Goal: Task Accomplishment & Management: Manage account settings

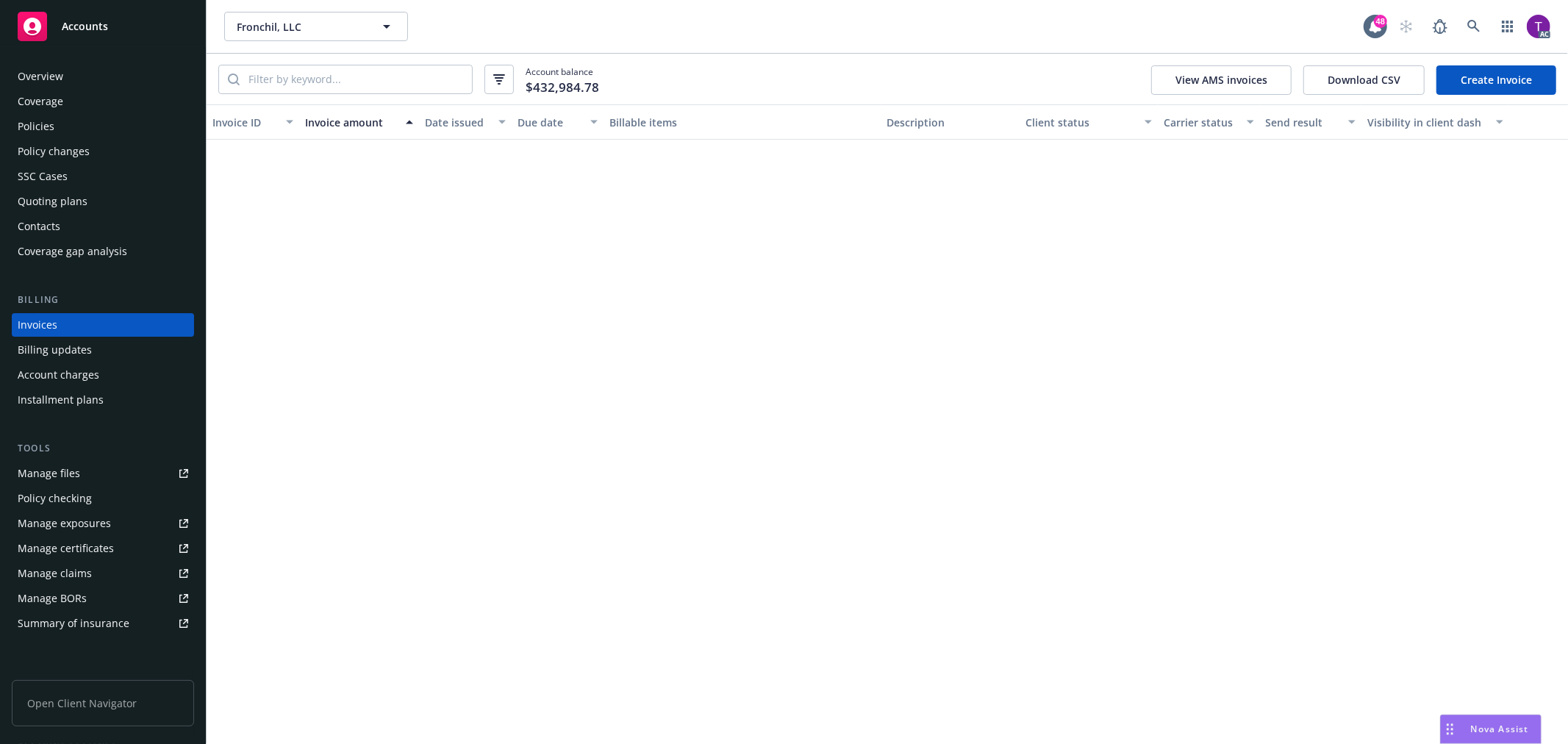
scroll to position [2505, 0]
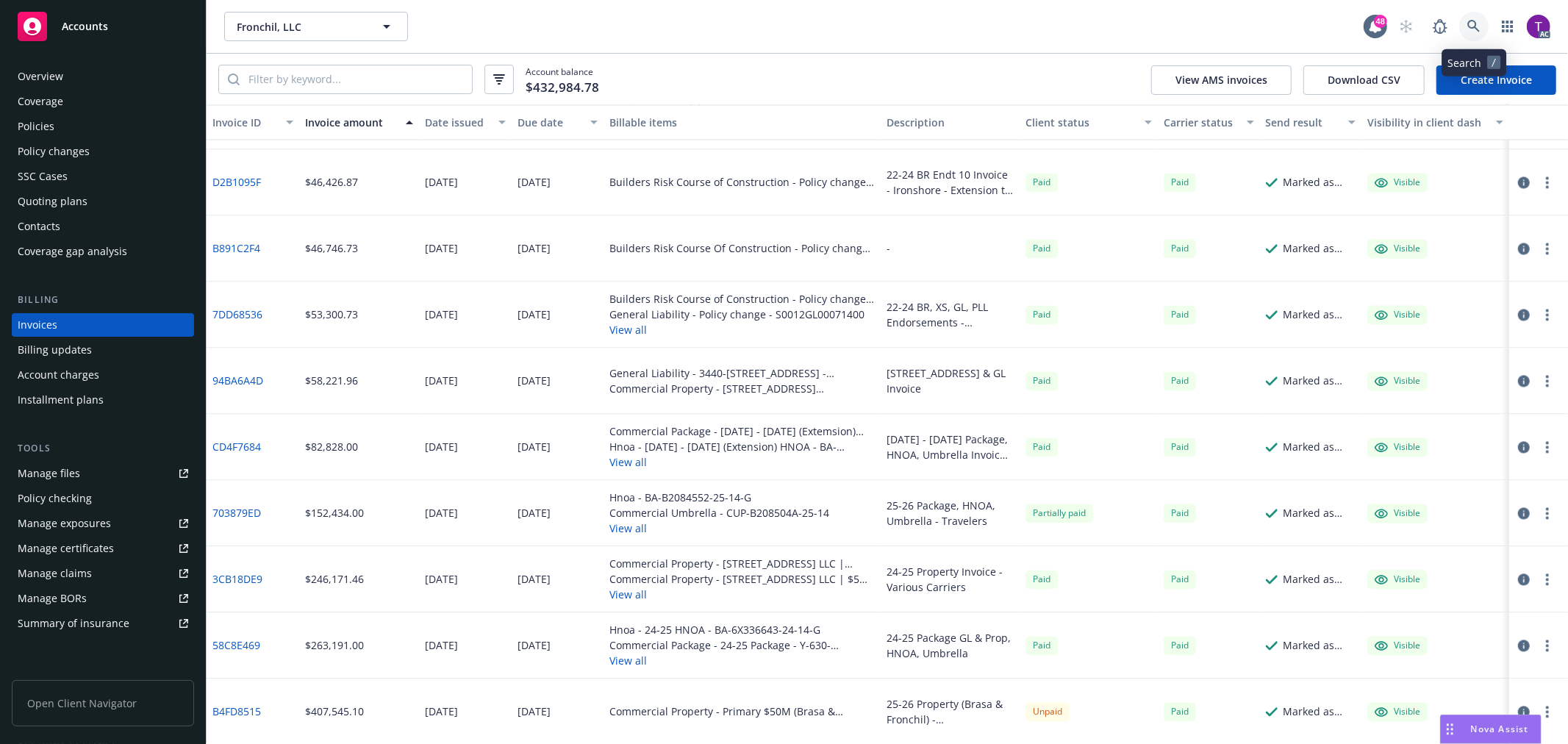
click at [1476, 23] on icon at bounding box center [1473, 26] width 13 height 13
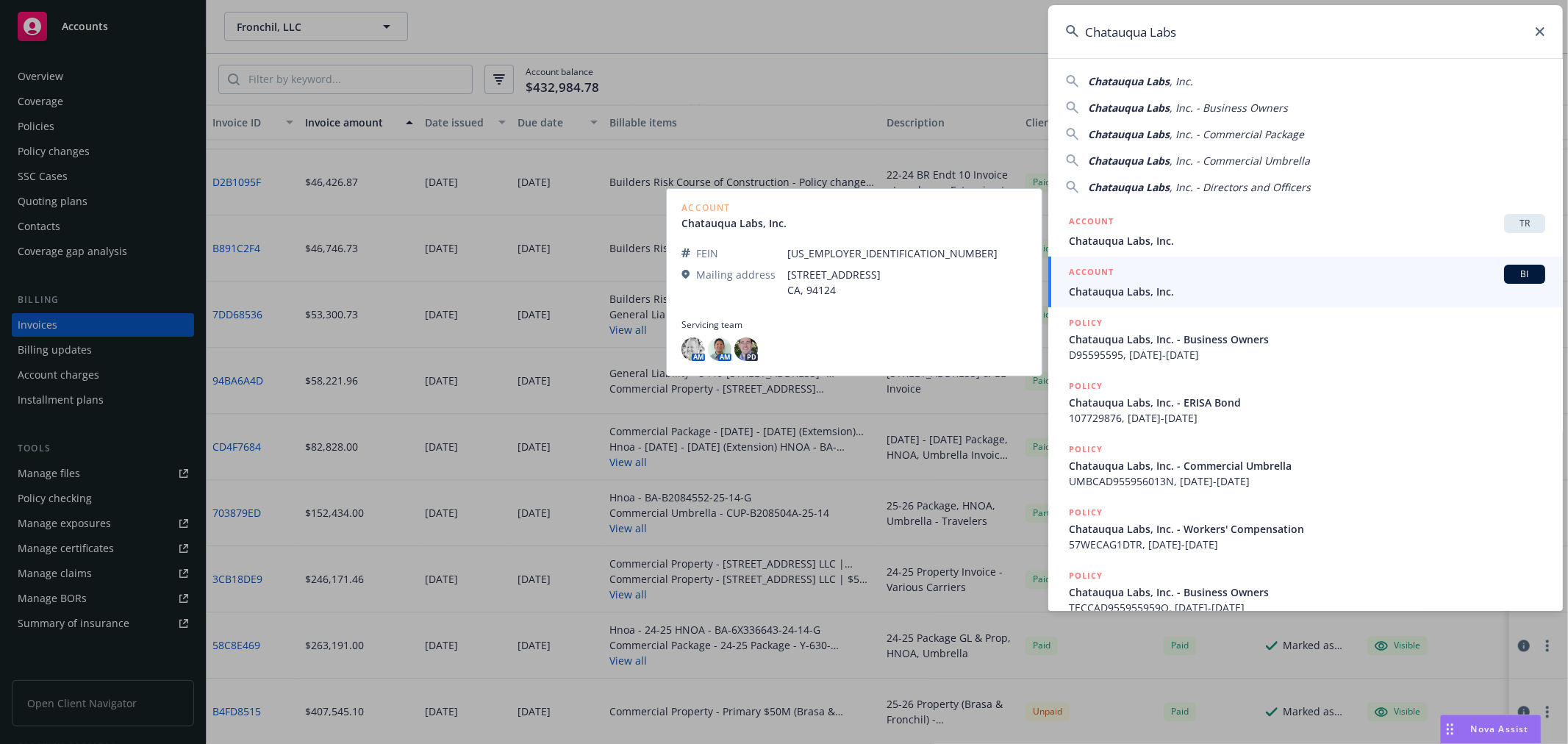
type input "Chatauqua Labs"
click at [1108, 298] on span "Chatauqua Labs, Inc." at bounding box center [1307, 291] width 476 height 15
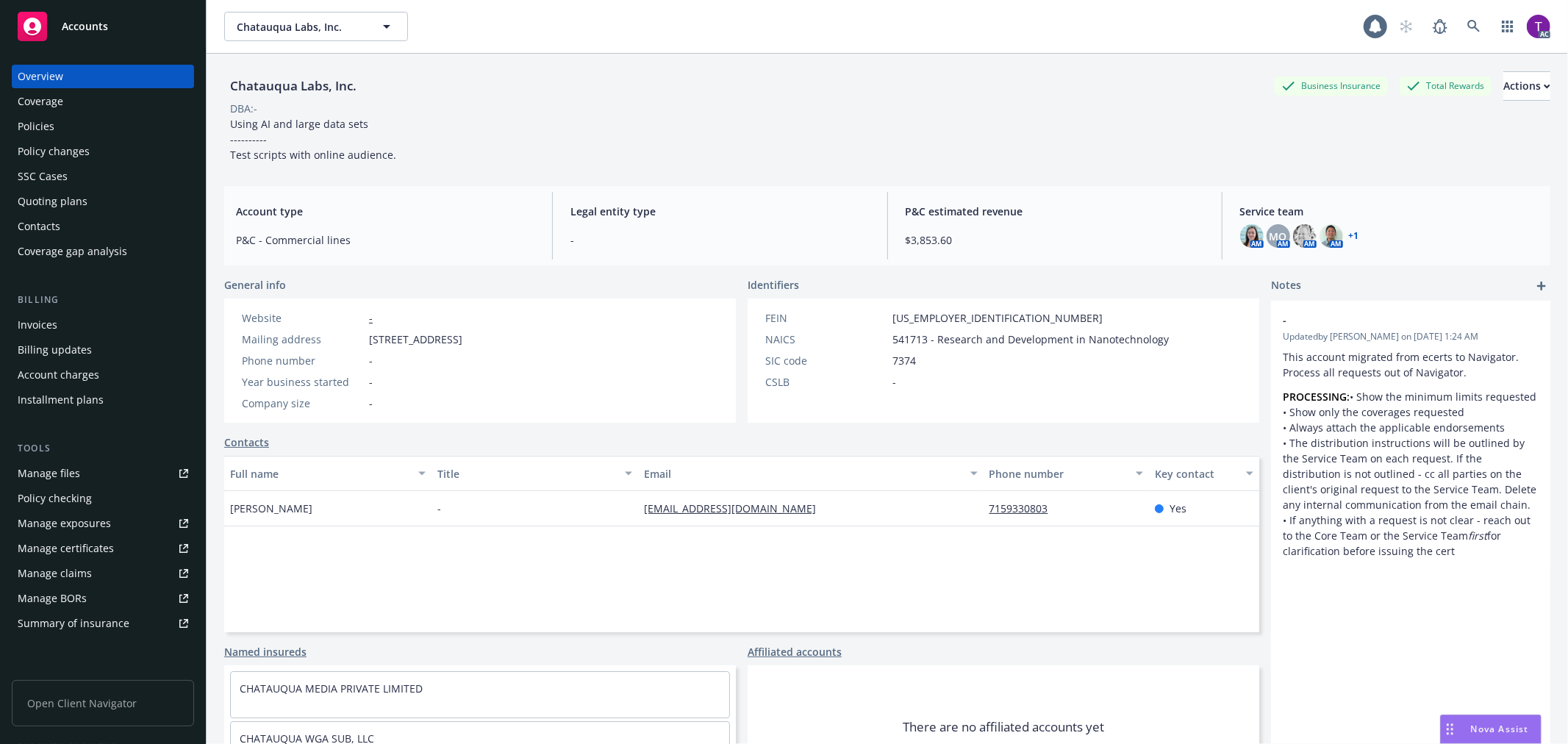
click at [33, 319] on div "Invoices" at bounding box center [38, 325] width 39 height 23
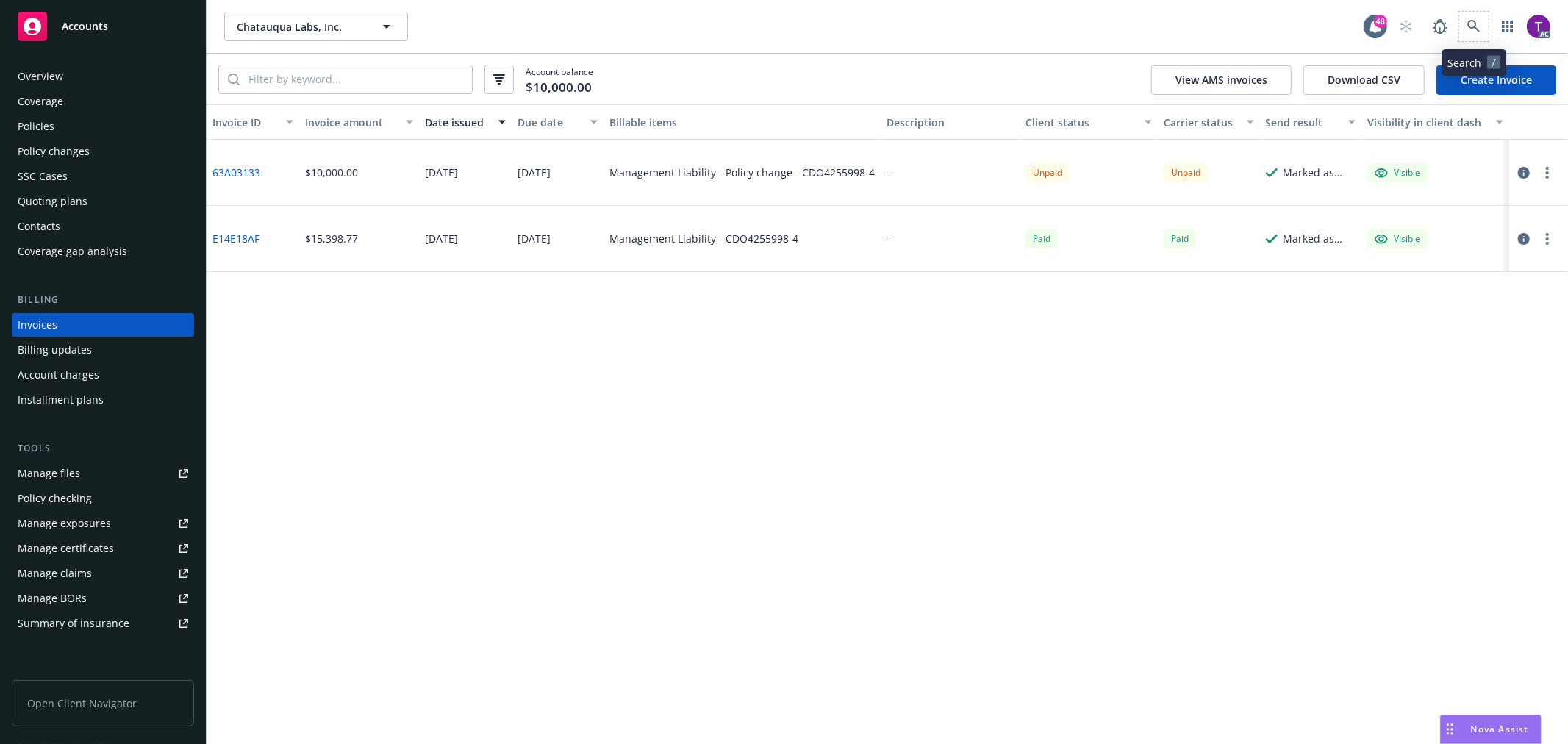
click at [1487, 16] on span at bounding box center [1473, 26] width 30 height 30
click at [1480, 19] on link at bounding box center [1473, 26] width 30 height 30
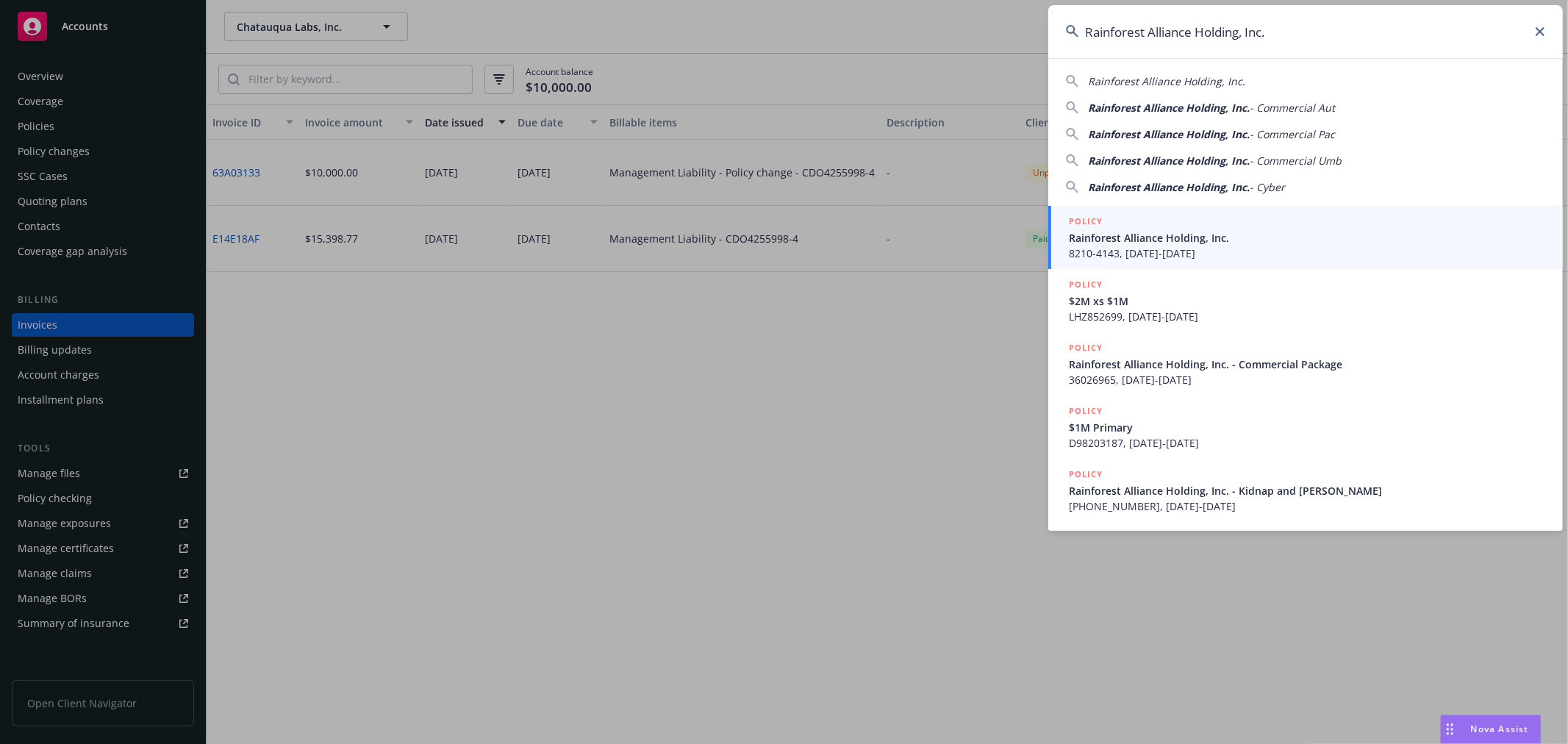
type input "Rainforest Alliance Holding, Inc."
click at [1158, 222] on div "POLICY" at bounding box center [1307, 222] width 476 height 16
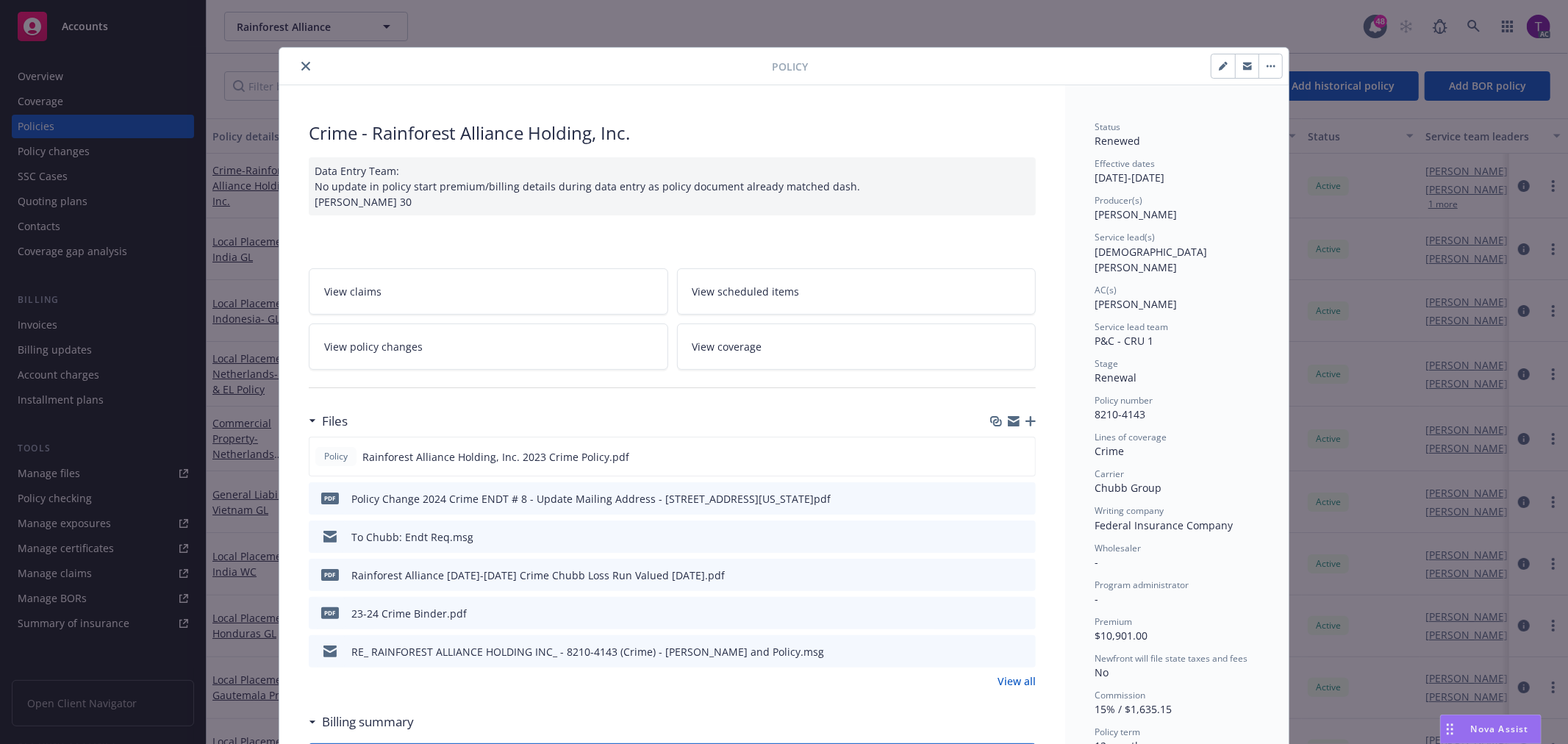
click at [297, 64] on button "close" at bounding box center [306, 66] width 18 height 18
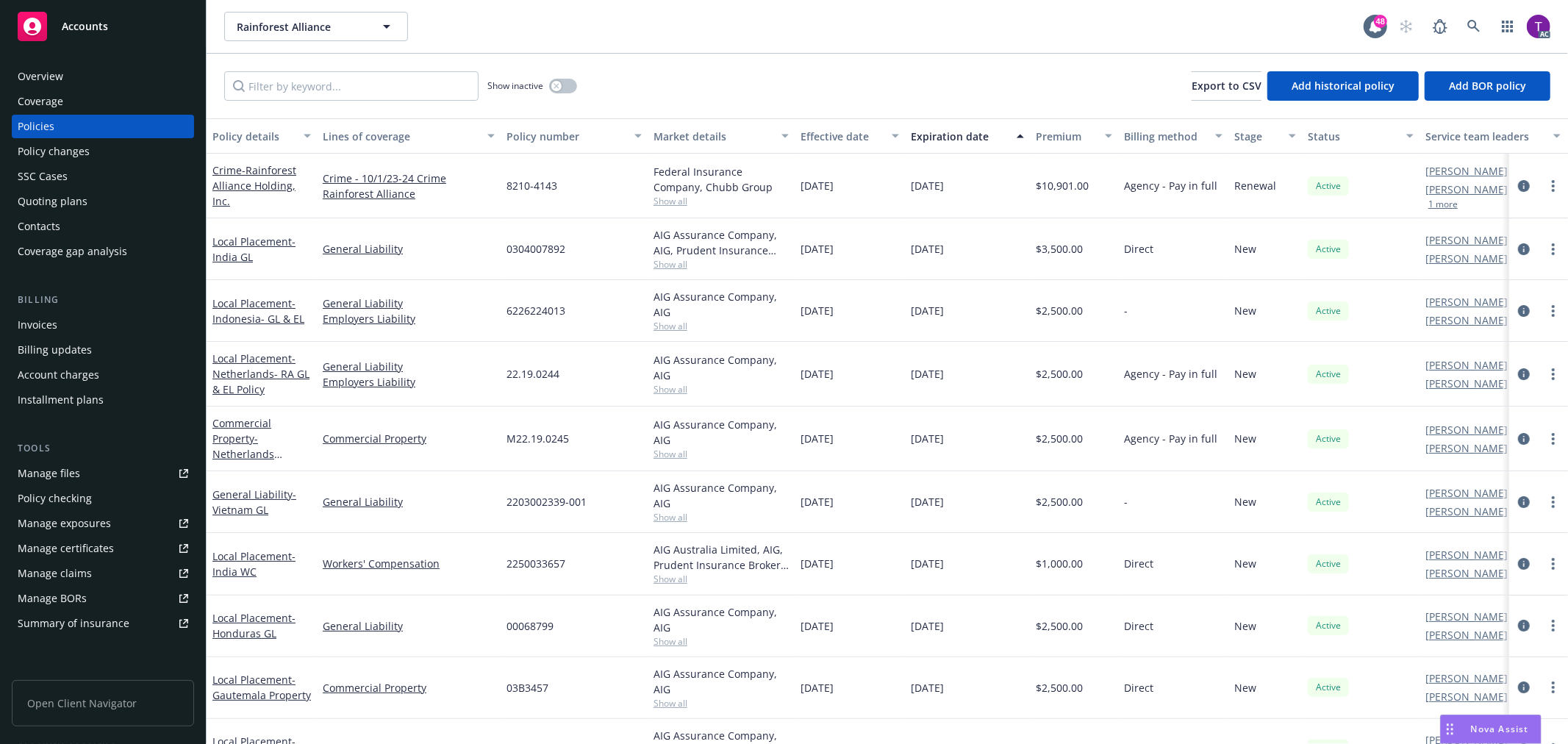
click at [89, 314] on div "Invoices" at bounding box center [103, 325] width 171 height 23
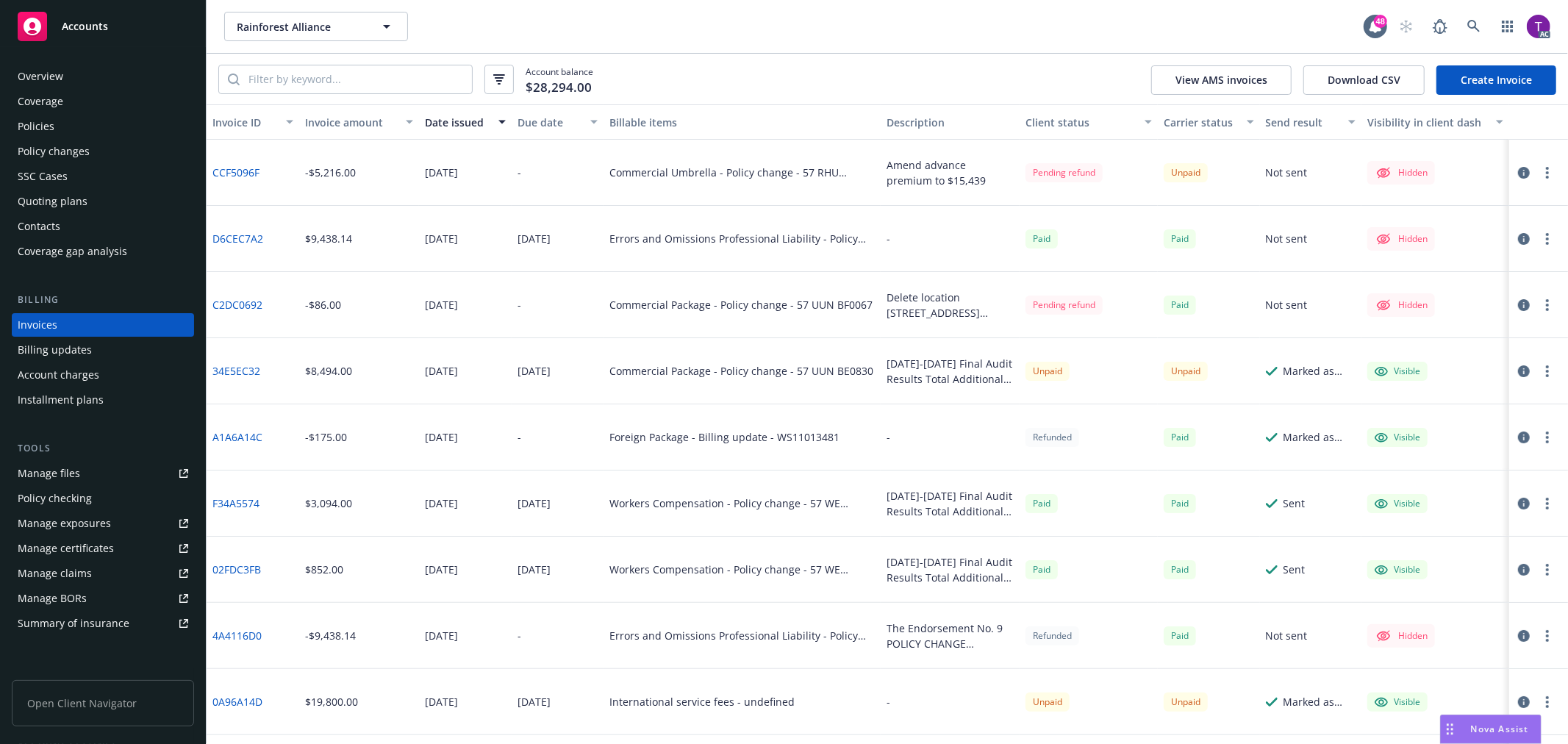
click at [355, 129] on div "Invoice amount" at bounding box center [351, 122] width 92 height 15
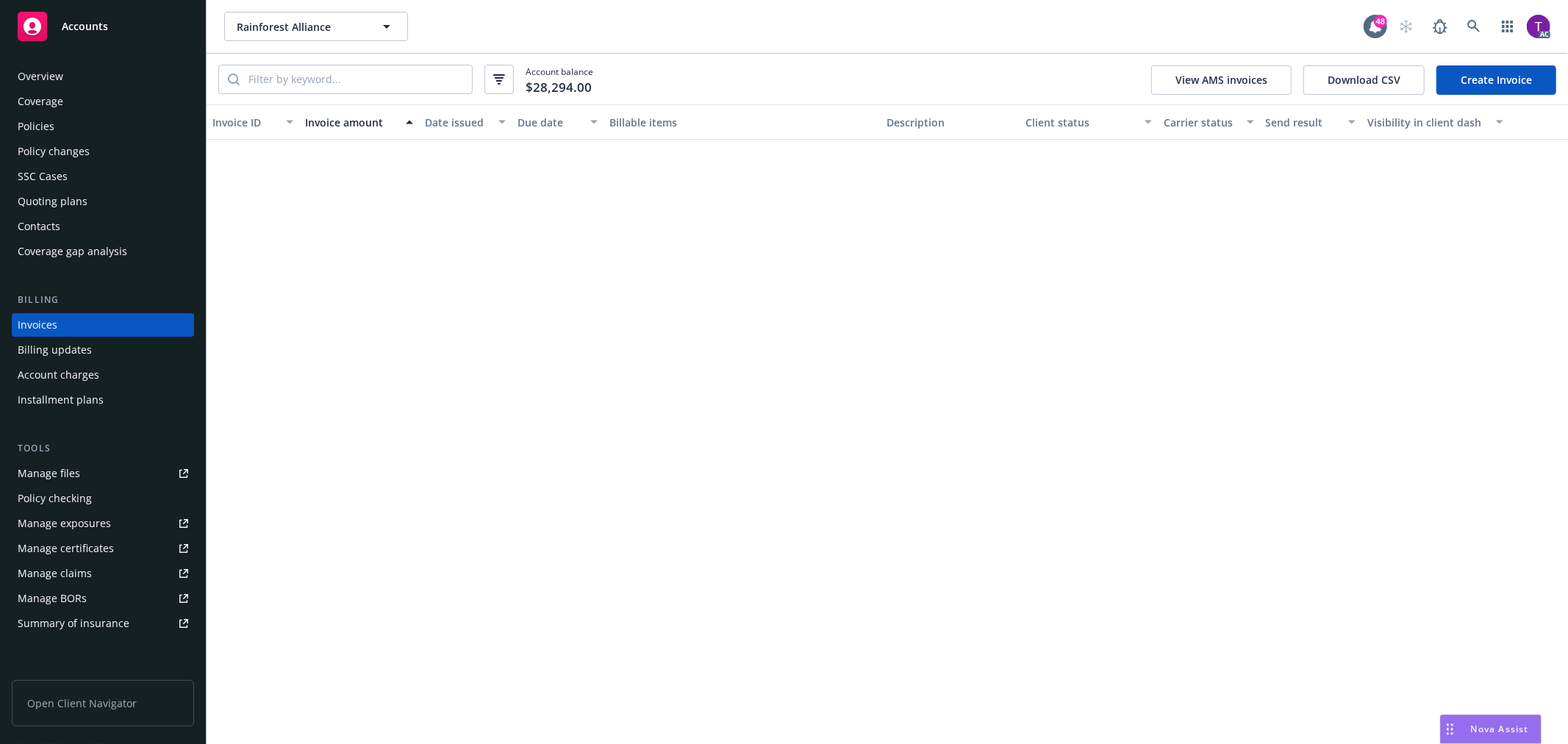
scroll to position [1116, 0]
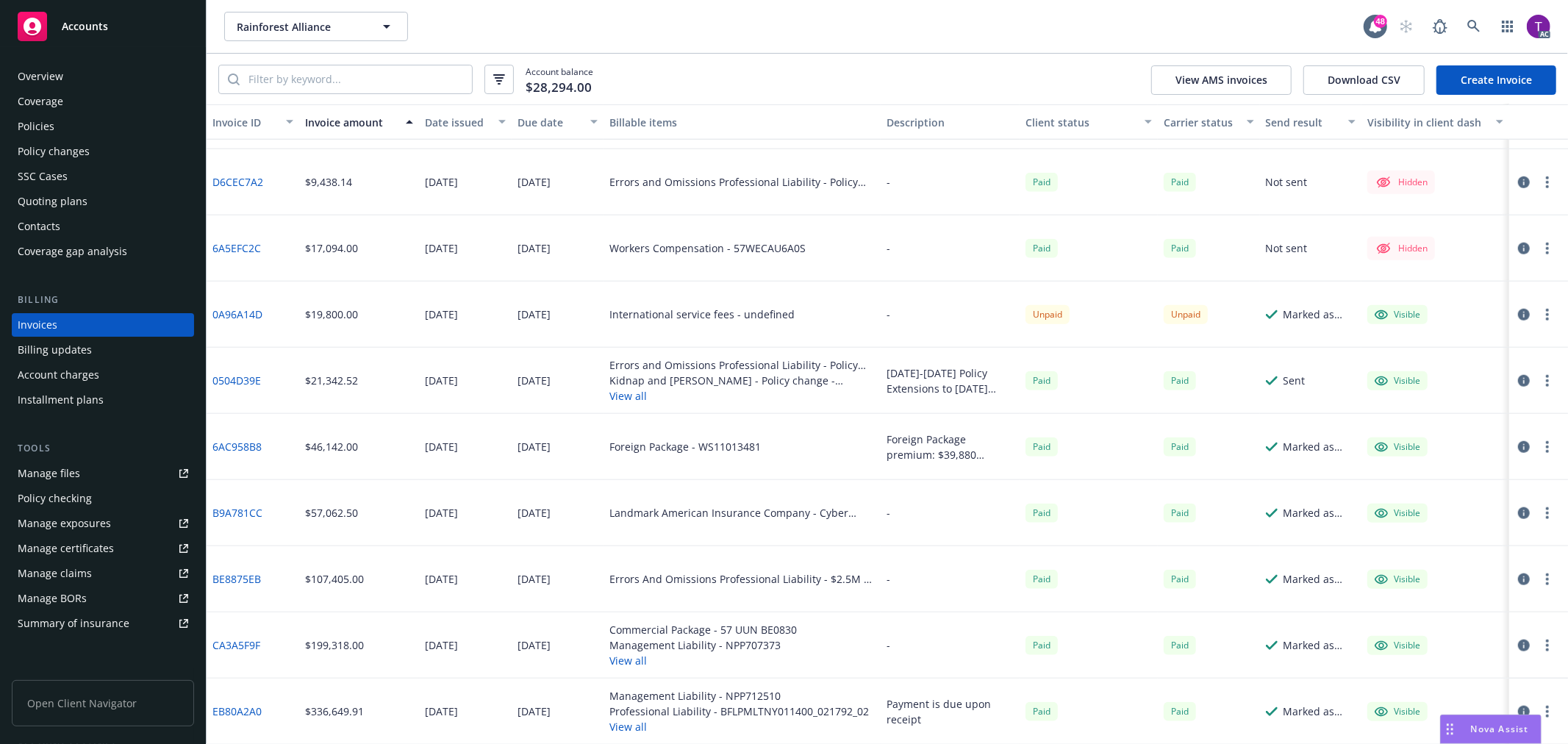
click at [237, 312] on link "0A96A14D" at bounding box center [237, 313] width 50 height 15
click at [349, 76] on input "search" at bounding box center [356, 79] width 233 height 28
paste input "Rainforest Alliance Holding, Inc."
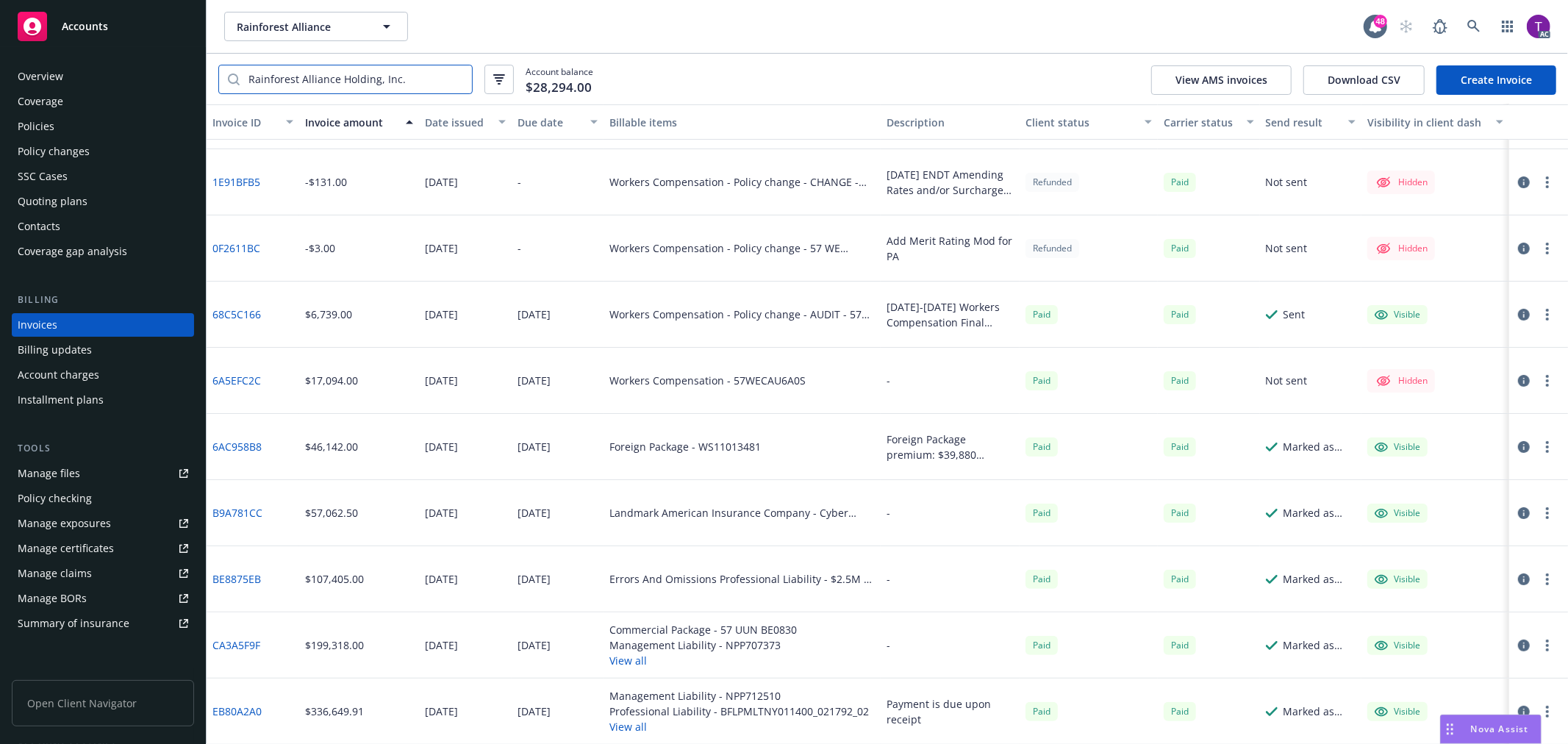
click at [422, 81] on input "Rainforest Alliance Holding, Inc." at bounding box center [356, 79] width 233 height 28
drag, startPoint x: 422, startPoint y: 81, endPoint x: 21, endPoint y: 43, distance: 402.8
click at [21, 43] on div "Accounts Overview Coverage Policies Policy changes SSC Cases Quoting plans Cont…" at bounding box center [784, 372] width 1568 height 744
paste input "57WECAU6A0S"
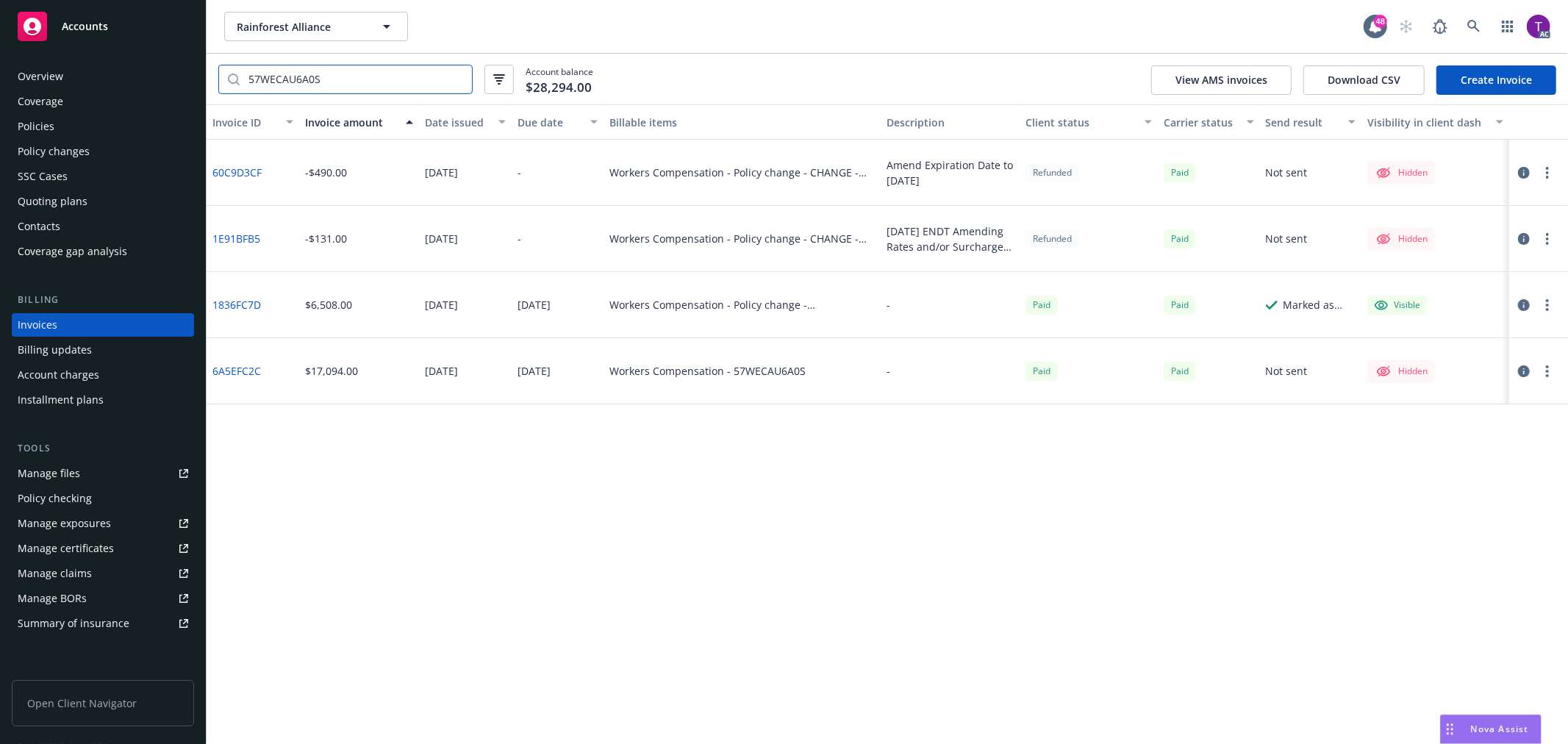
scroll to position [0, 0]
type input "57WECAU6A0S"
click at [241, 233] on link "1E91BFB5" at bounding box center [235, 238] width 47 height 15
click at [245, 170] on link "60C9D3CF" at bounding box center [236, 172] width 49 height 15
drag, startPoint x: 403, startPoint y: 76, endPoint x: 388, endPoint y: 79, distance: 15.3
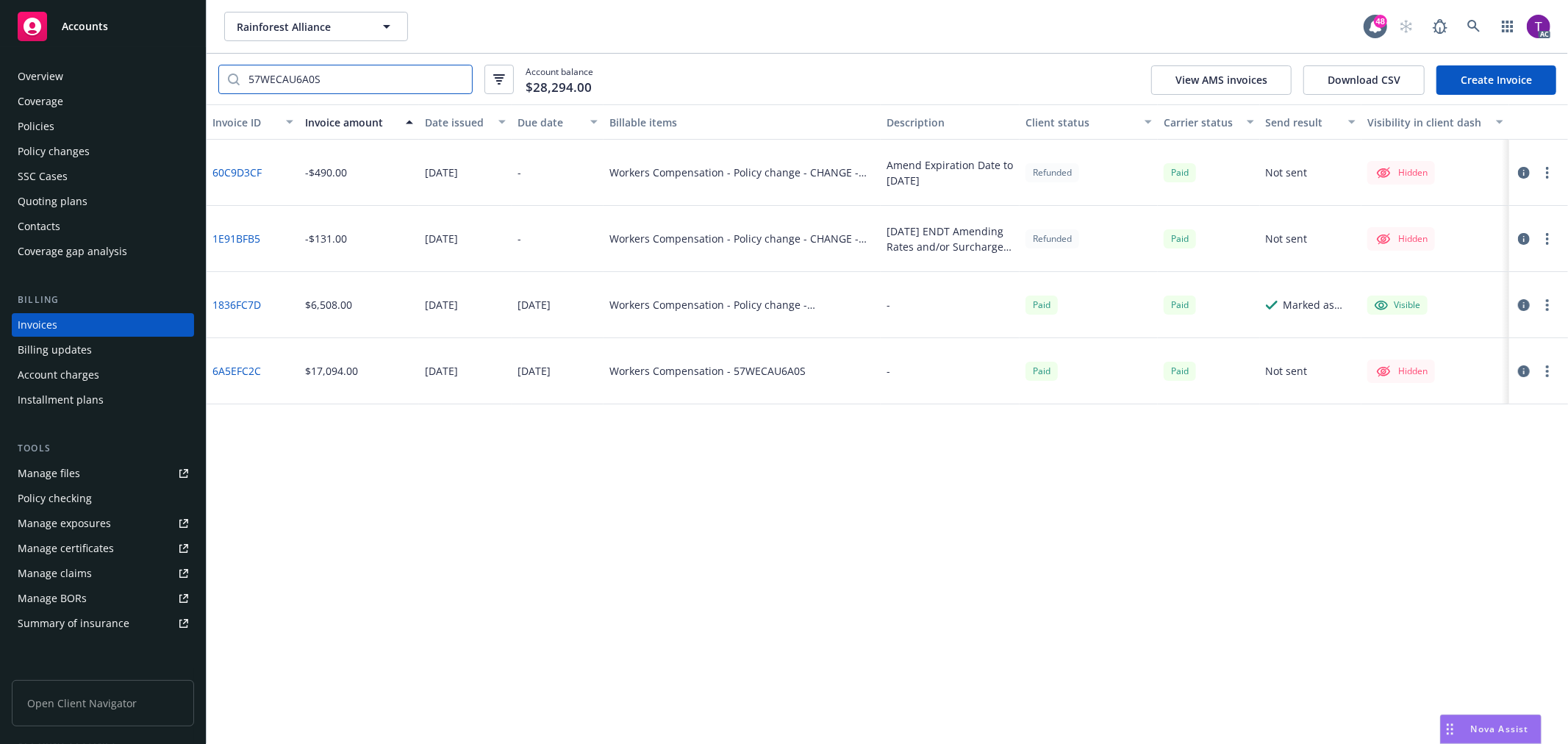
click at [401, 76] on input "57WECAU6A0S" at bounding box center [356, 79] width 233 height 28
drag, startPoint x: 343, startPoint y: 83, endPoint x: 136, endPoint y: 81, distance: 207.0
click at [136, 81] on div "Accounts Overview Coverage Policies Policy changes SSC Cases Quoting plans Cont…" at bounding box center [784, 372] width 1568 height 744
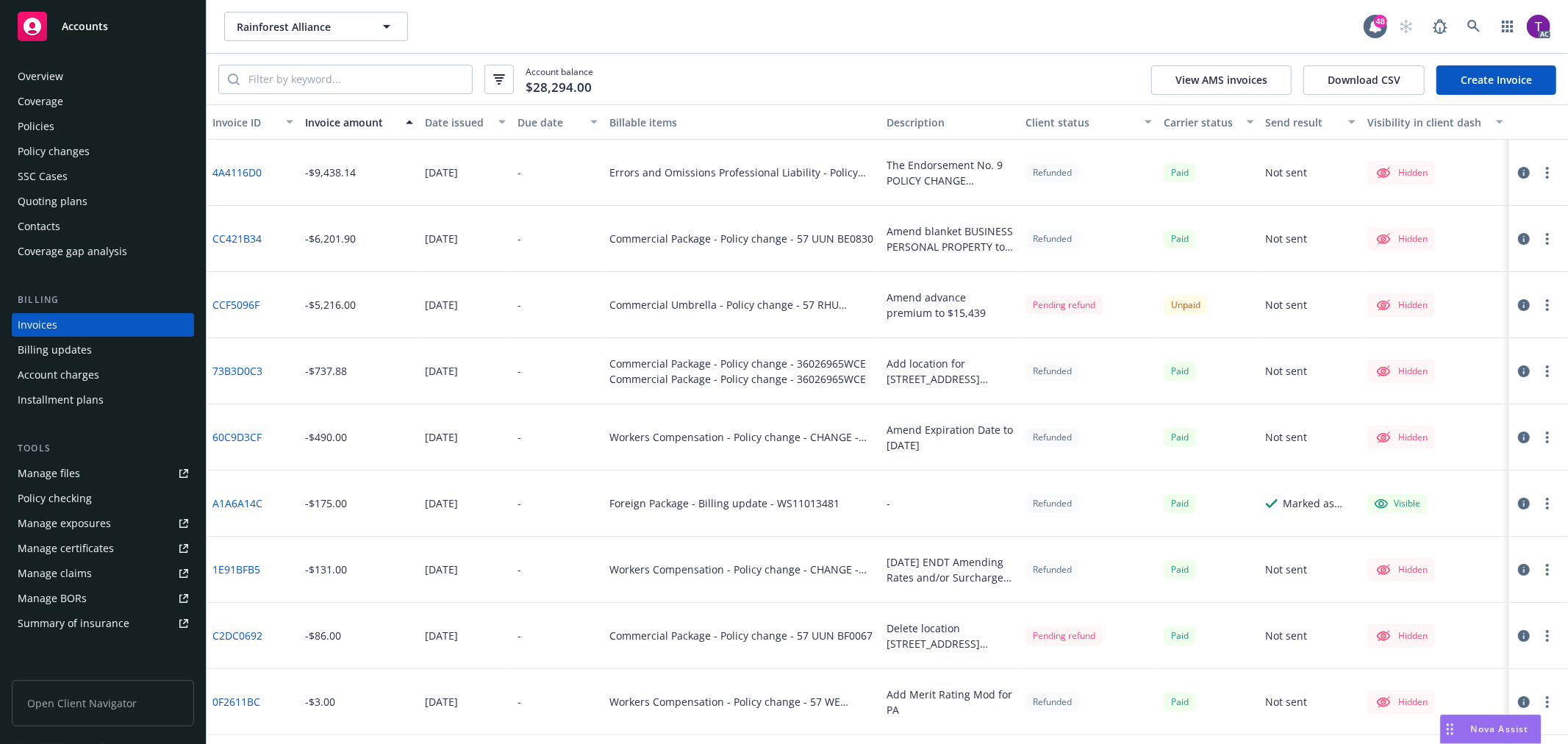
click at [1518, 441] on icon "button" at bounding box center [1523, 437] width 12 height 12
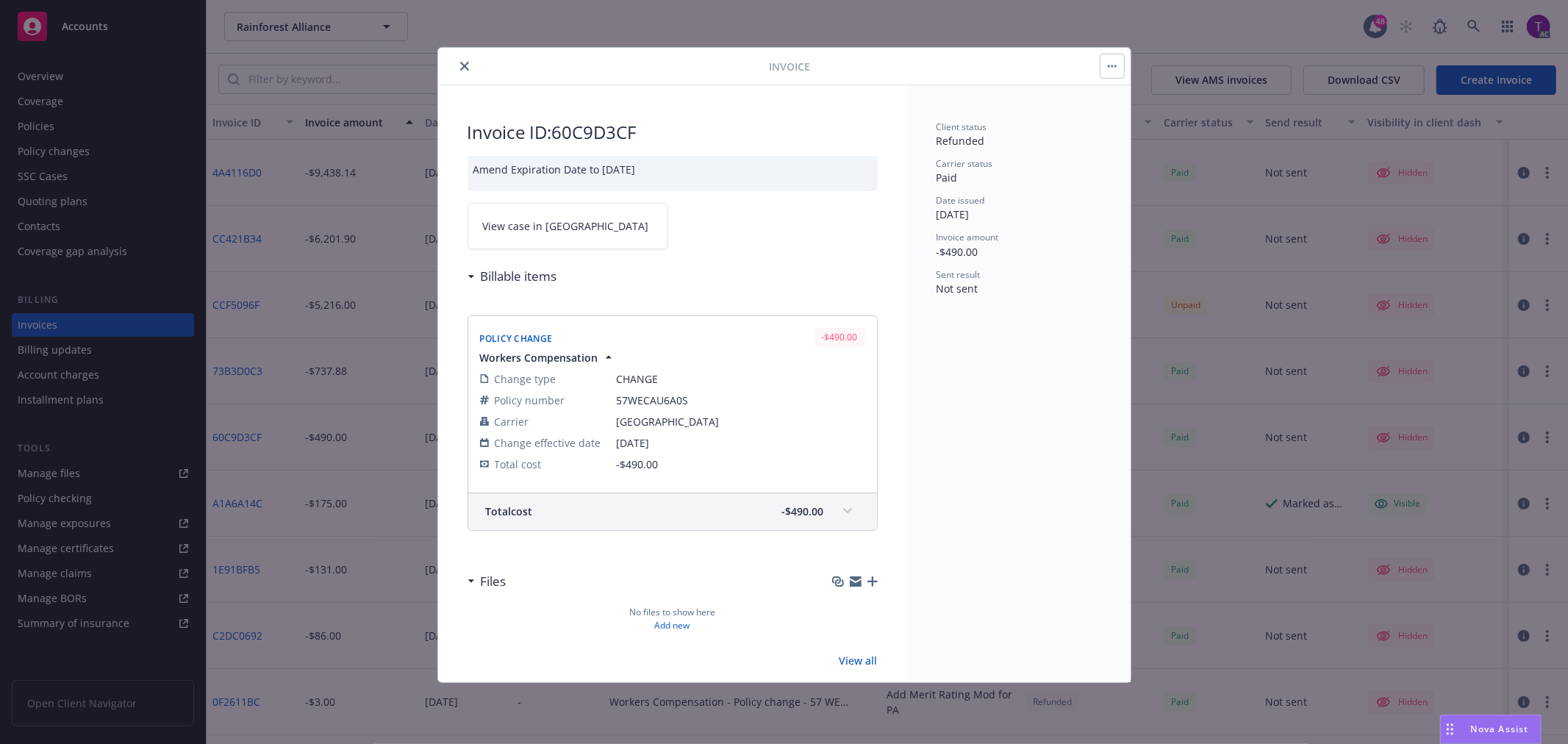
click at [569, 238] on link "View case in SSC" at bounding box center [567, 227] width 200 height 47
click at [460, 68] on icon "close" at bounding box center [464, 66] width 9 height 9
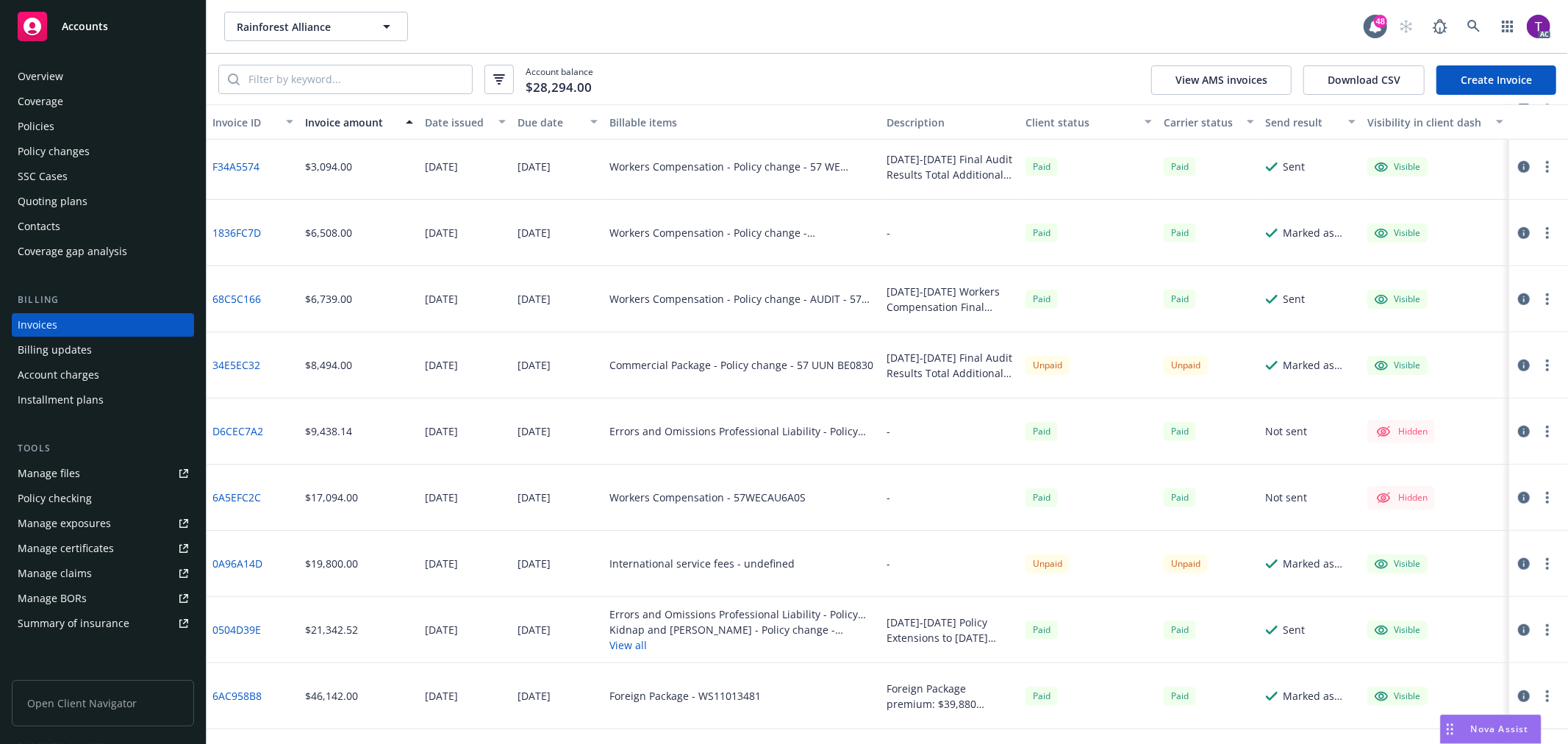
scroll to position [877, 0]
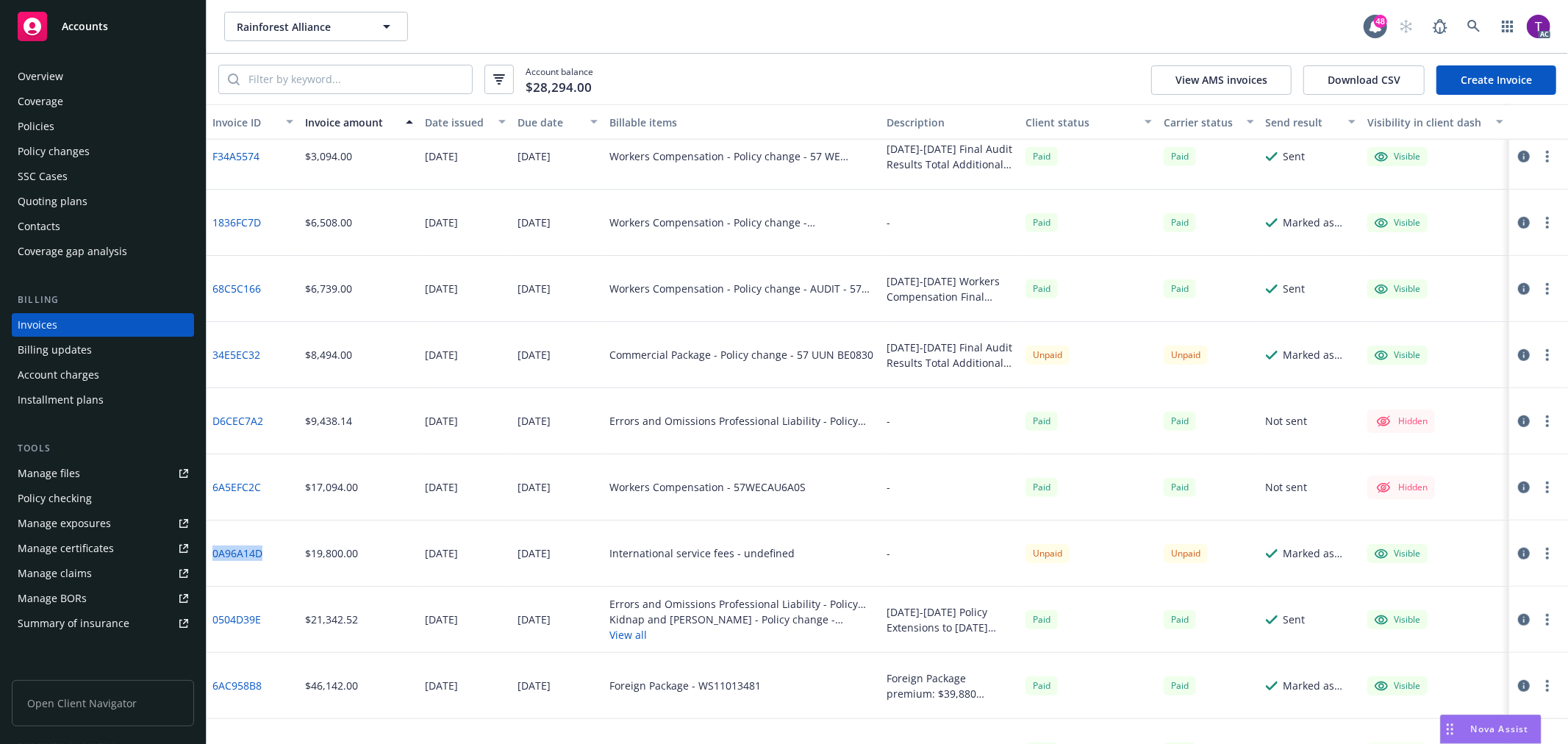
drag, startPoint x: 266, startPoint y: 561, endPoint x: 213, endPoint y: 553, distance: 53.6
click at [213, 553] on div "0A96A14D" at bounding box center [252, 553] width 92 height 66
copy link "0A96A14D"
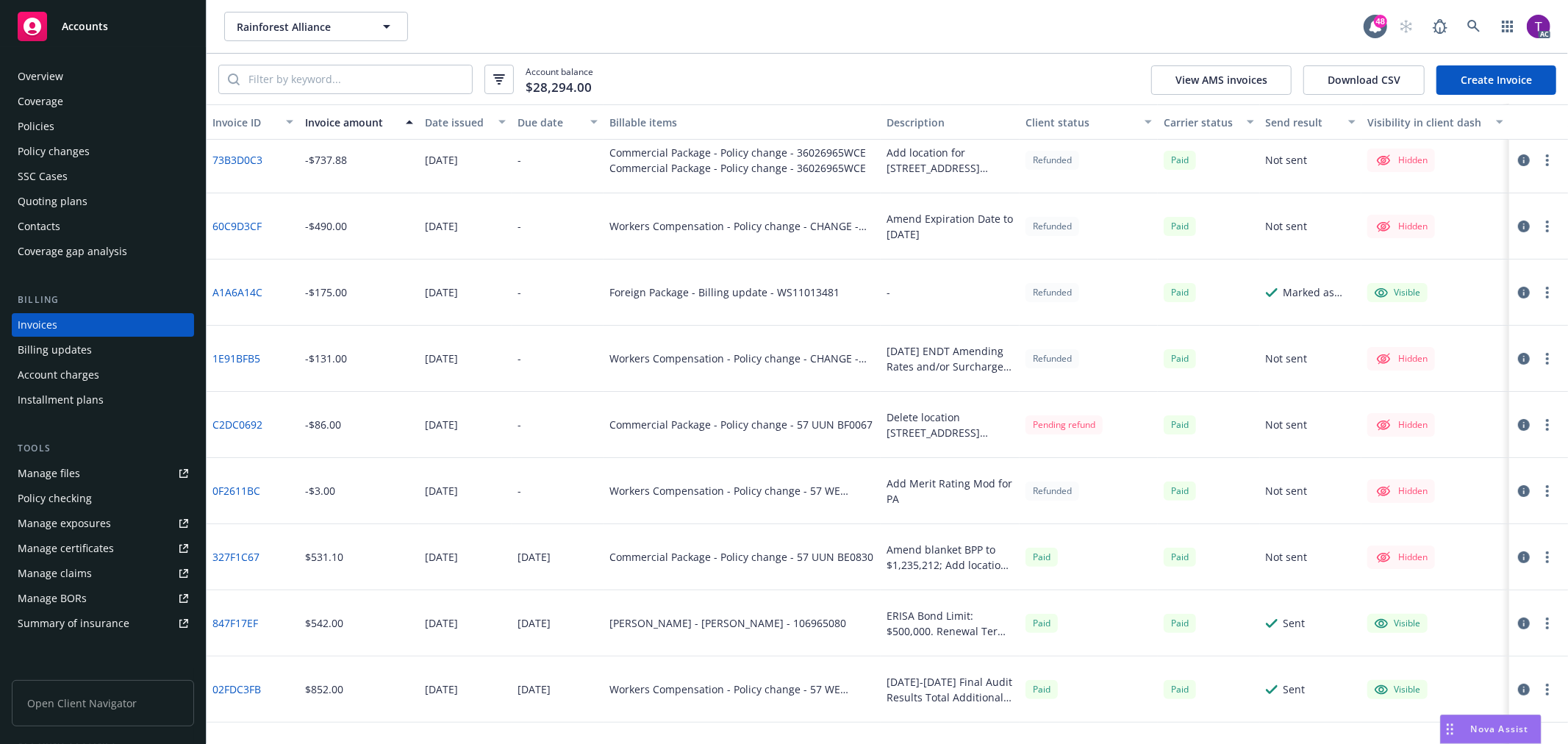
scroll to position [220, 0]
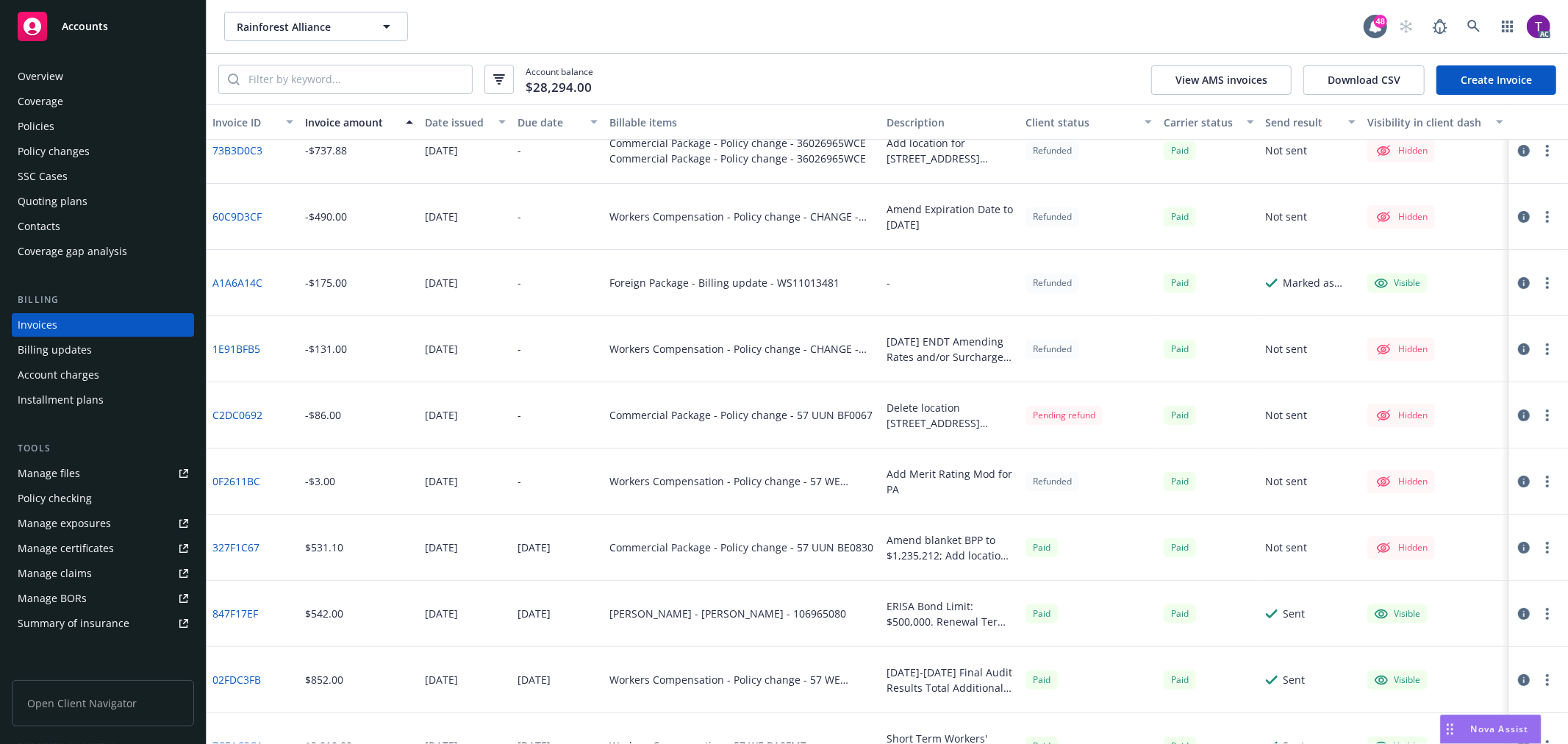
click at [1518, 353] on icon "button" at bounding box center [1523, 349] width 12 height 12
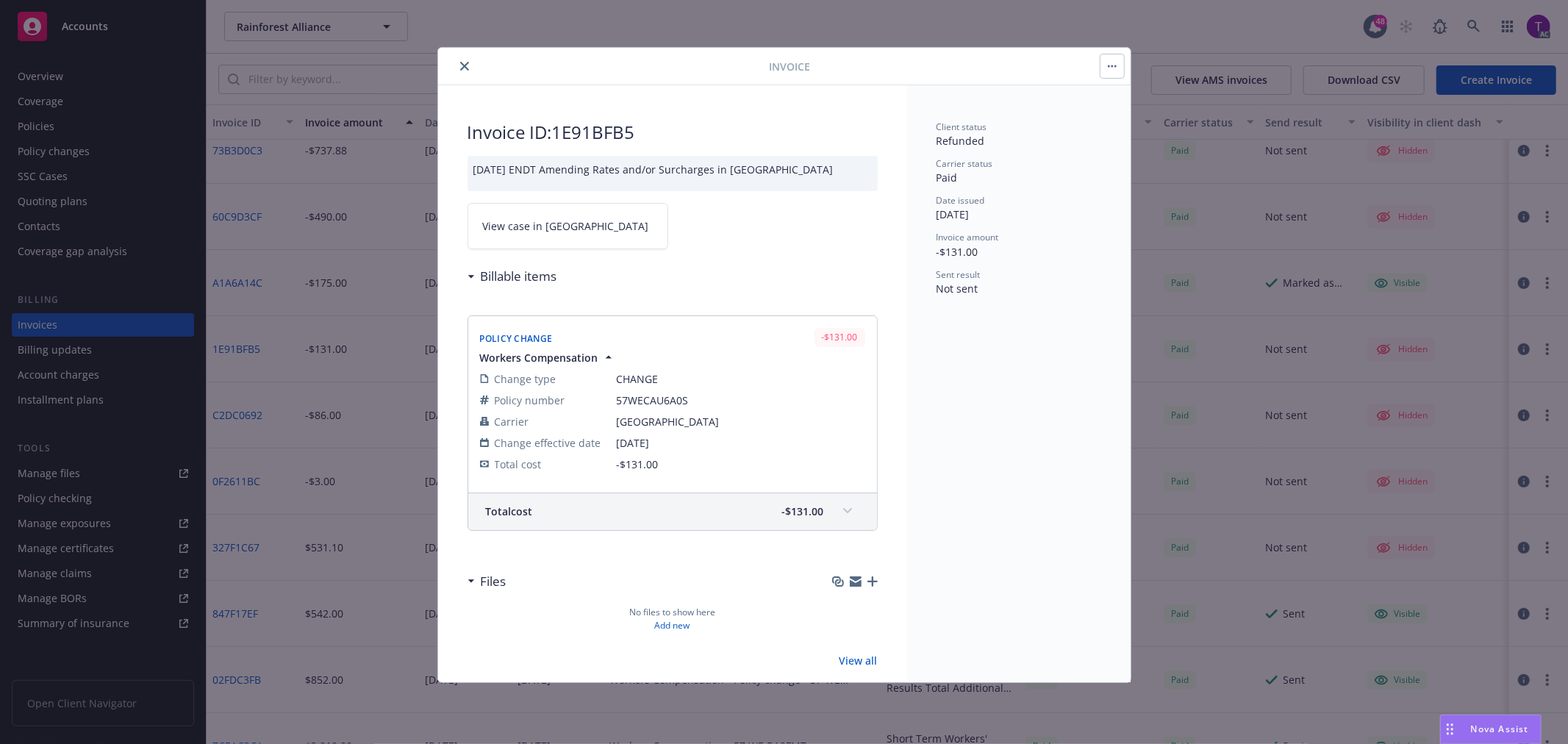
click at [494, 244] on link "View case in SSC" at bounding box center [567, 227] width 200 height 47
click at [457, 68] on button "close" at bounding box center [464, 66] width 18 height 18
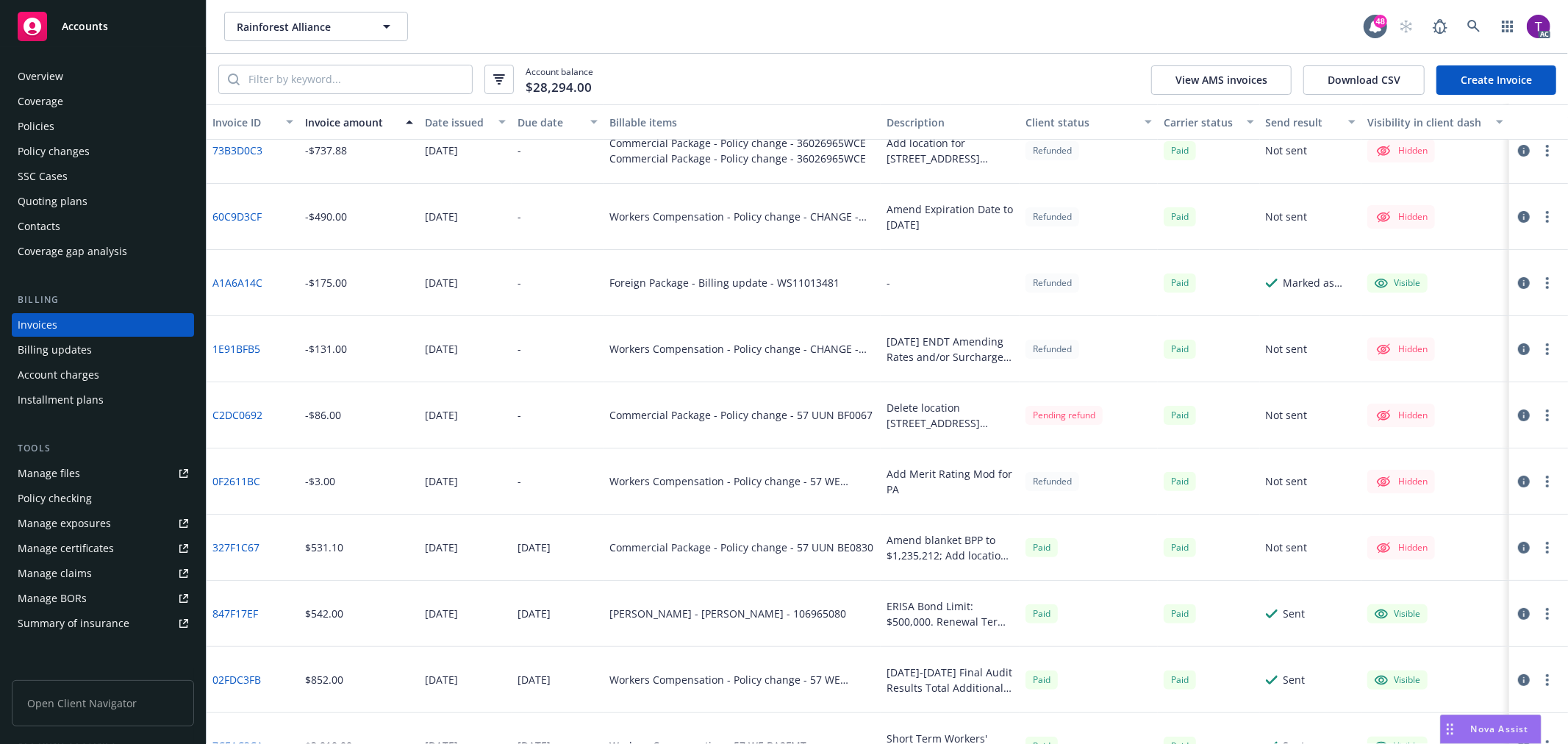
click at [1518, 482] on icon "button" at bounding box center [1523, 481] width 12 height 12
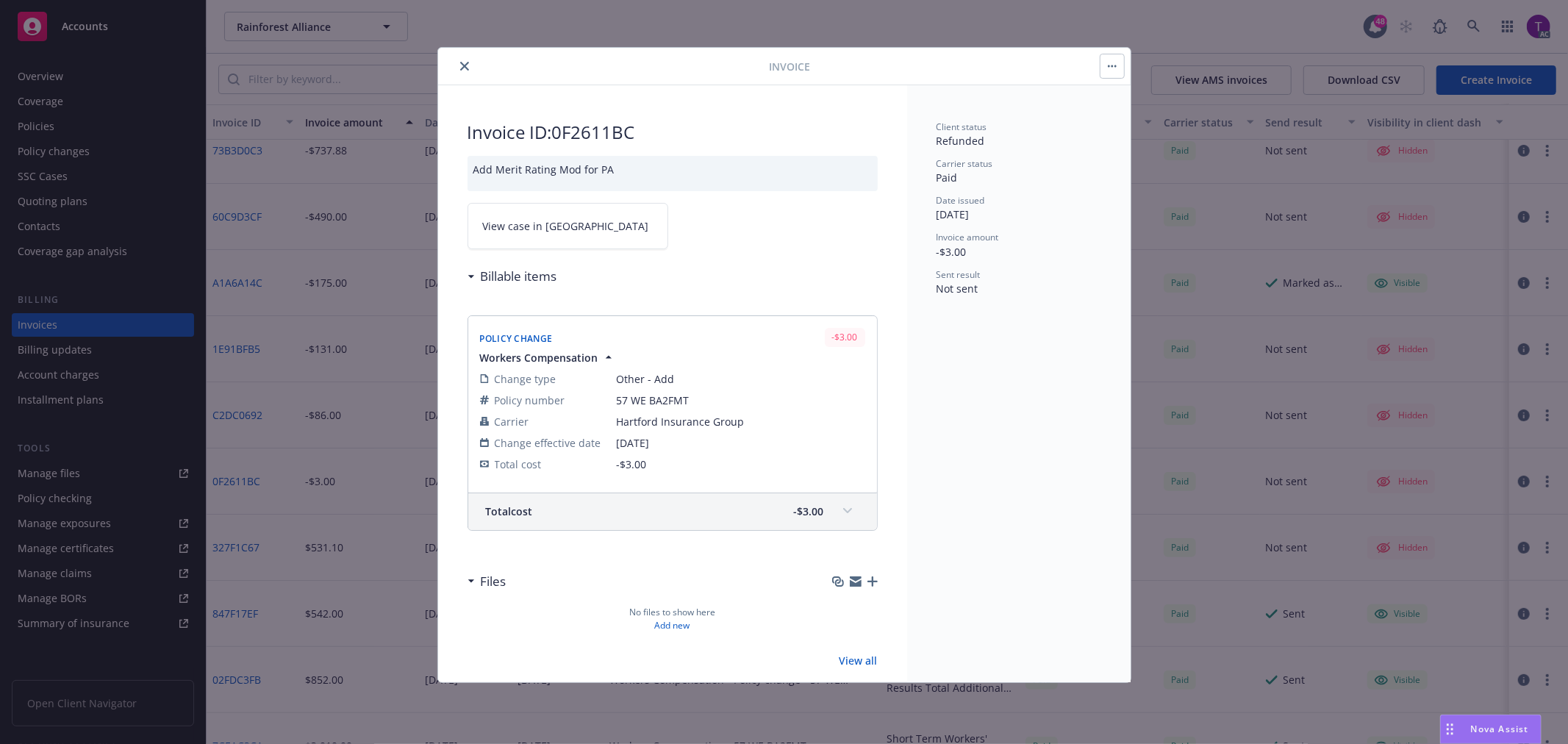
click at [516, 210] on link "View case in SSC" at bounding box center [567, 227] width 200 height 47
click at [458, 62] on button "close" at bounding box center [464, 66] width 18 height 18
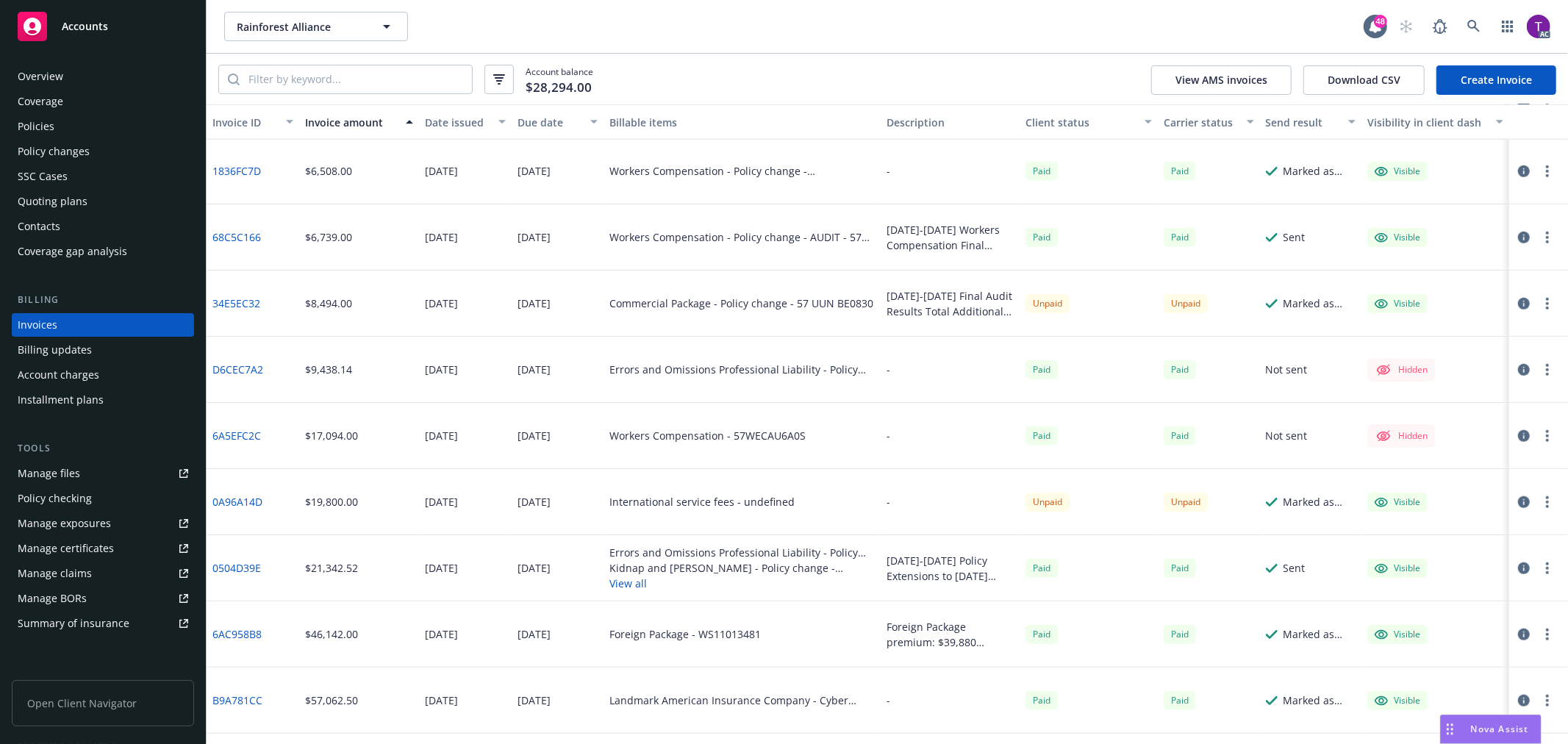
scroll to position [969, 0]
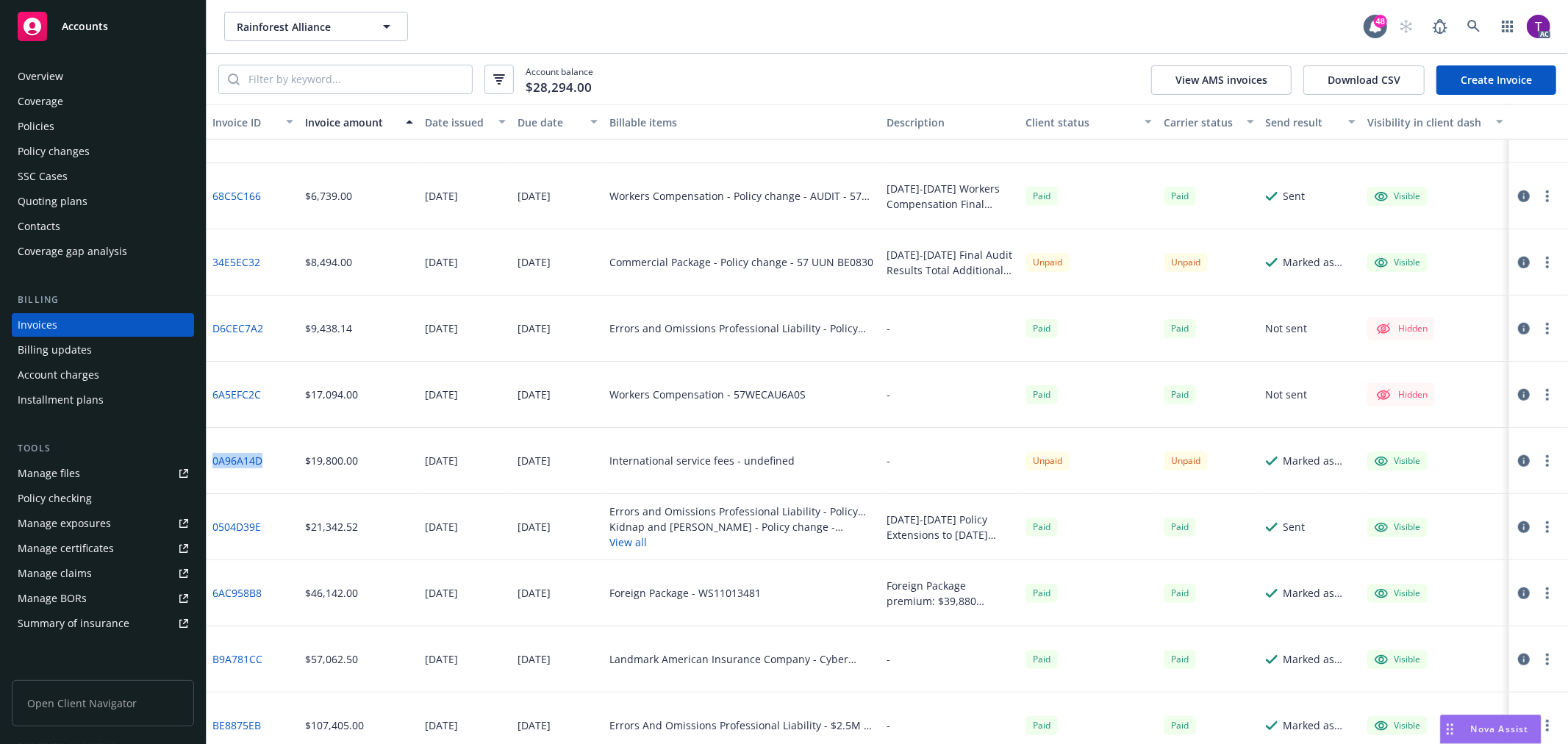
drag, startPoint x: 268, startPoint y: 462, endPoint x: 209, endPoint y: 459, distance: 59.1
click at [209, 459] on div "0A96A14D" at bounding box center [252, 461] width 92 height 66
copy link "0A96A14D"
click at [269, 480] on div "0A96A14D" at bounding box center [252, 461] width 92 height 66
drag, startPoint x: 263, startPoint y: 460, endPoint x: 210, endPoint y: 462, distance: 53.0
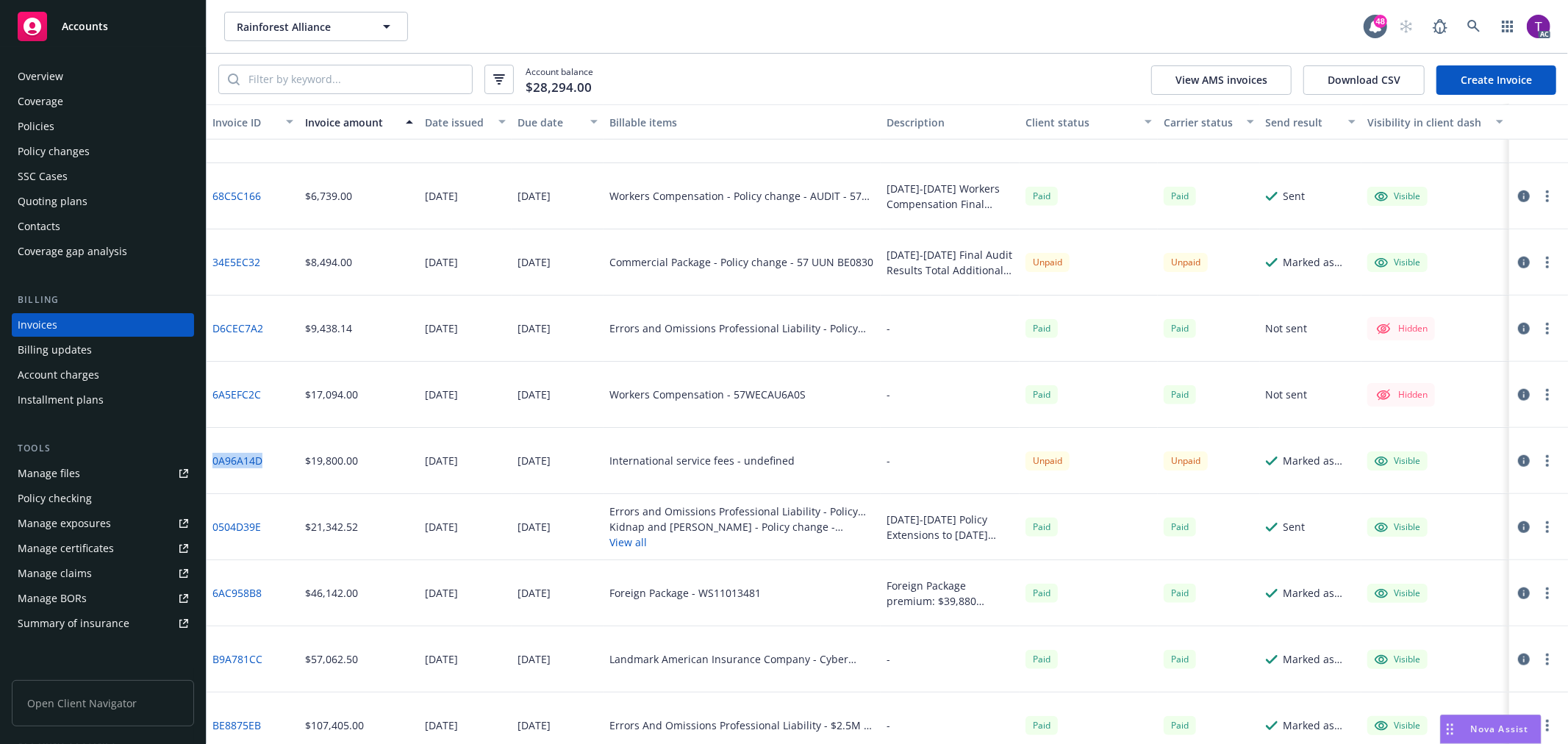
click at [210, 462] on div "0A96A14D" at bounding box center [252, 461] width 92 height 66
copy link "0A96A14D"
click at [311, 480] on div "$19,800.00" at bounding box center [359, 461] width 120 height 66
drag, startPoint x: 273, startPoint y: 461, endPoint x: 215, endPoint y: 466, distance: 58.2
click at [215, 466] on div "0A96A14D" at bounding box center [252, 461] width 92 height 66
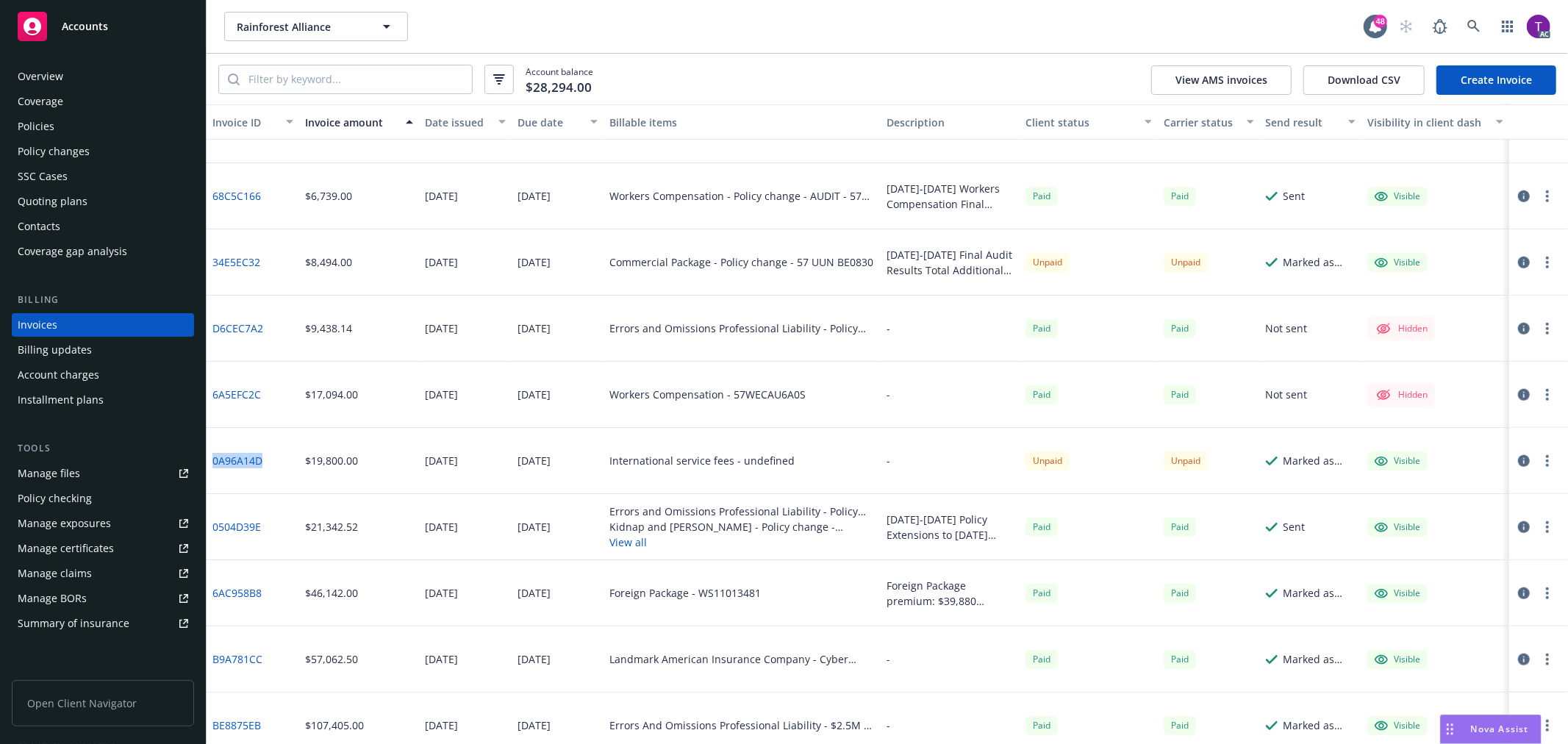
copy link "0A96A14D"
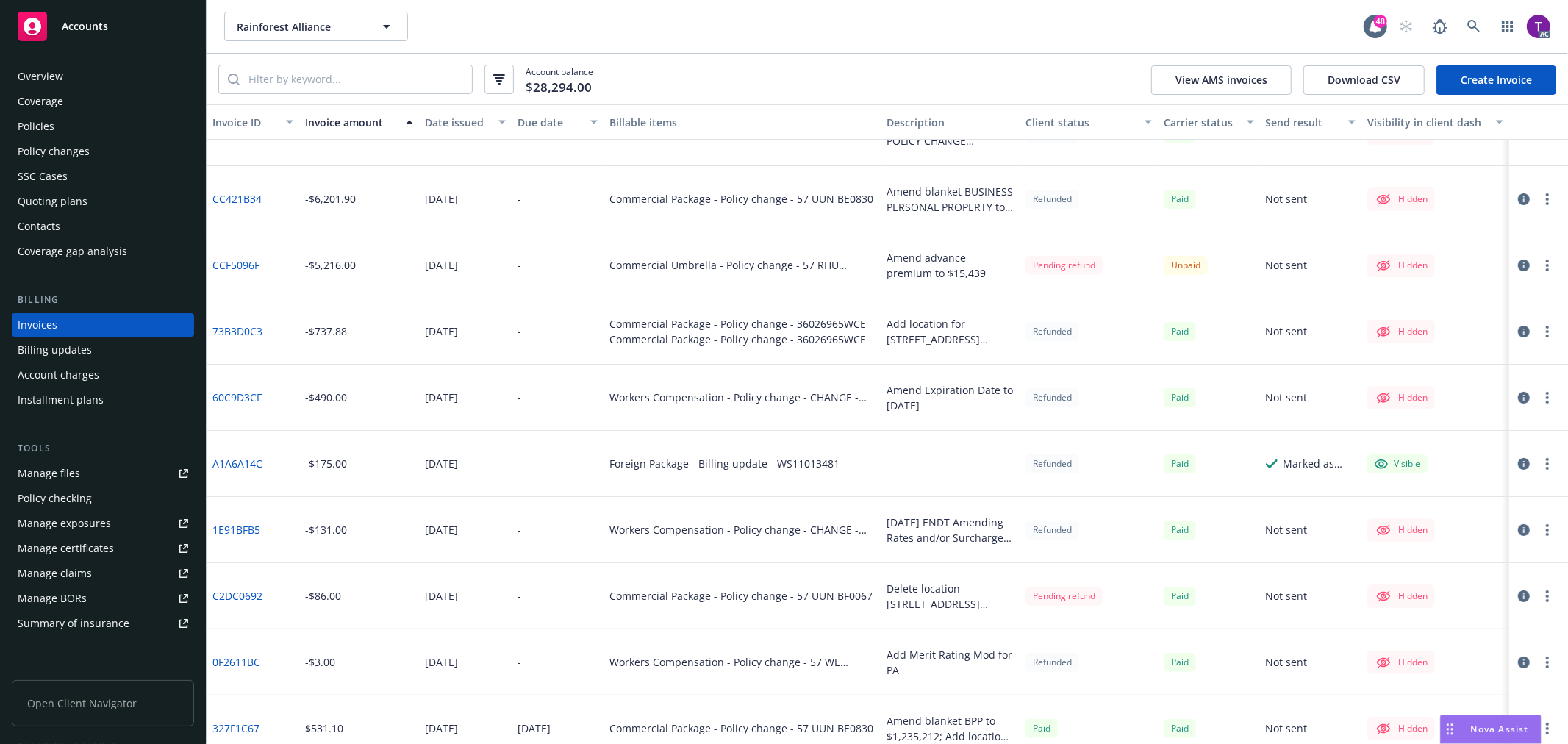
scroll to position [0, 0]
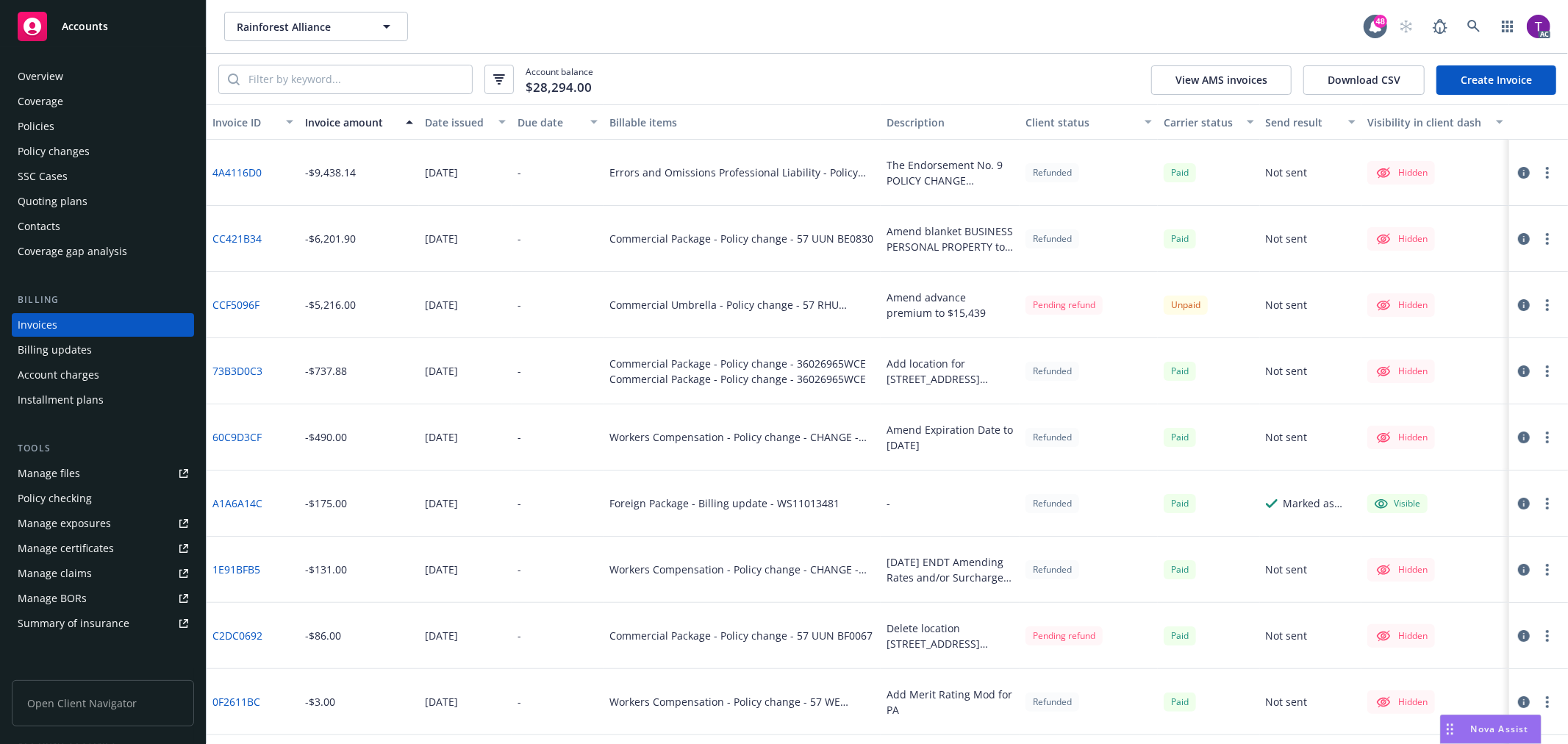
click at [237, 170] on link "4A4116D0" at bounding box center [236, 172] width 49 height 15
click at [1518, 171] on icon "button" at bounding box center [1523, 172] width 12 height 12
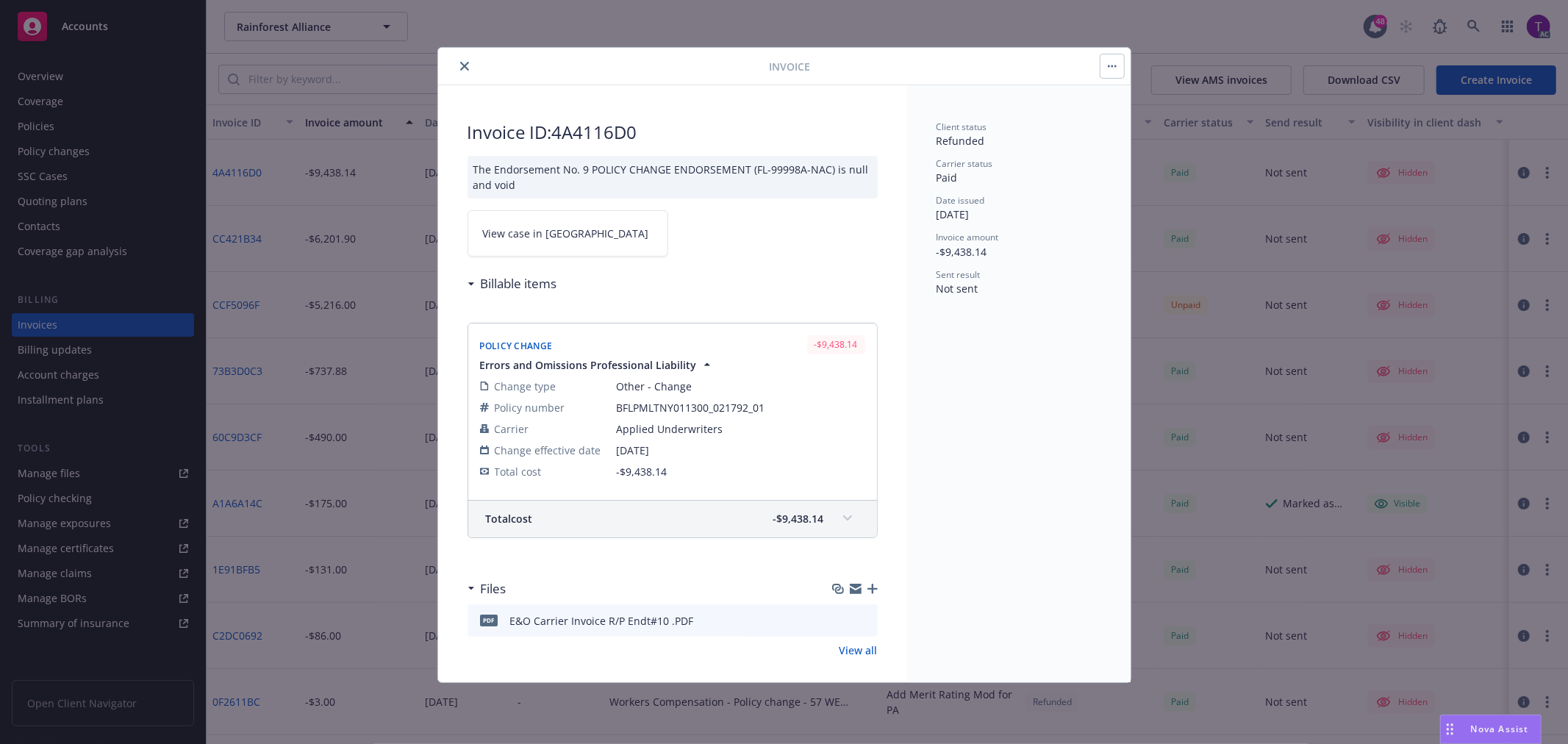
click at [515, 236] on span "View case in SSC" at bounding box center [567, 233] width 166 height 15
click at [460, 64] on icon "close" at bounding box center [464, 66] width 9 height 9
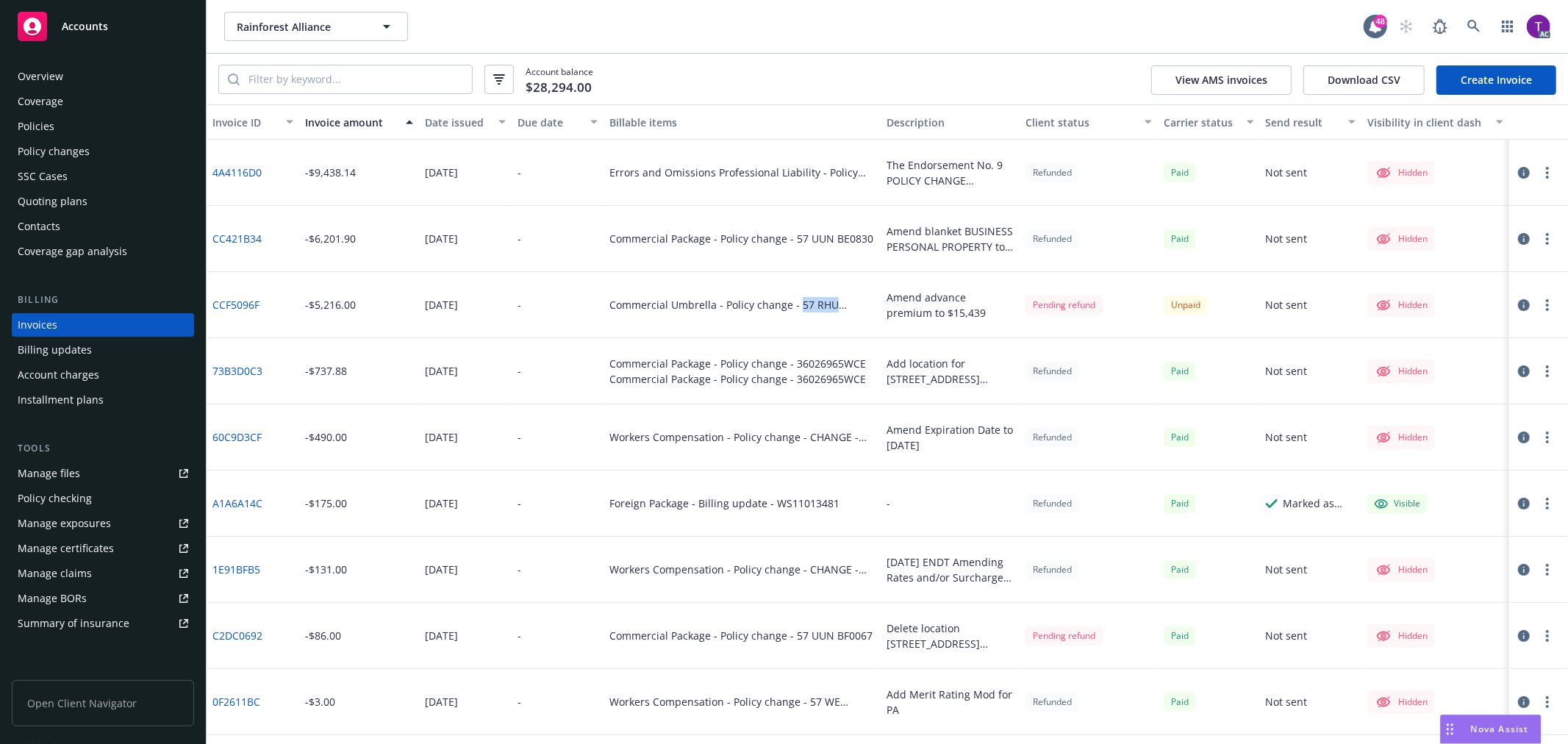
drag, startPoint x: 796, startPoint y: 305, endPoint x: 867, endPoint y: 311, distance: 71.3
click at [867, 311] on div "Commercial Umbrella - Policy change - 57 RHU BF0656" at bounding box center [742, 305] width 277 height 66
copy div "57 RHU BF0656"
click at [397, 90] on input "search" at bounding box center [356, 79] width 233 height 28
paste input "57 RHU BF0656"
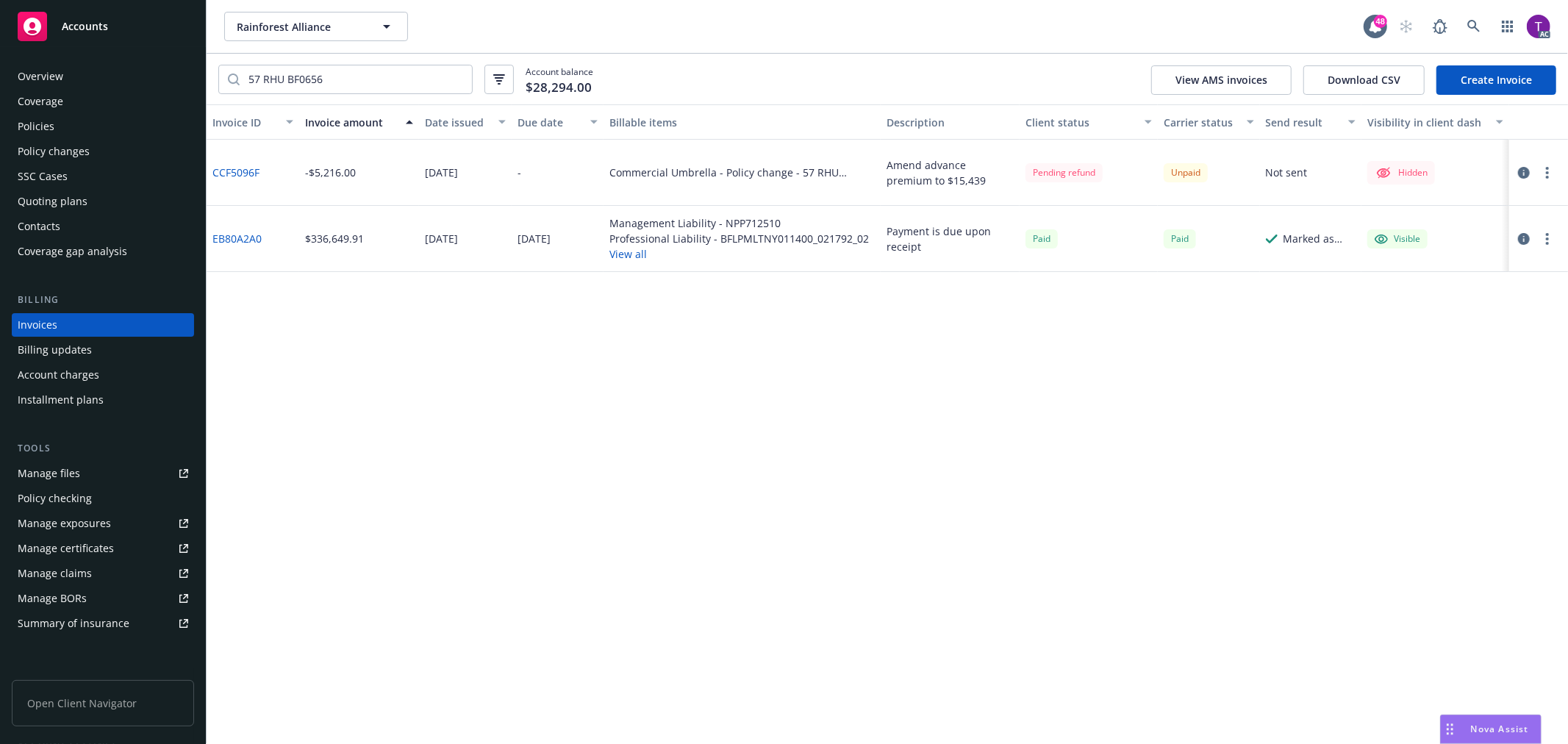
click at [240, 238] on link "EB80A2A0" at bounding box center [236, 238] width 49 height 15
click at [353, 85] on input "57 RHU BF0656" at bounding box center [356, 79] width 233 height 28
drag, startPoint x: 328, startPoint y: 81, endPoint x: 135, endPoint y: 66, distance: 193.6
click at [135, 66] on div "Accounts Overview Coverage Policies Policy changes SSC Cases Quoting plans Cont…" at bounding box center [784, 372] width 1568 height 744
paste input "36026965WCE"
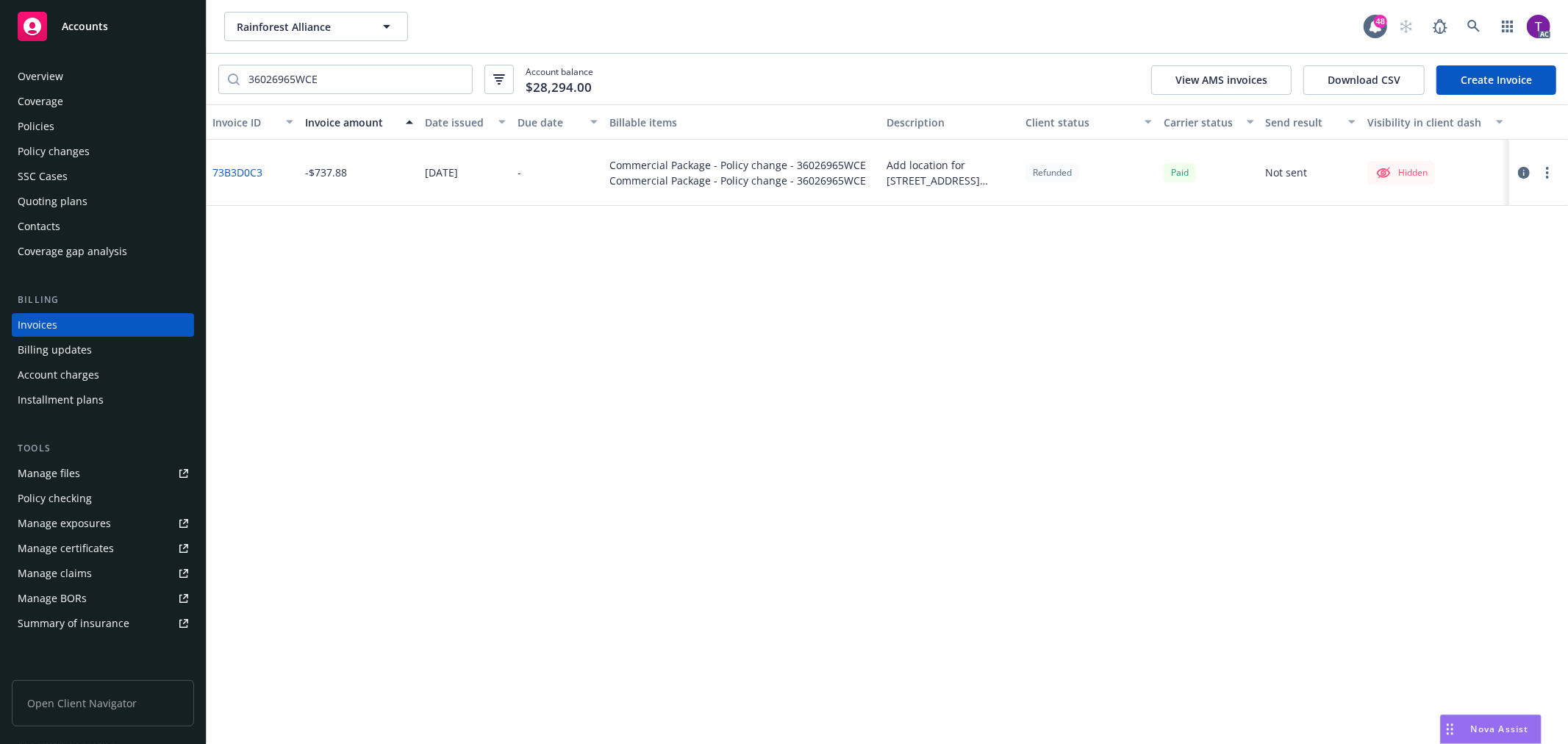
click at [1528, 167] on icon "button" at bounding box center [1523, 172] width 12 height 12
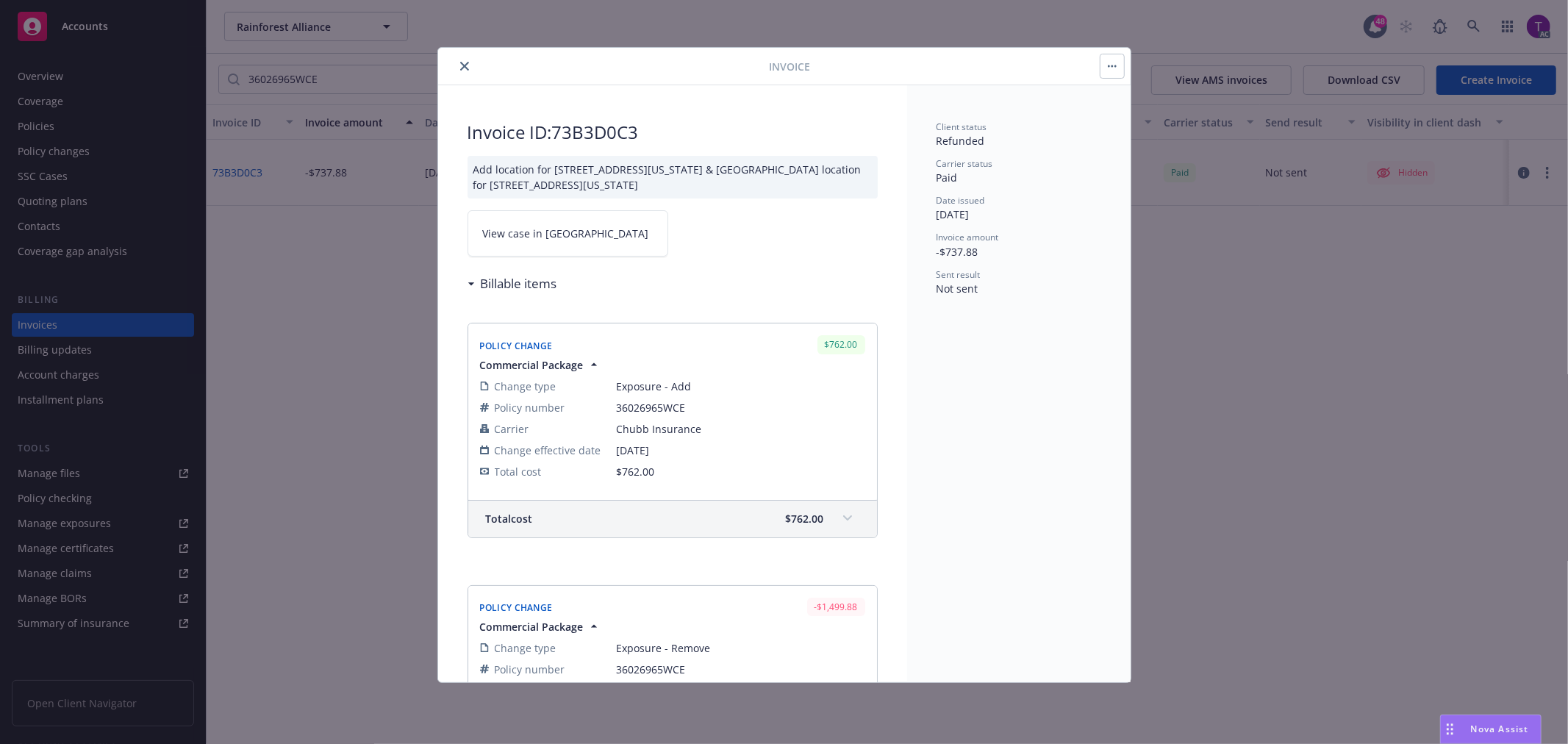
click at [524, 240] on span "View case in SSC" at bounding box center [567, 233] width 166 height 15
click at [458, 66] on button "close" at bounding box center [464, 66] width 18 height 18
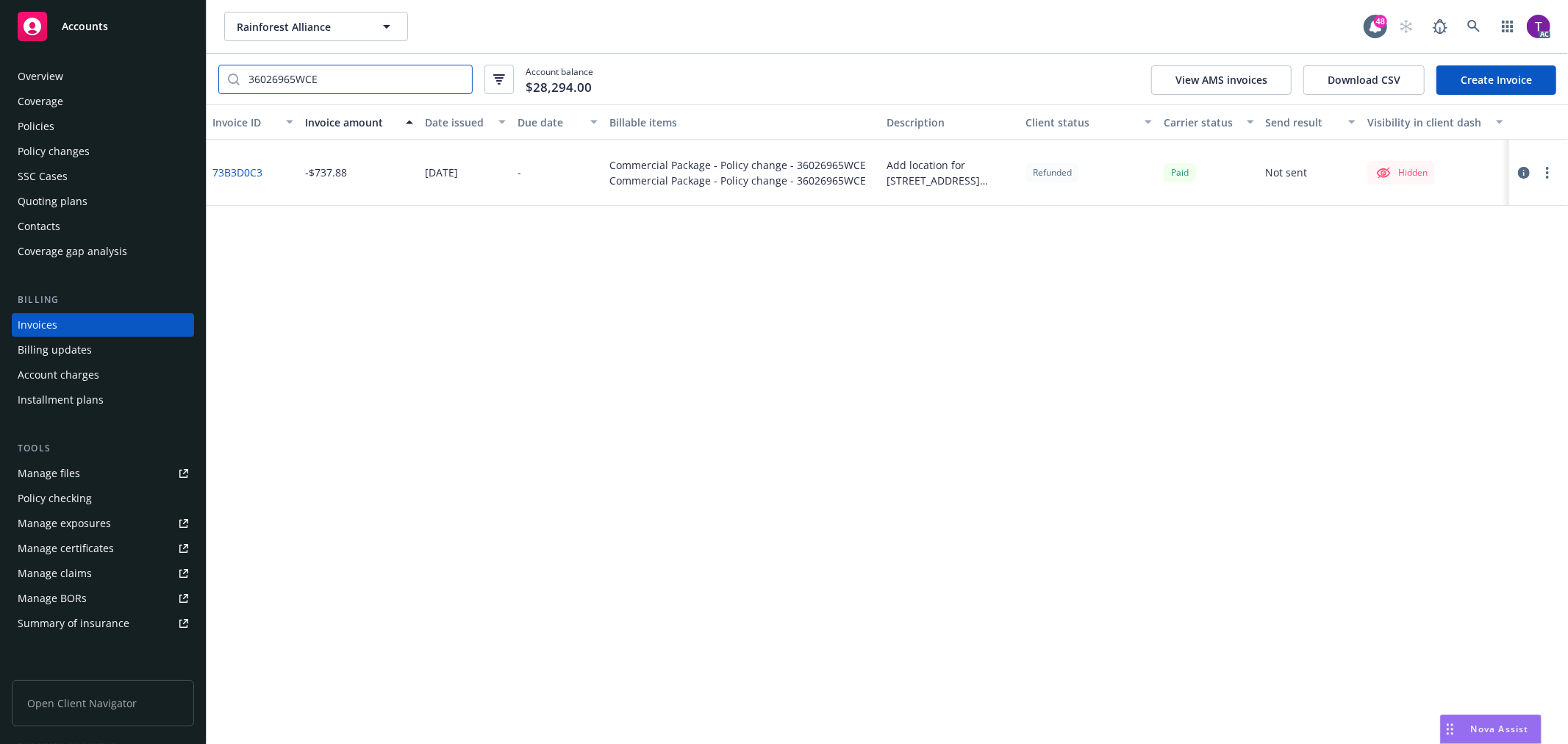
drag, startPoint x: 376, startPoint y: 91, endPoint x: 353, endPoint y: 81, distance: 25.1
click at [371, 91] on input "36026965WCE" at bounding box center [356, 79] width 233 height 28
drag, startPoint x: 353, startPoint y: 81, endPoint x: 228, endPoint y: 72, distance: 125.3
click at [228, 72] on div "36026965WCE" at bounding box center [345, 79] width 254 height 30
paste input "CA3A5F9F"
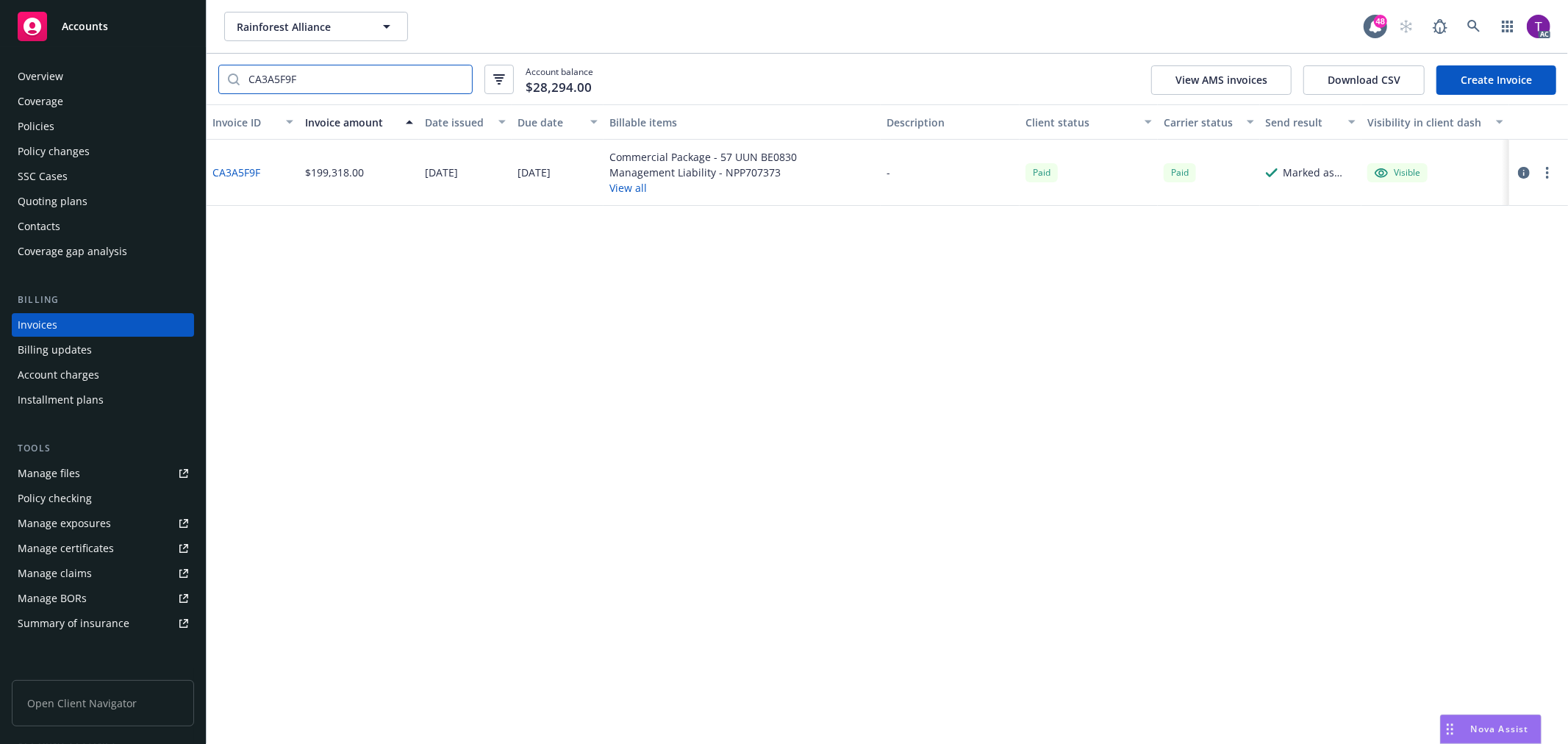
type input "CA3A5F9F"
click at [1525, 172] on icon "button" at bounding box center [1523, 172] width 12 height 12
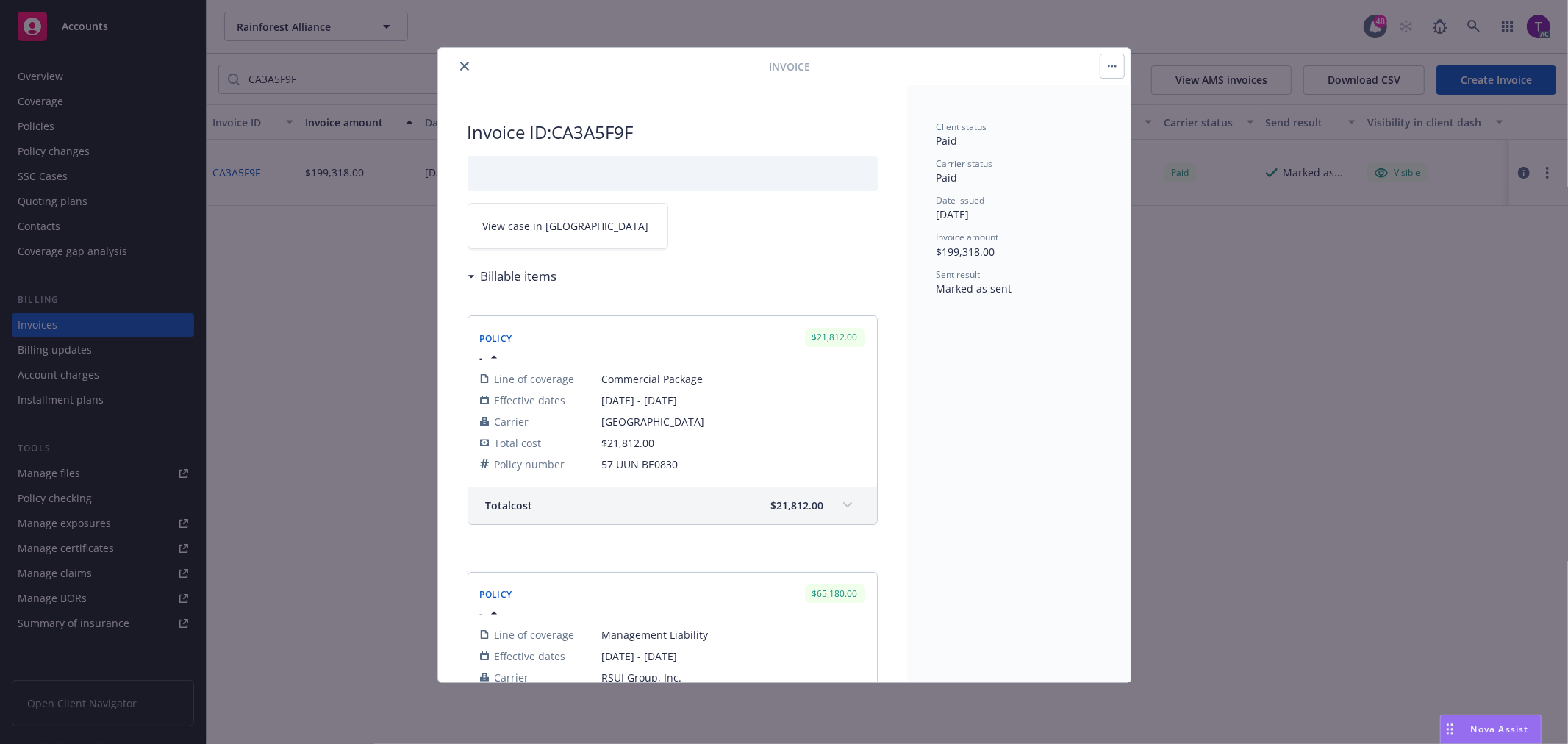
click at [488, 232] on span "View case in SSC" at bounding box center [567, 226] width 166 height 15
click at [465, 60] on button "close" at bounding box center [464, 66] width 18 height 18
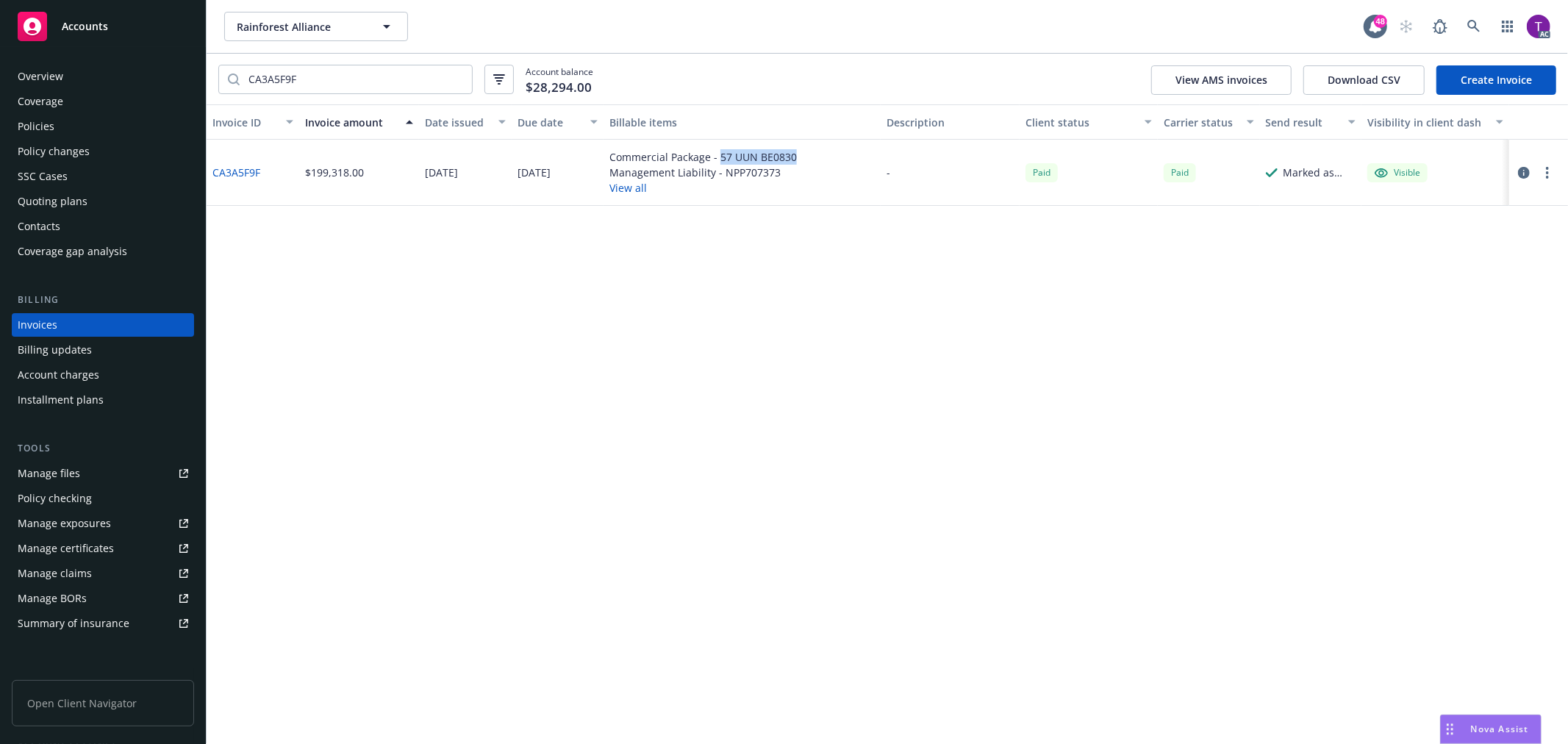
drag, startPoint x: 791, startPoint y: 162, endPoint x: 717, endPoint y: 158, distance: 74.1
click at [717, 158] on div "Commercial Package - 57 UUN BE0830" at bounding box center [703, 157] width 187 height 15
copy div "57 UUN BE0830"
click at [456, 76] on input "CA3A5F9F" at bounding box center [356, 79] width 233 height 28
click at [49, 323] on div "Invoices" at bounding box center [38, 325] width 39 height 23
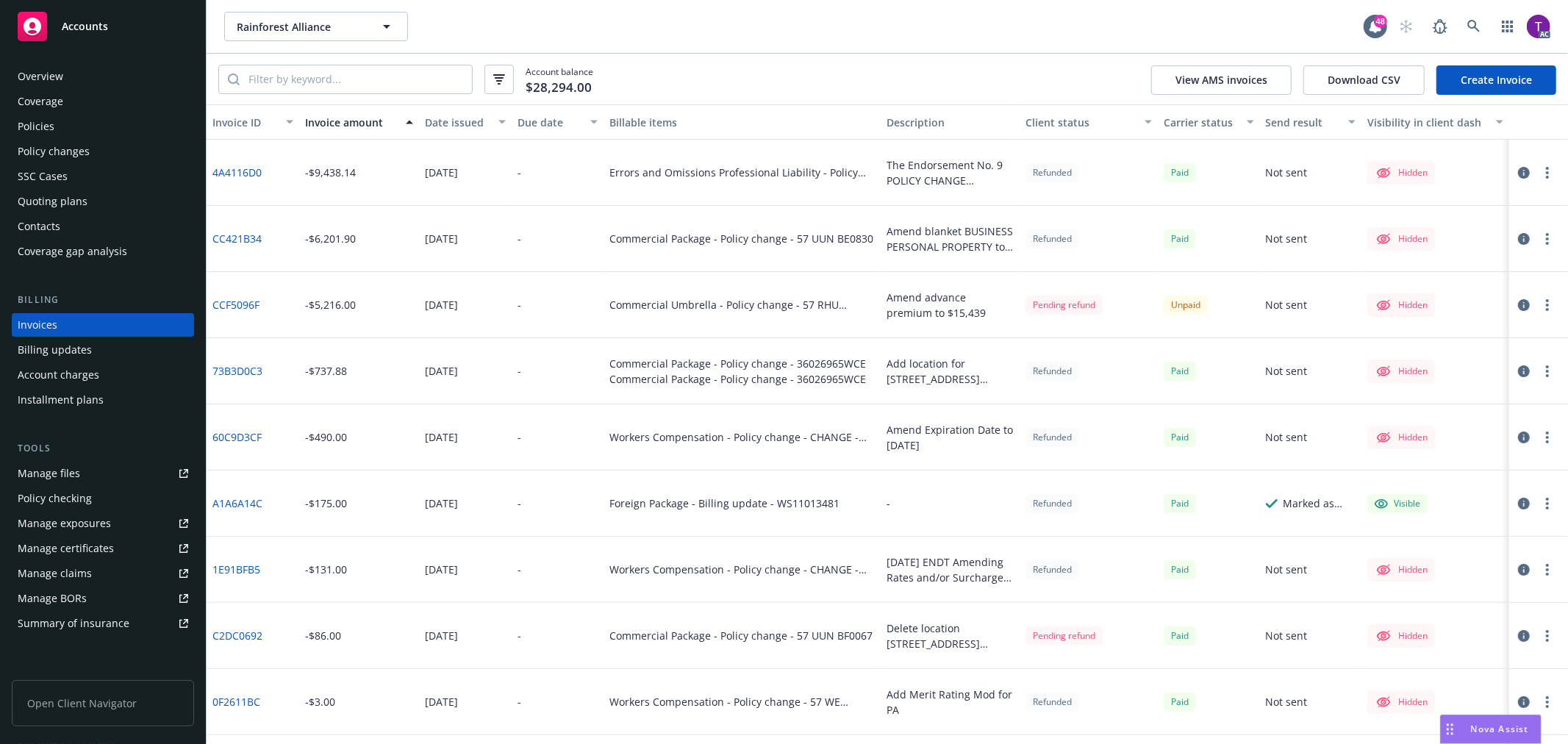
click at [235, 373] on link "73B3D0C3" at bounding box center [237, 371] width 50 height 15
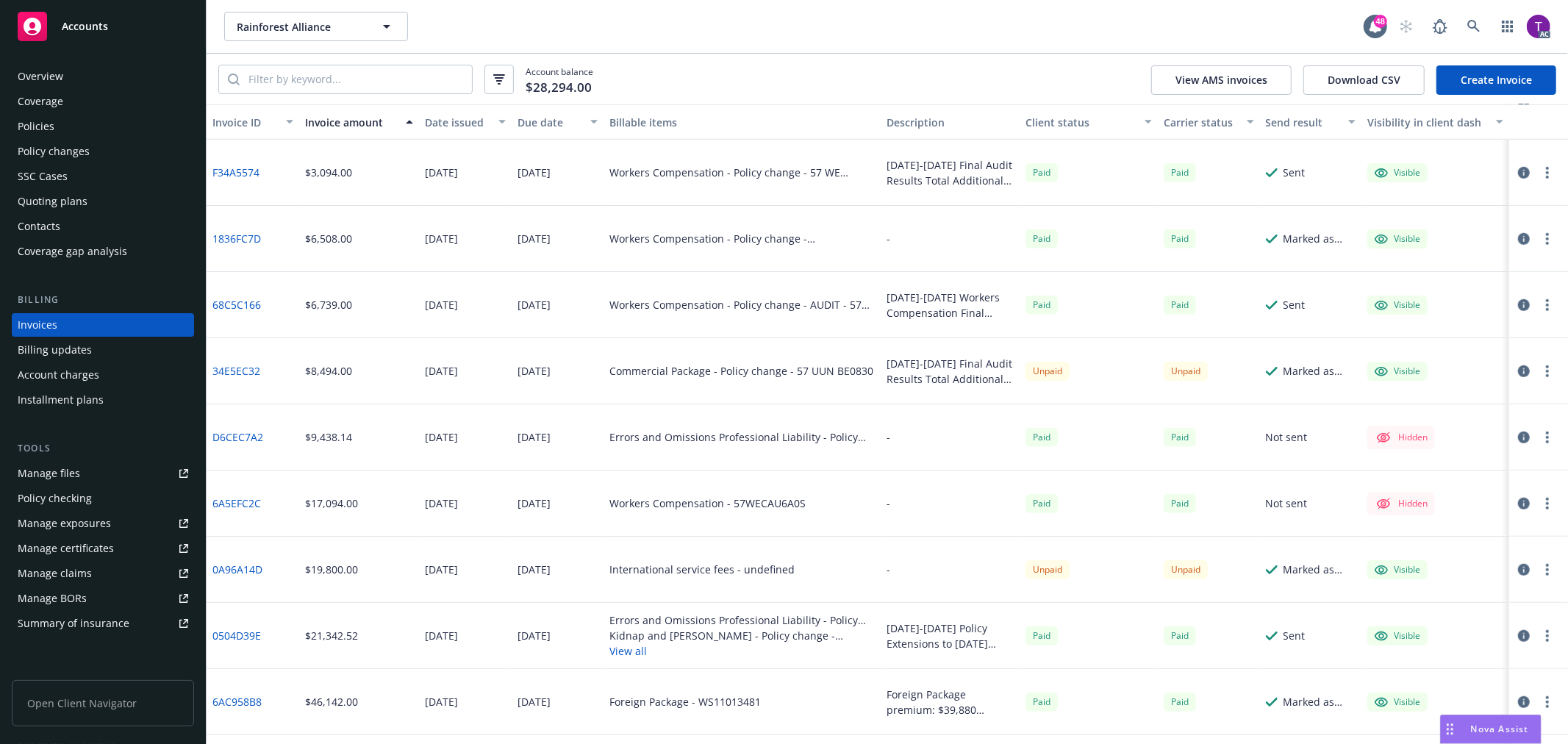
scroll to position [869, 0]
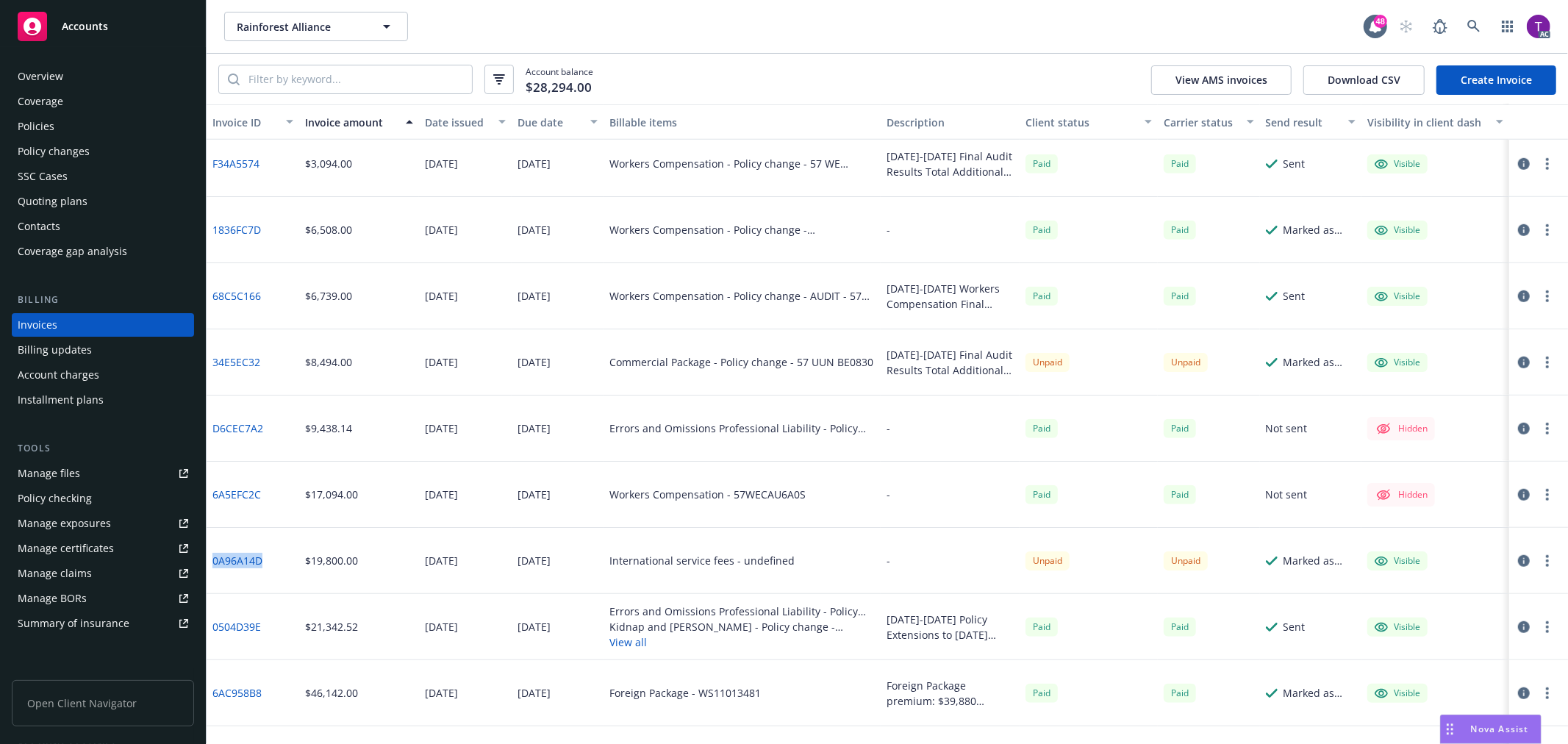
drag, startPoint x: 275, startPoint y: 566, endPoint x: 214, endPoint y: 565, distance: 61.0
click at [214, 565] on div "0A96A14D" at bounding box center [252, 561] width 92 height 66
copy link "0A96A14D"
click at [275, 63] on div "Account balance $28,294.00 View AMS invoices Download CSV Create Invoice" at bounding box center [887, 79] width 1361 height 51
click at [277, 78] on input "search" at bounding box center [356, 79] width 233 height 28
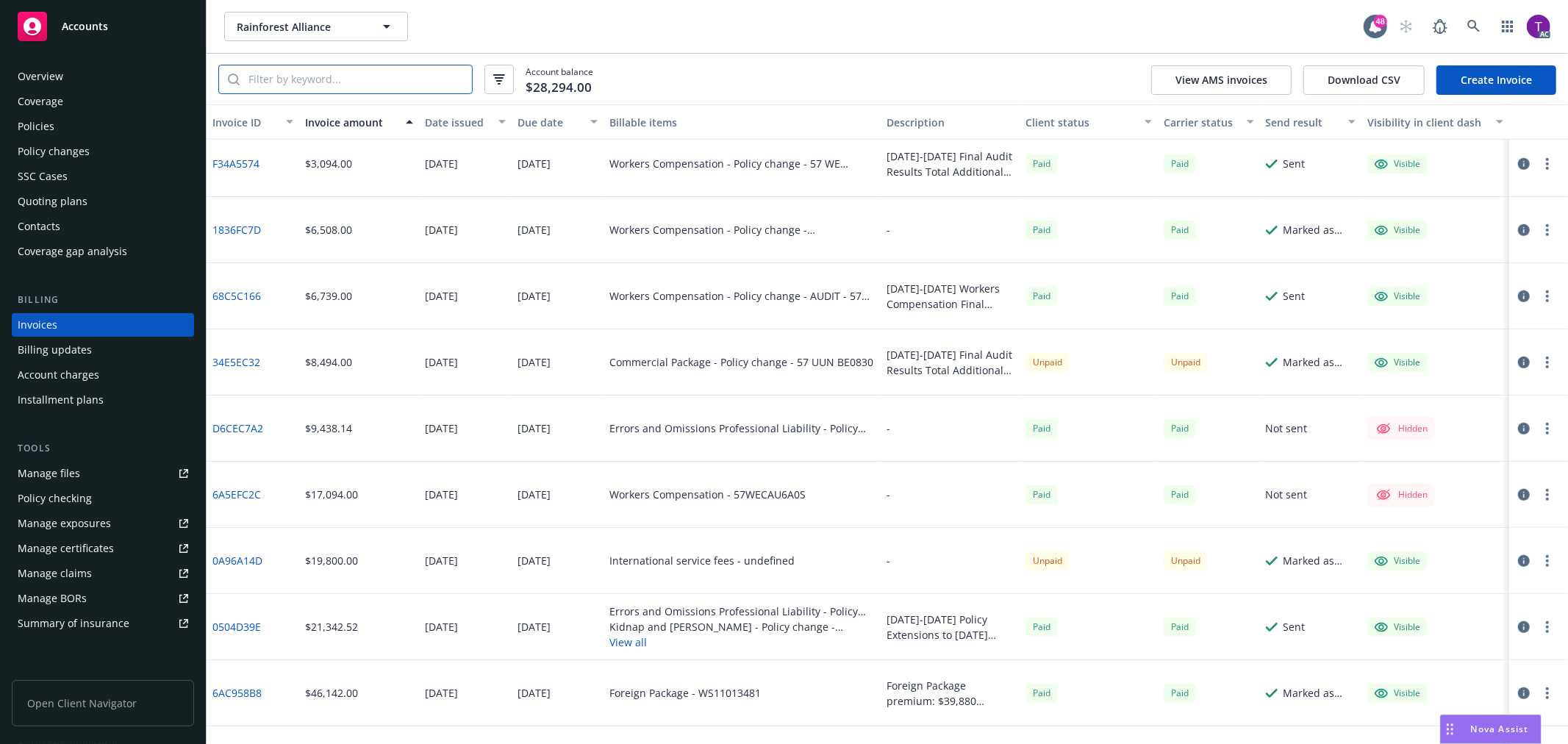
paste input "57 UUN BE0830"
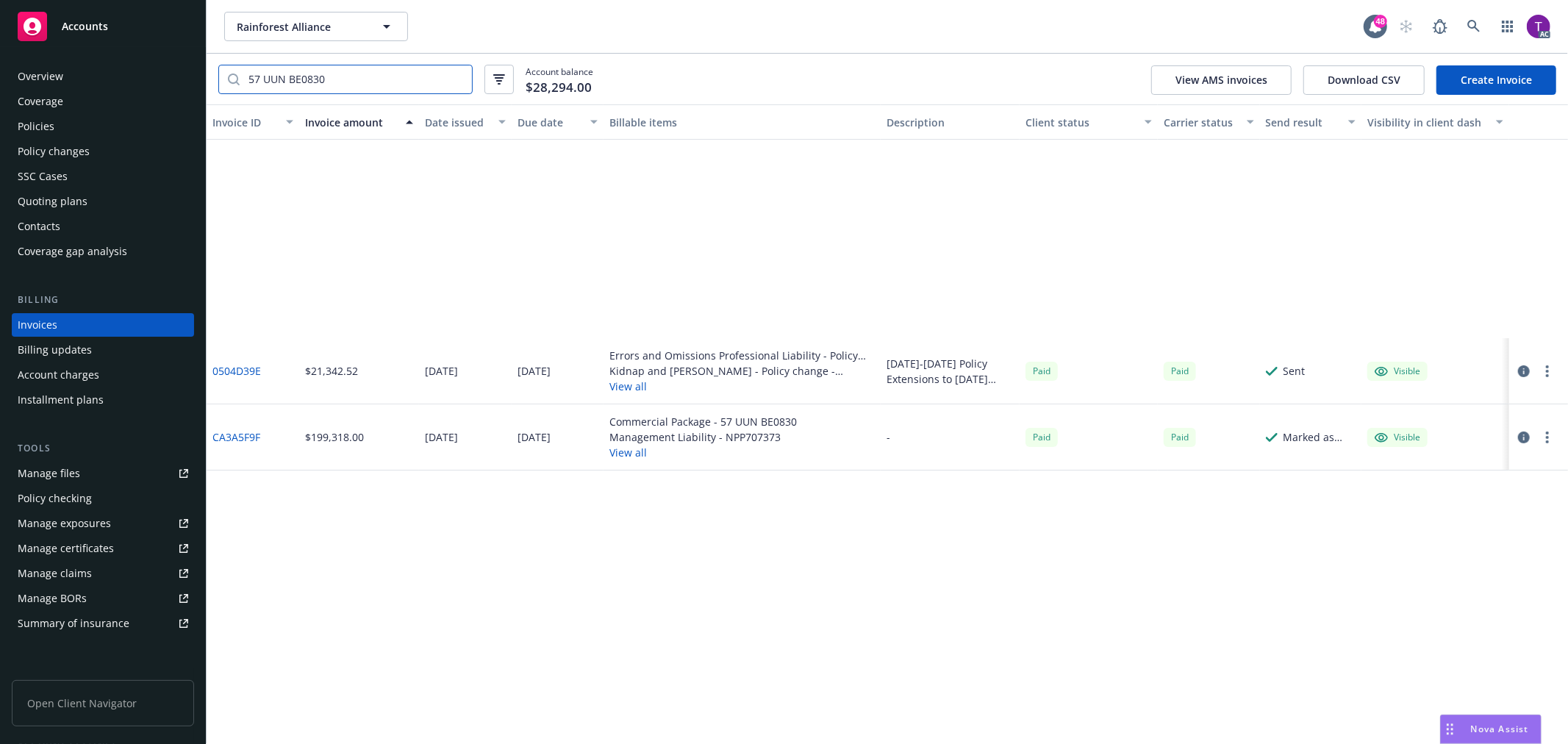
scroll to position [0, 0]
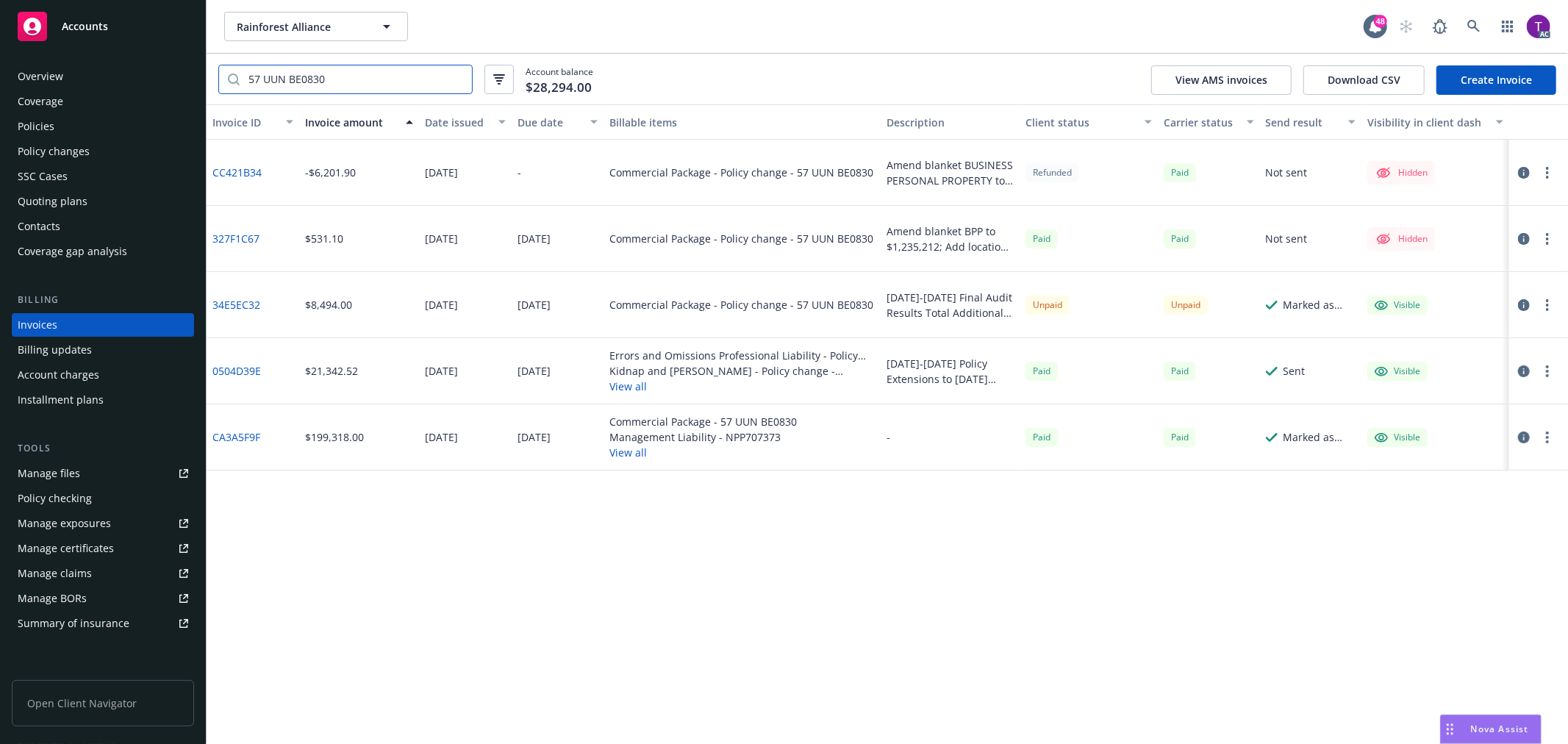
type input "57 UUN BE0830"
click at [455, 75] on input "57 UUN BE0830" at bounding box center [356, 79] width 233 height 28
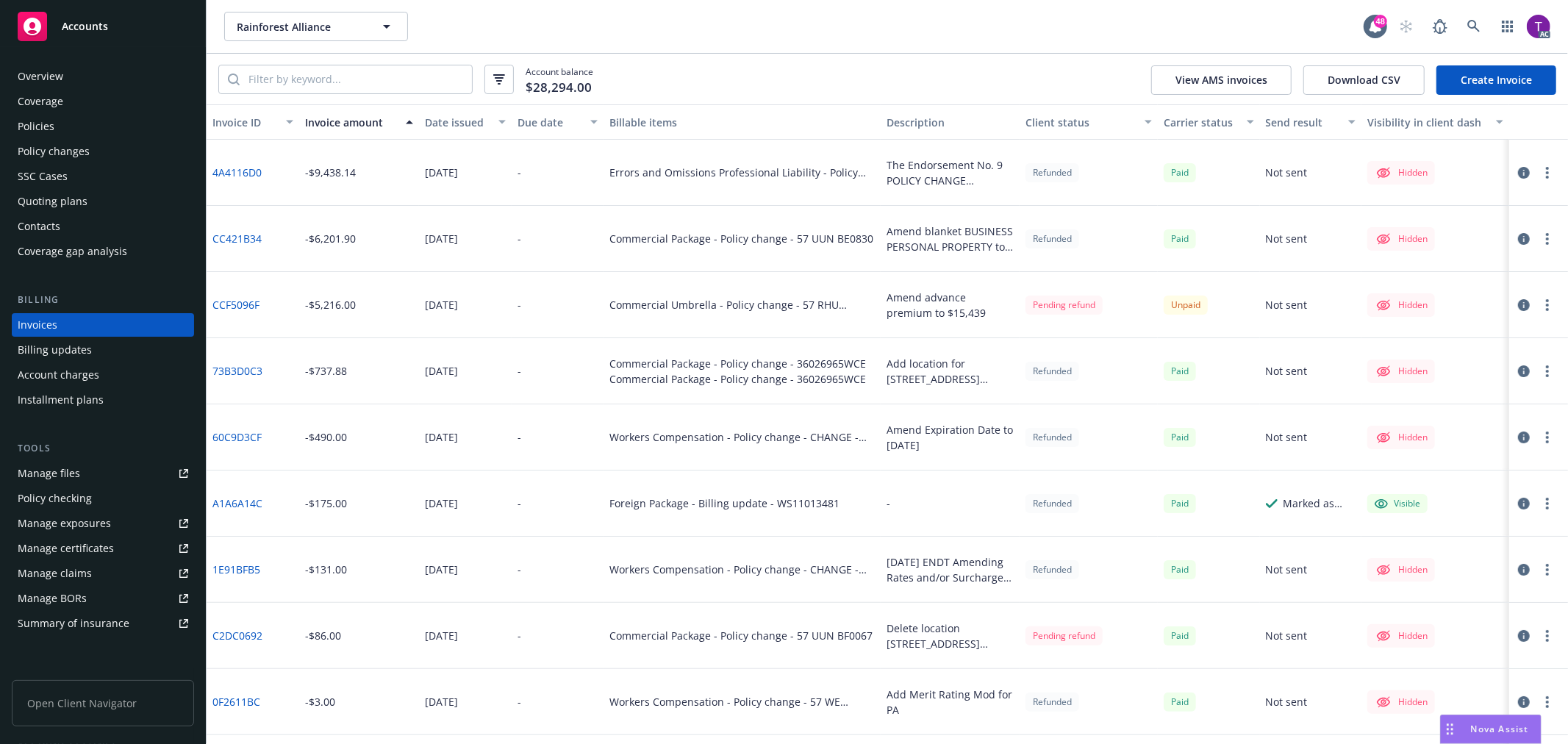
click at [38, 322] on div "Invoices" at bounding box center [38, 325] width 39 height 23
drag, startPoint x: 794, startPoint y: 303, endPoint x: 869, endPoint y: 310, distance: 75.3
click at [869, 310] on div "Commercial Umbrella - Policy change - 57 RHU BF0656" at bounding box center [742, 305] width 277 height 66
copy div "57 RHU BF0656"
drag, startPoint x: 789, startPoint y: 634, endPoint x: 870, endPoint y: 642, distance: 81.4
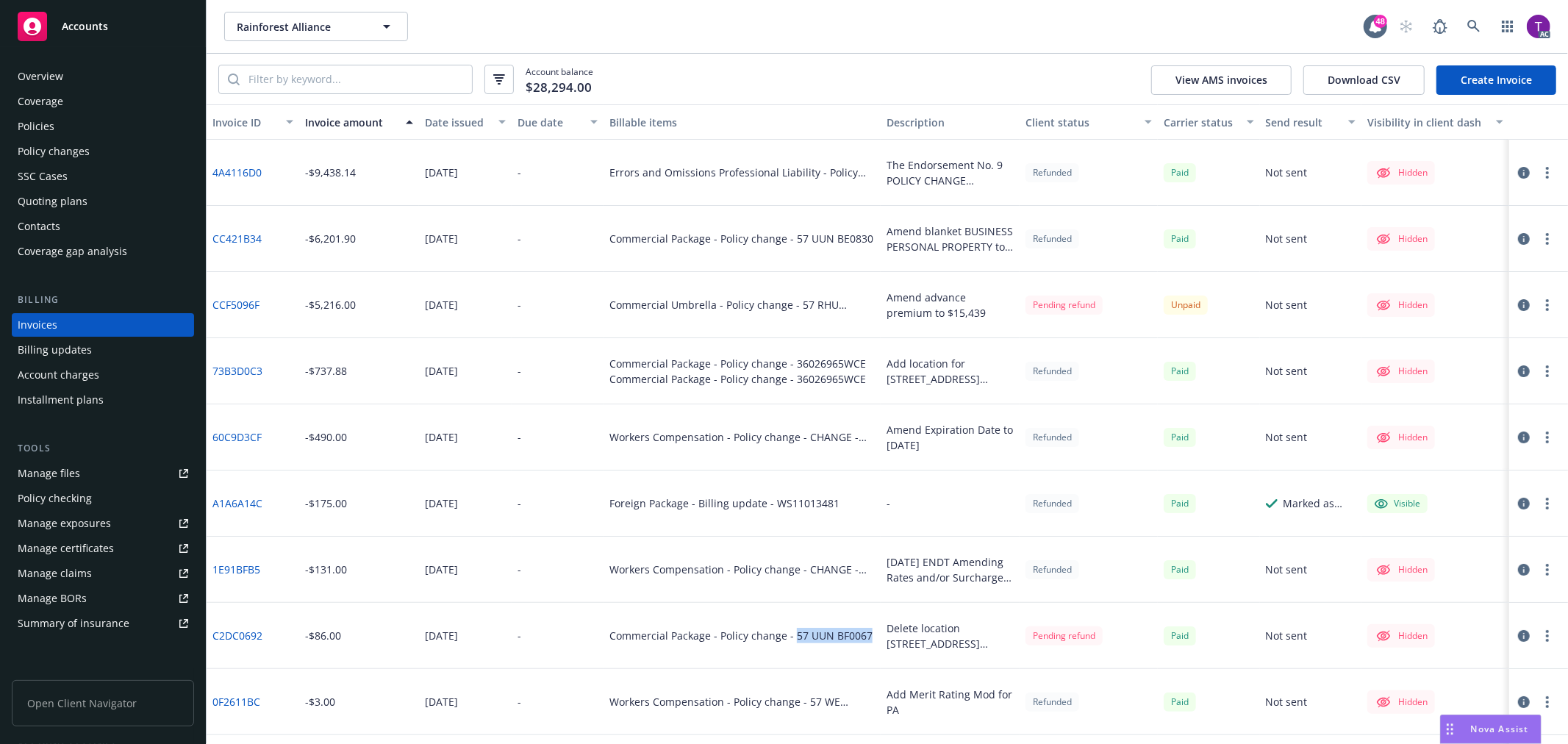
click at [870, 642] on div "Commercial Package - Policy change - 57 UUN BF0067" at bounding box center [742, 636] width 277 height 66
copy div "57 UUN BF0067"
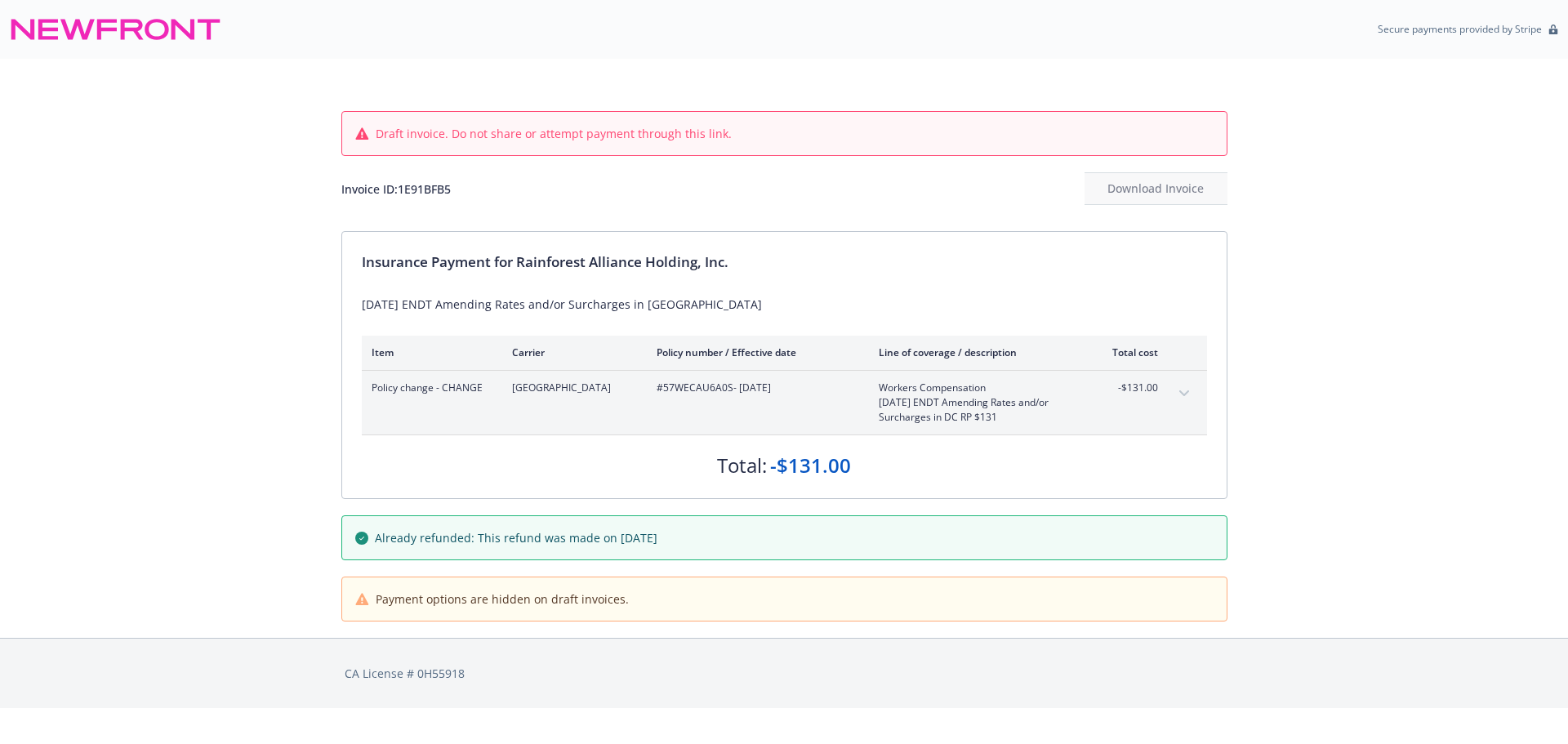
click at [1176, 391] on button "expand content" at bounding box center [1184, 394] width 26 height 26
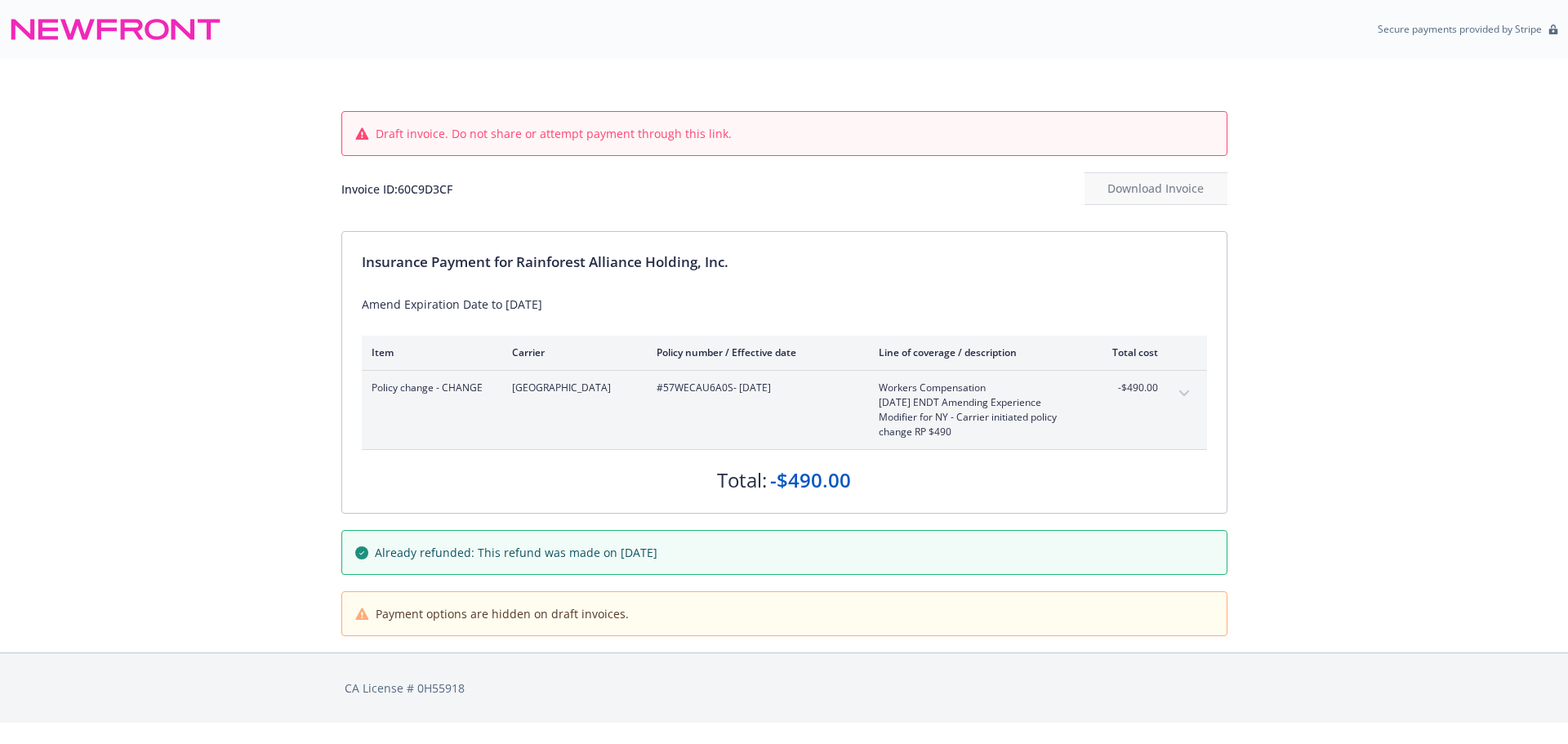
click at [1187, 389] on button "expand content" at bounding box center [1184, 394] width 26 height 26
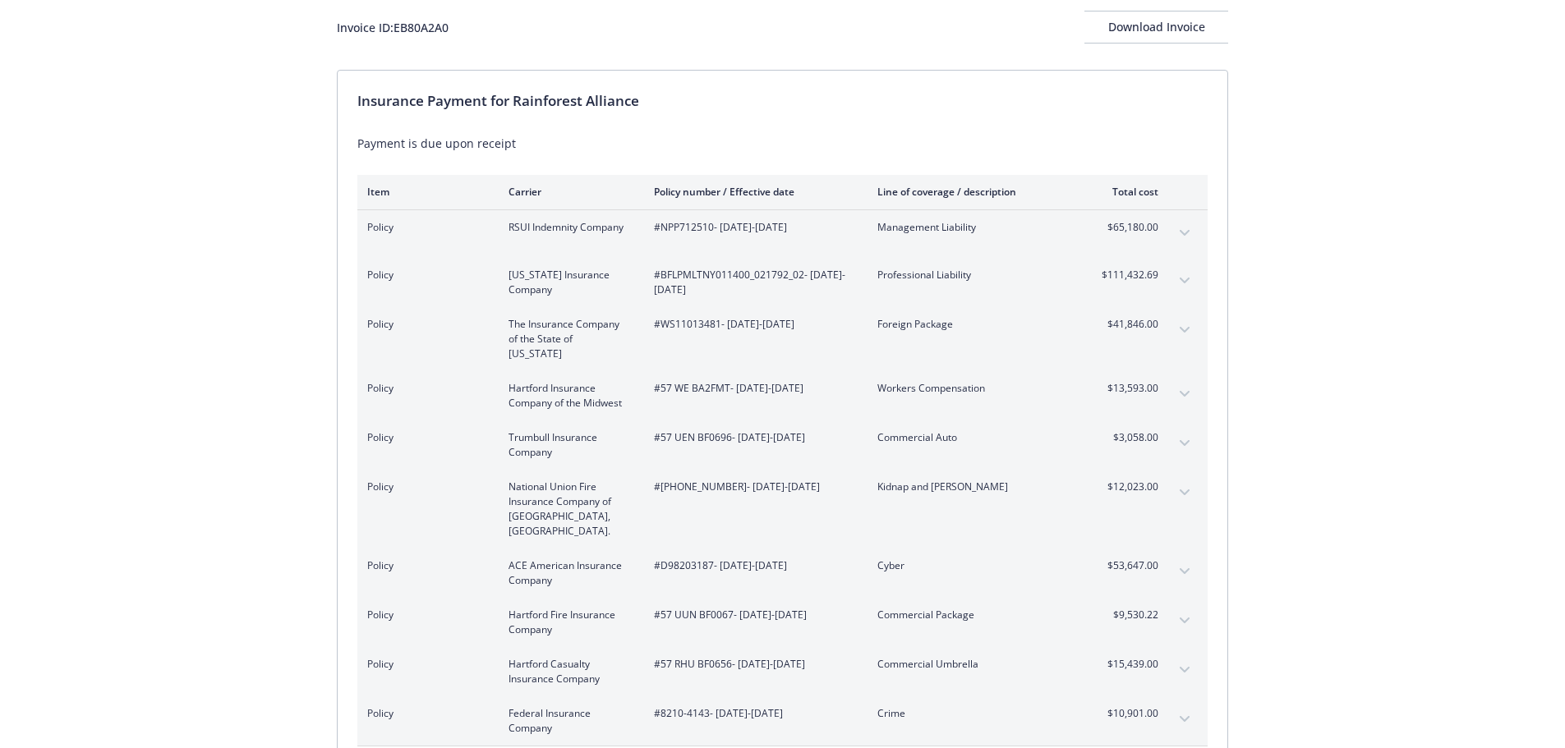
scroll to position [65, 0]
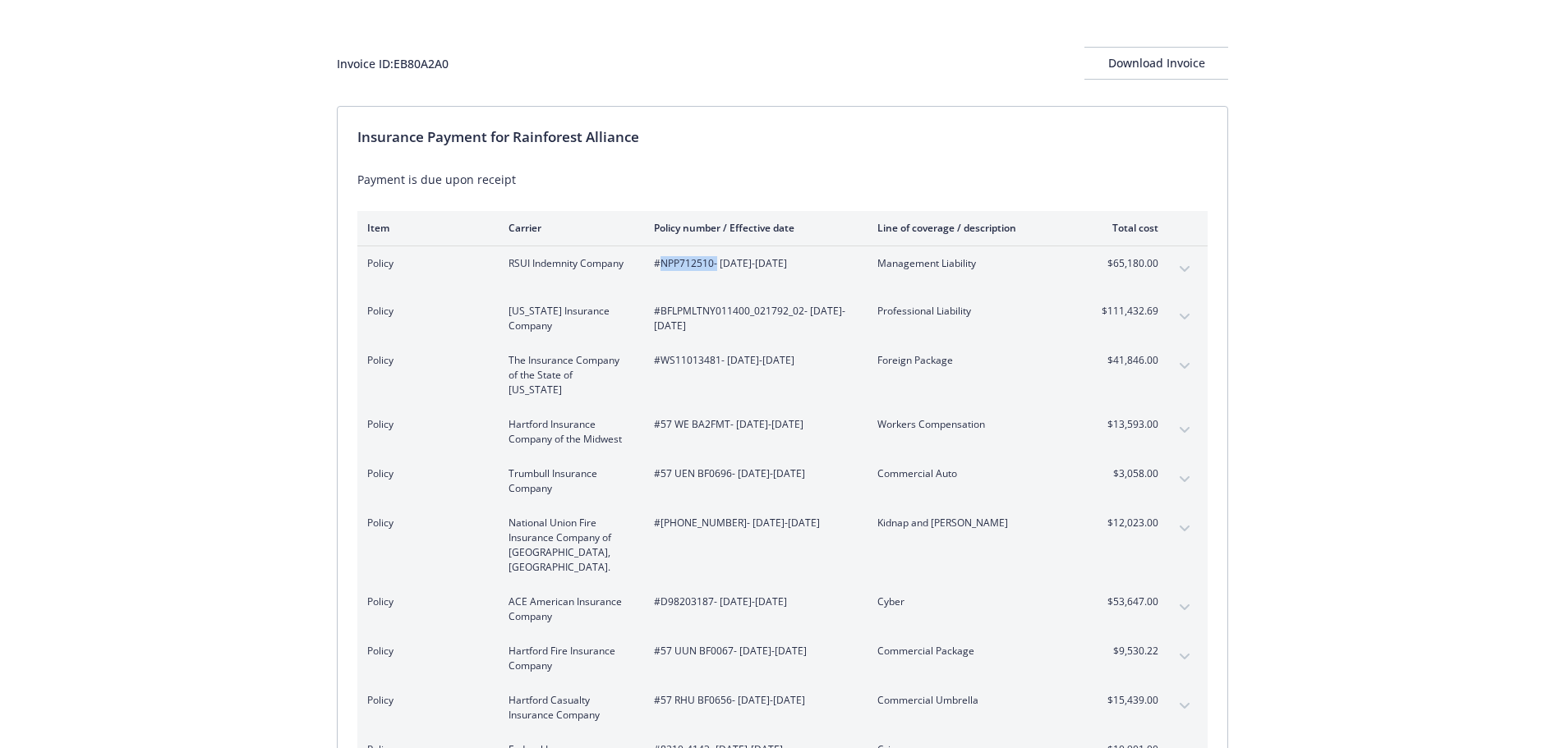
drag, startPoint x: 715, startPoint y: 272, endPoint x: 661, endPoint y: 260, distance: 55.4
click at [661, 260] on div "Policy RSUI Indemnity Company #NPP712510 - [DATE]-[DATE] Management Liability $…" at bounding box center [782, 270] width 850 height 48
copy span "NPP712510"
drag, startPoint x: 459, startPoint y: 80, endPoint x: 396, endPoint y: 77, distance: 63.3
click at [396, 77] on div "Invoice ID: EB80A2A0 Download Invoice" at bounding box center [782, 50] width 891 height 112
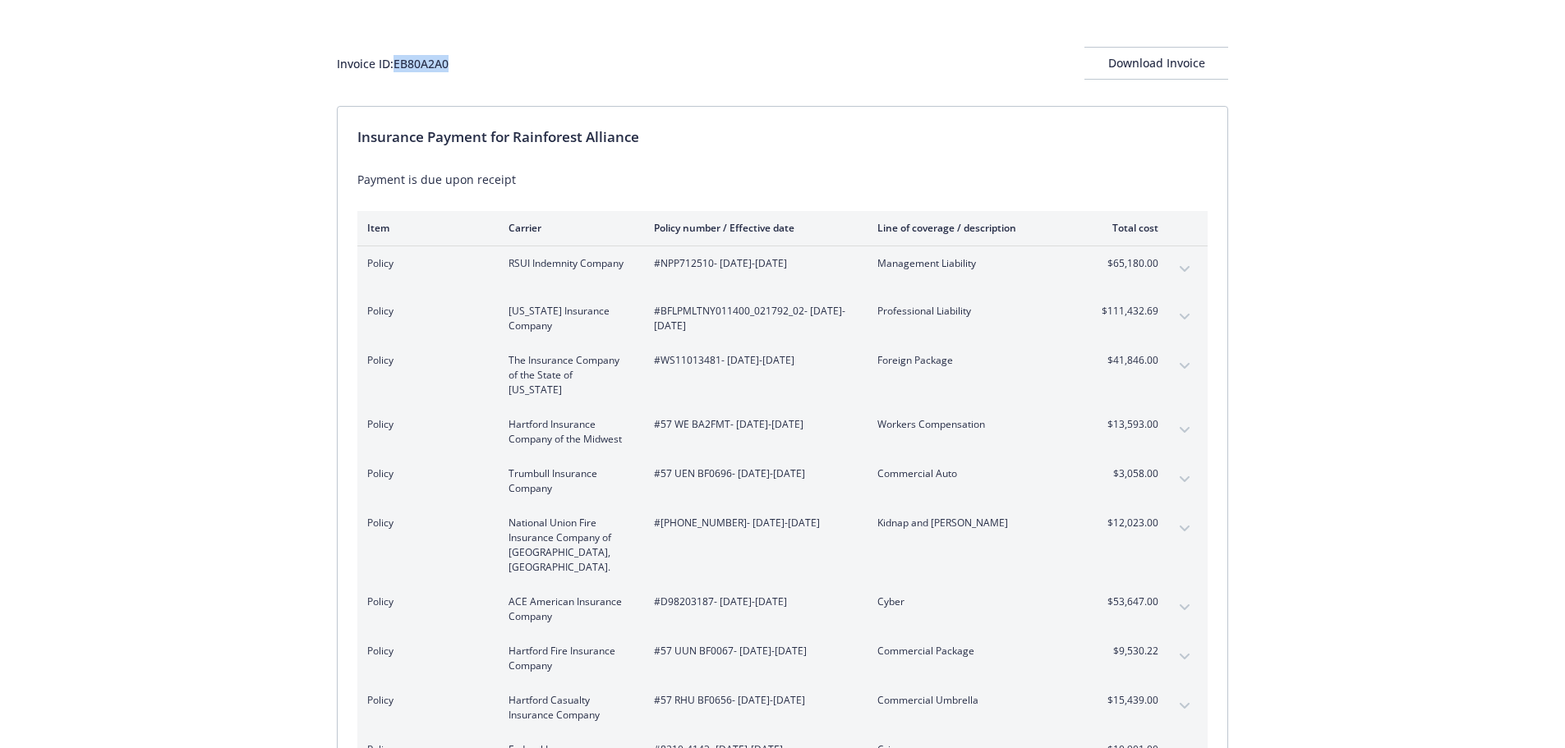
copy div "EB80A2A0"
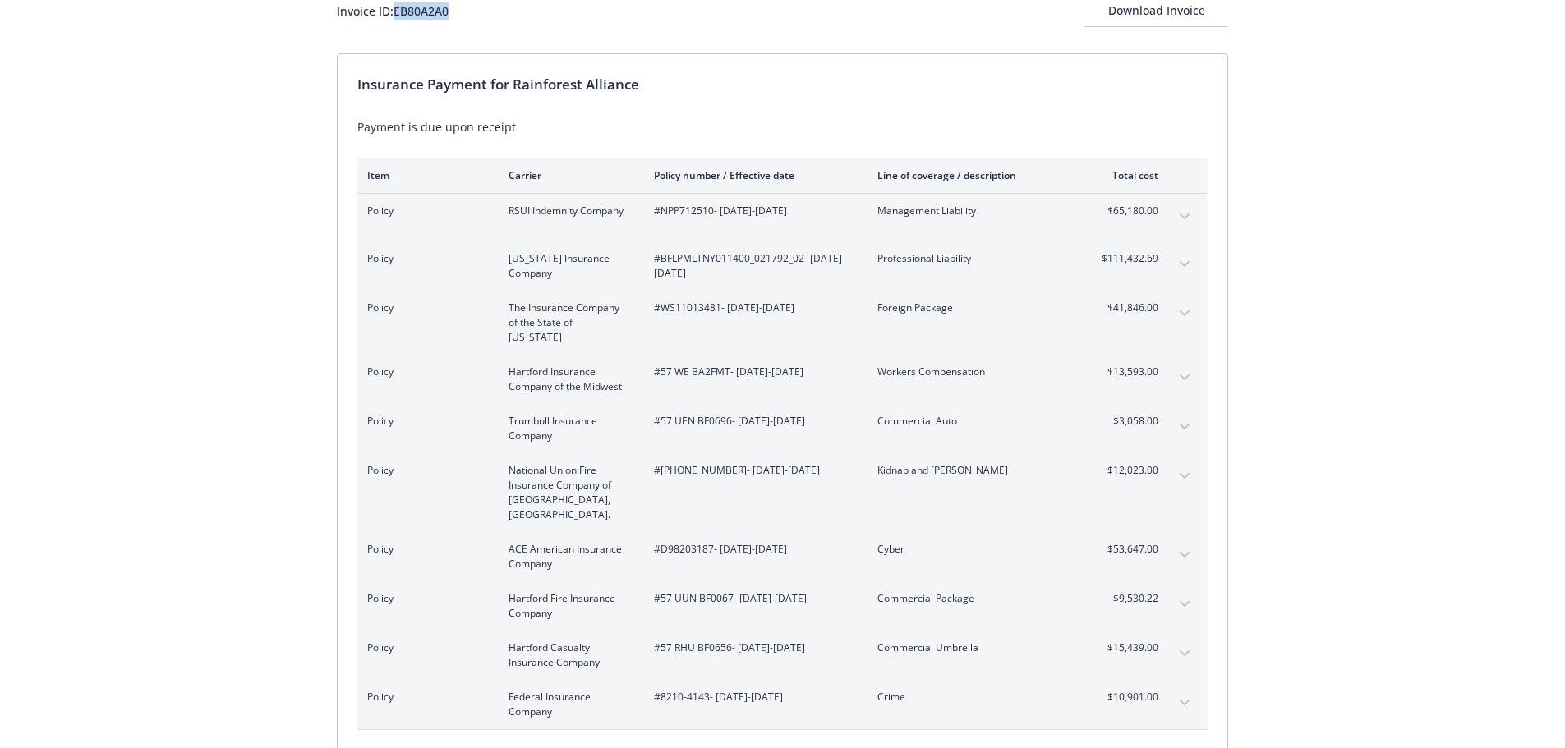
scroll to position [200, 0]
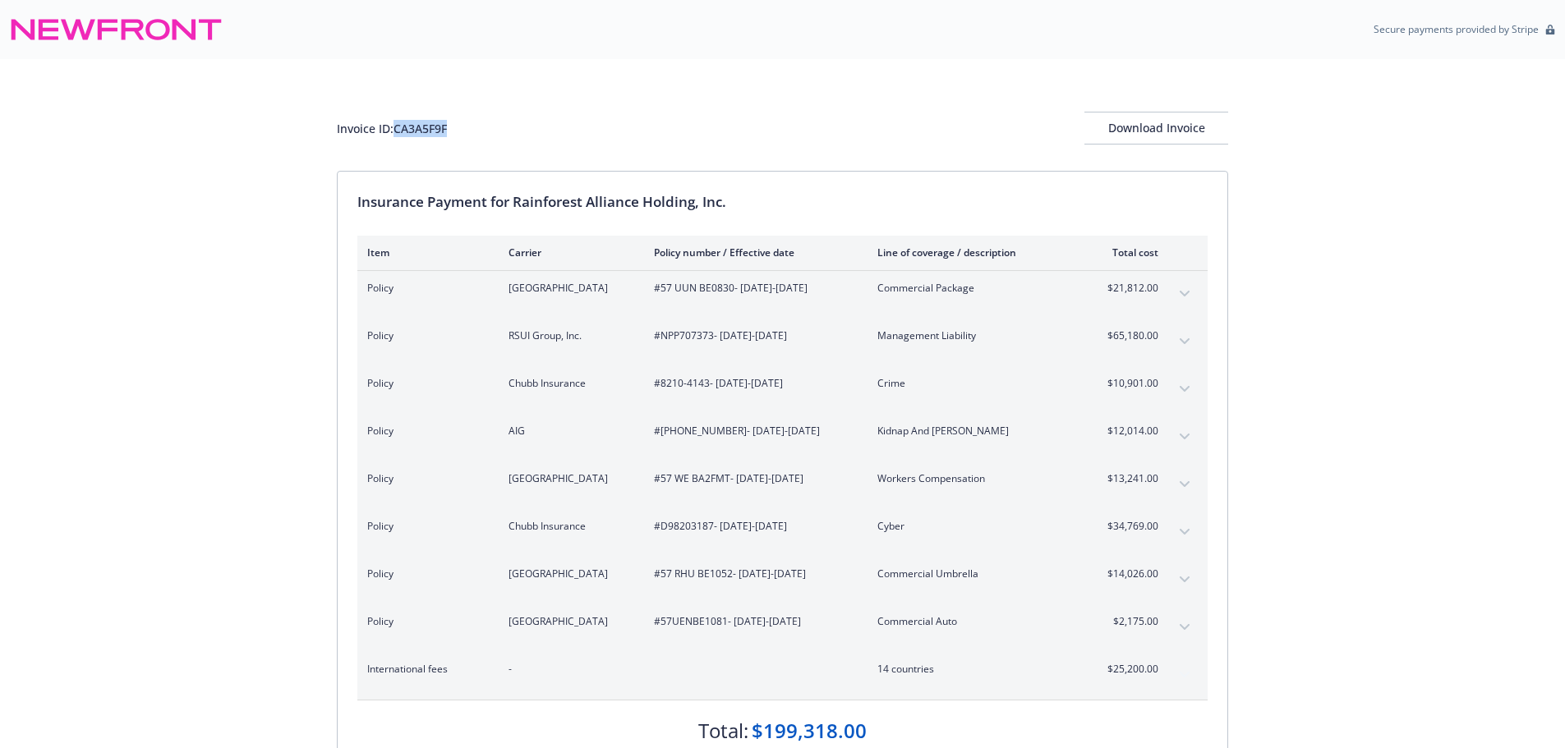
drag, startPoint x: 454, startPoint y: 134, endPoint x: 395, endPoint y: 121, distance: 60.6
click at [395, 121] on div "Invoice ID: CA3A5F9F Download Invoice" at bounding box center [782, 128] width 891 height 33
copy div "CA3A5F9F"
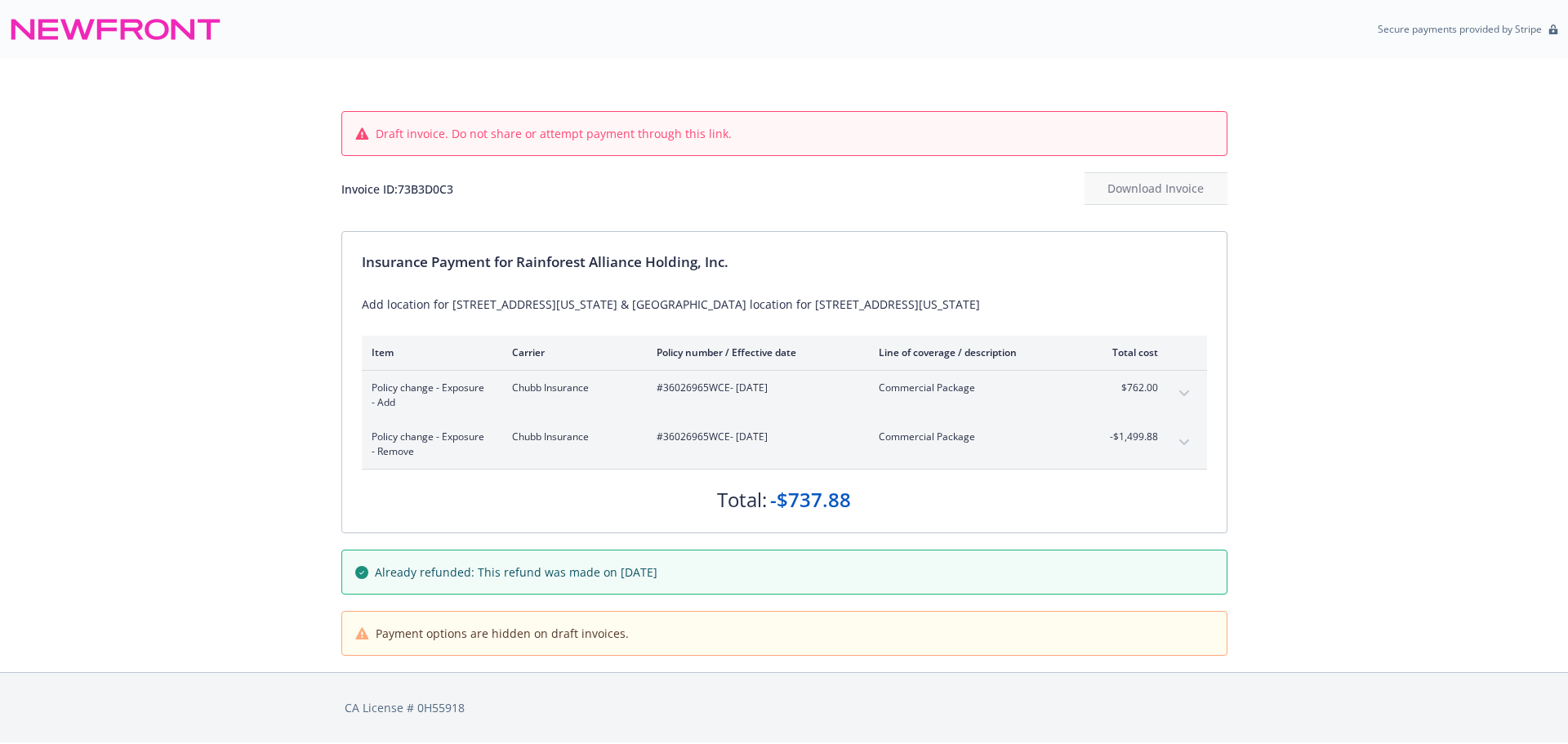
click at [1182, 445] on icon "expand content" at bounding box center [1184, 443] width 10 height 7
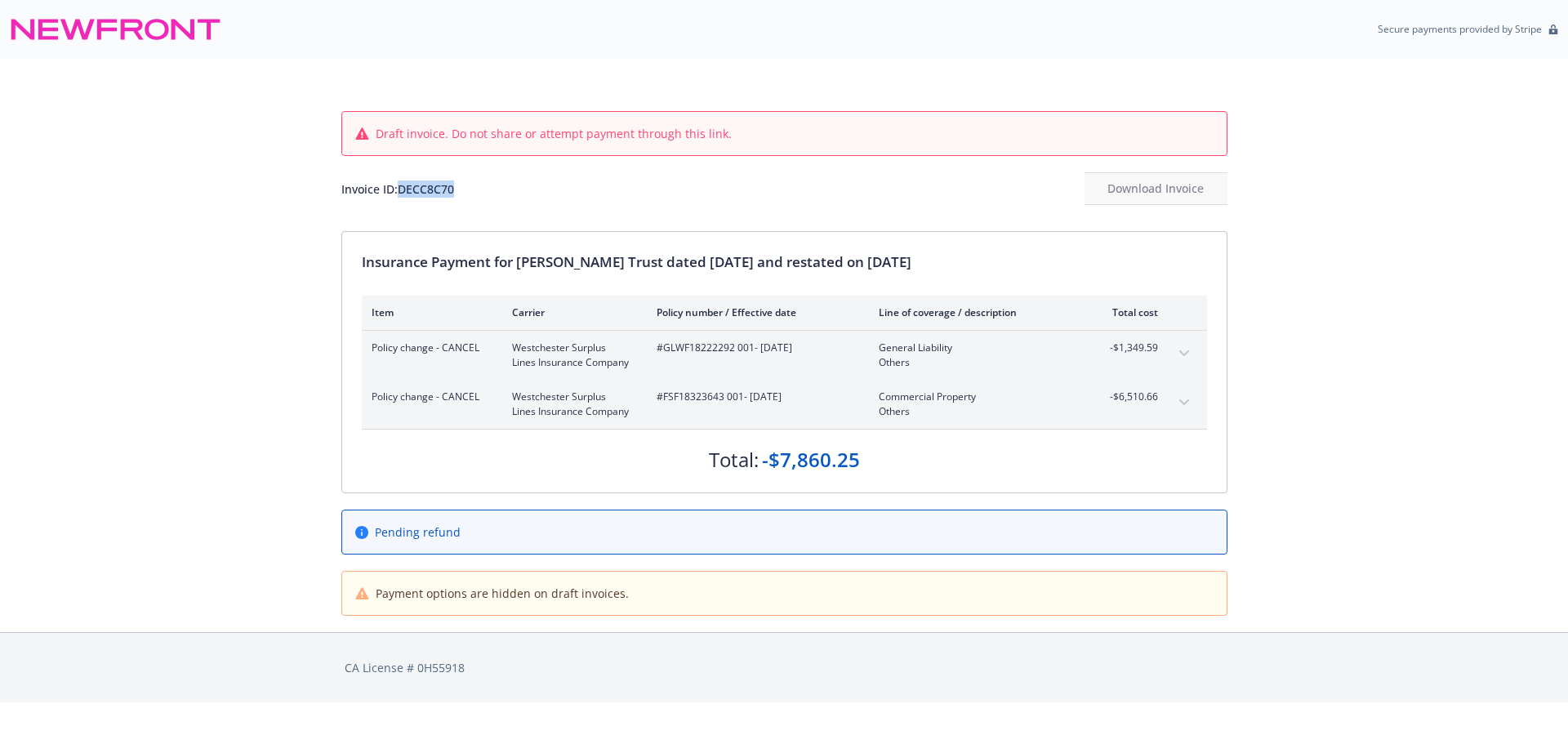
drag, startPoint x: 454, startPoint y: 187, endPoint x: 404, endPoint y: 185, distance: 50.0
click at [404, 185] on div "Invoice ID: DECC8C70" at bounding box center [397, 189] width 112 height 17
copy div "DECC8C70"
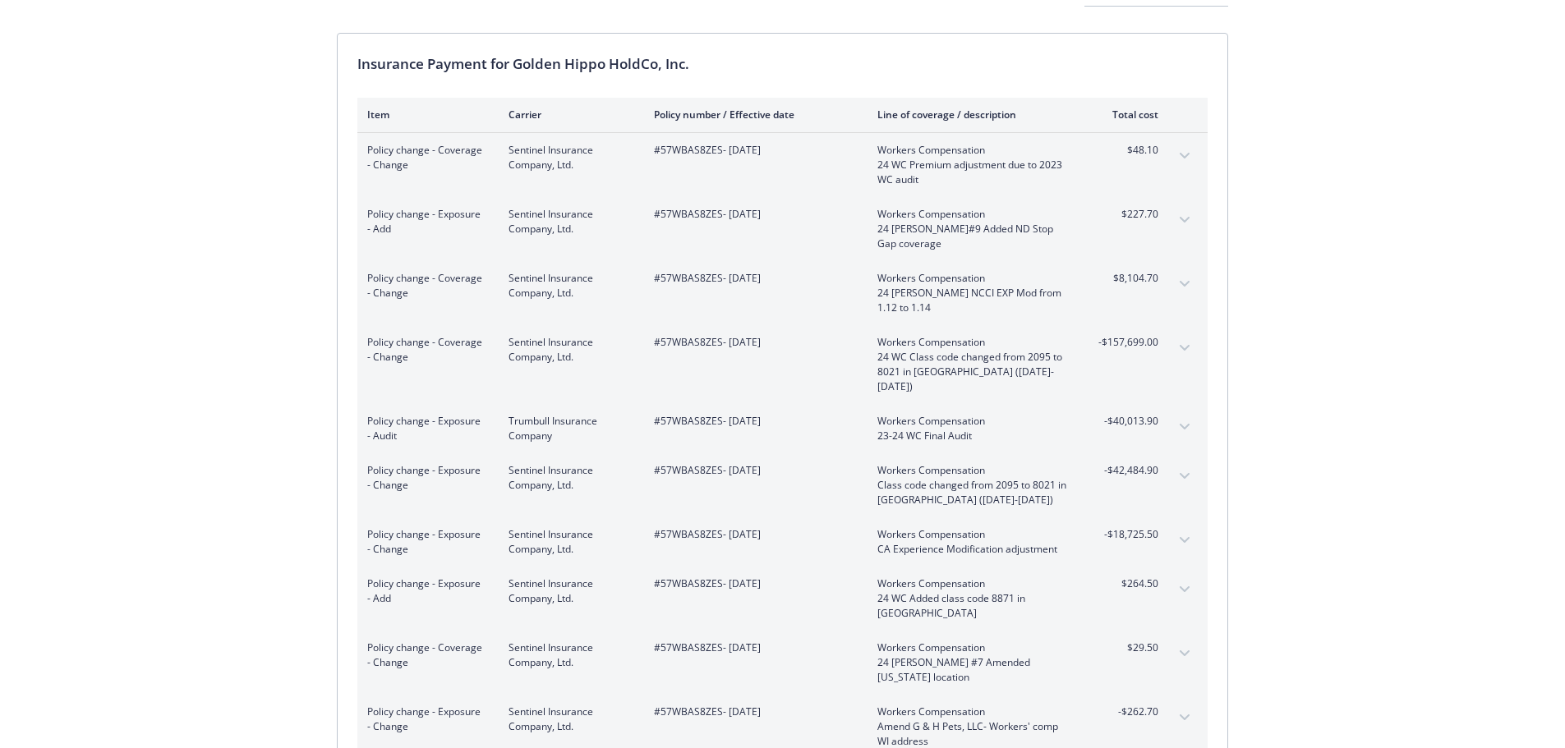
scroll to position [134, 0]
click at [699, 149] on span "#57WBAS8ZES - 08/13/2024" at bounding box center [752, 154] width 197 height 15
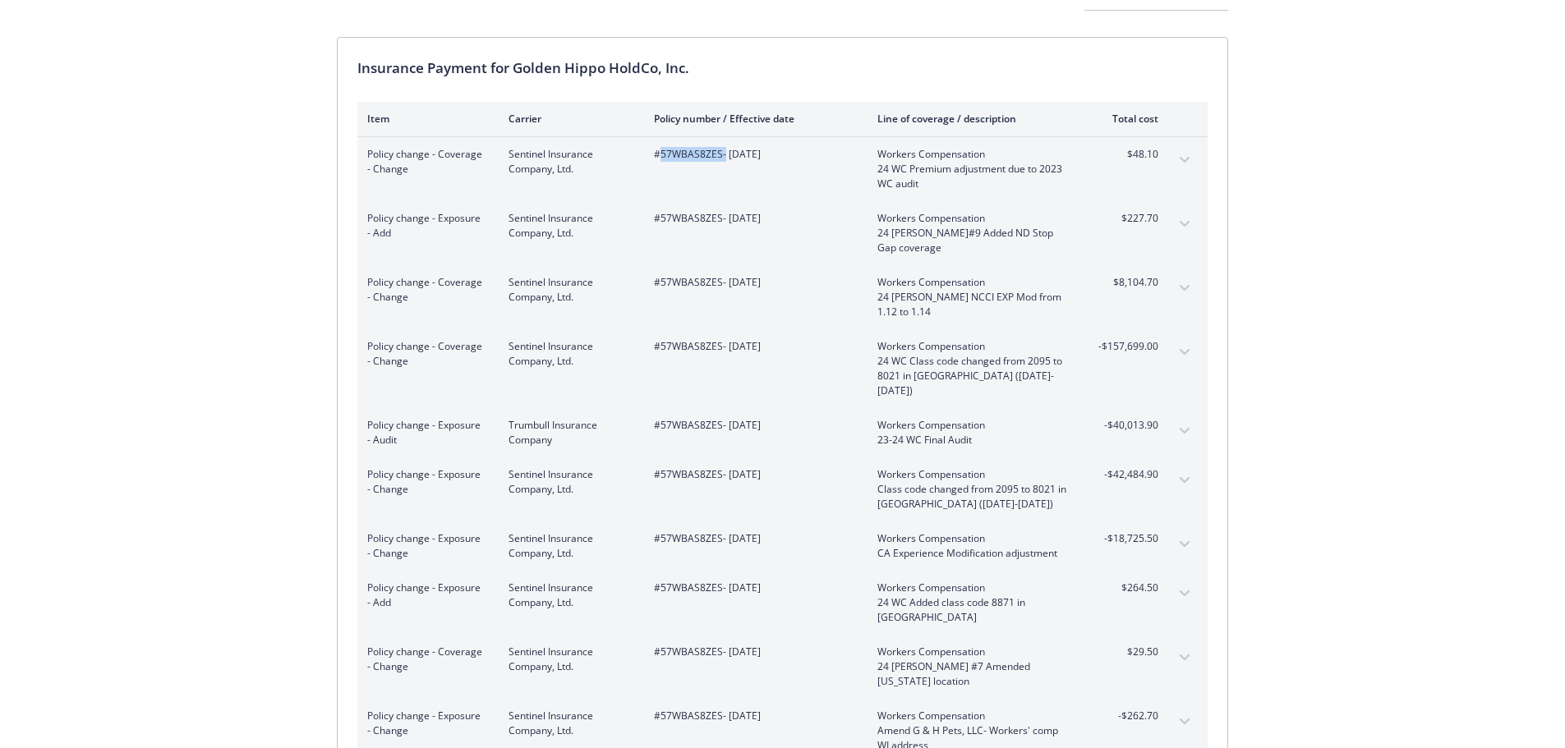
click at [699, 149] on span "#57WBAS8ZES - 08/13/2024" at bounding box center [752, 154] width 197 height 15
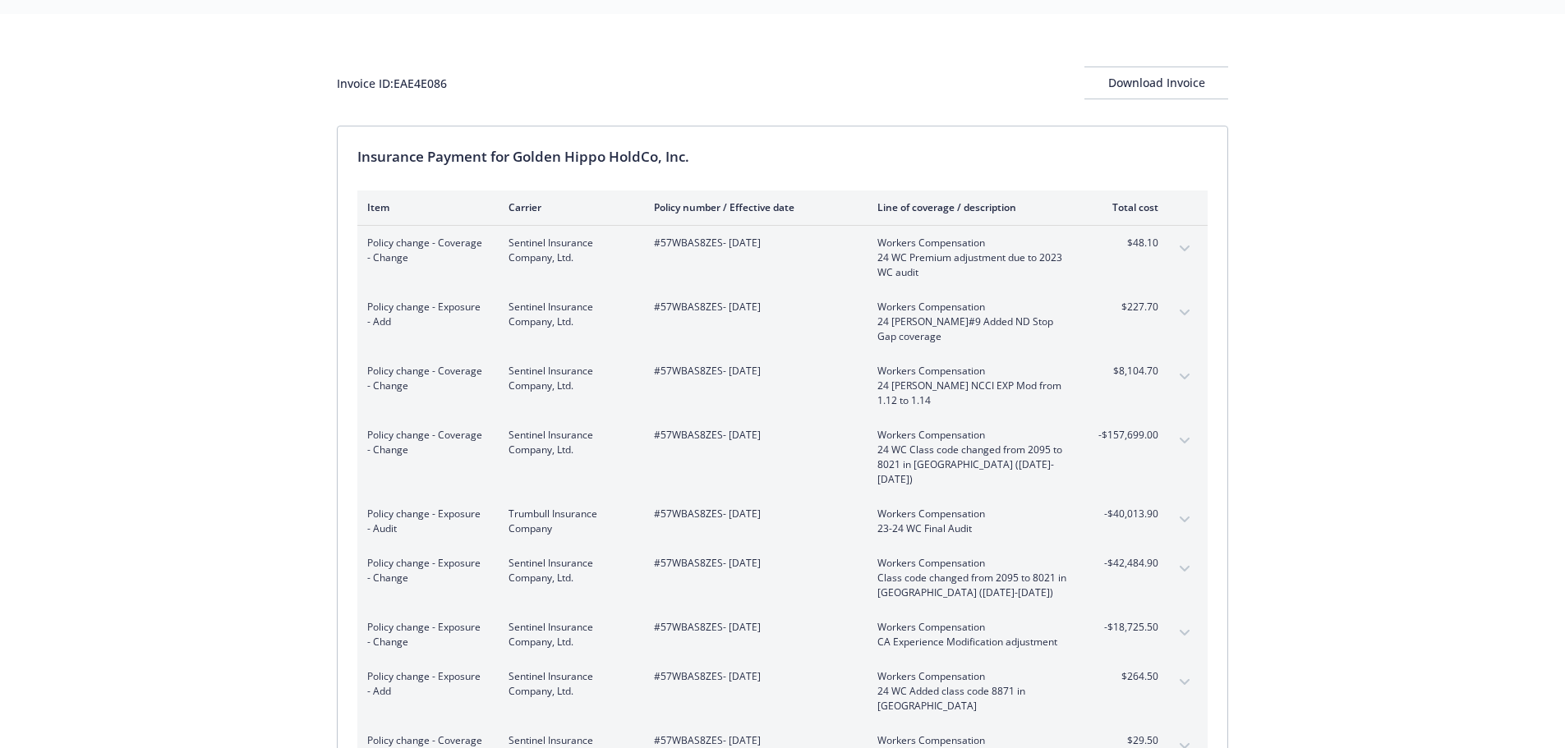
scroll to position [22, 0]
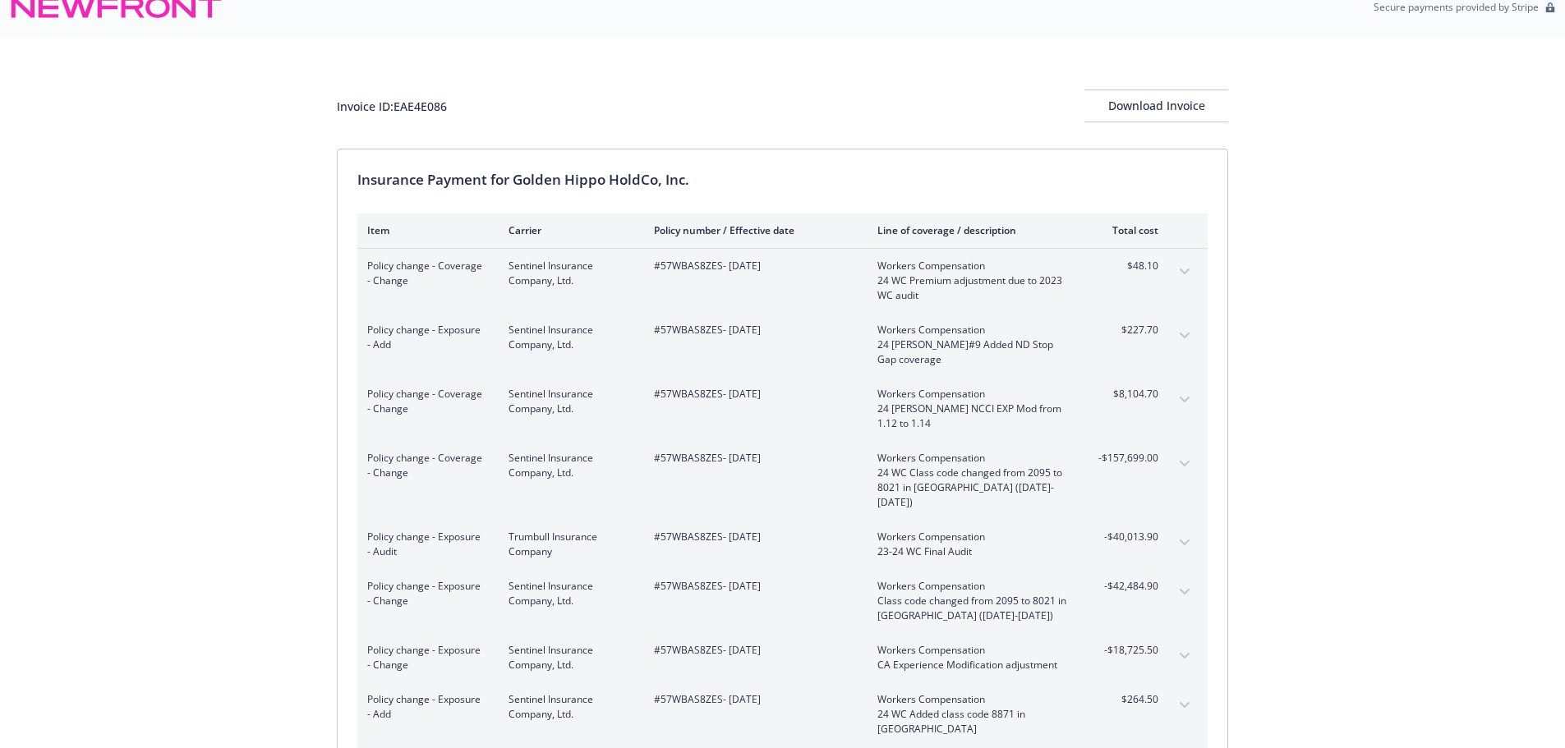
click at [691, 275] on div "#57WBAS8ZES - [DATE]" at bounding box center [752, 281] width 197 height 44
click at [692, 260] on span "#57WBAS8ZES - [DATE]" at bounding box center [752, 266] width 197 height 15
copy span "57WBAS8ZES"
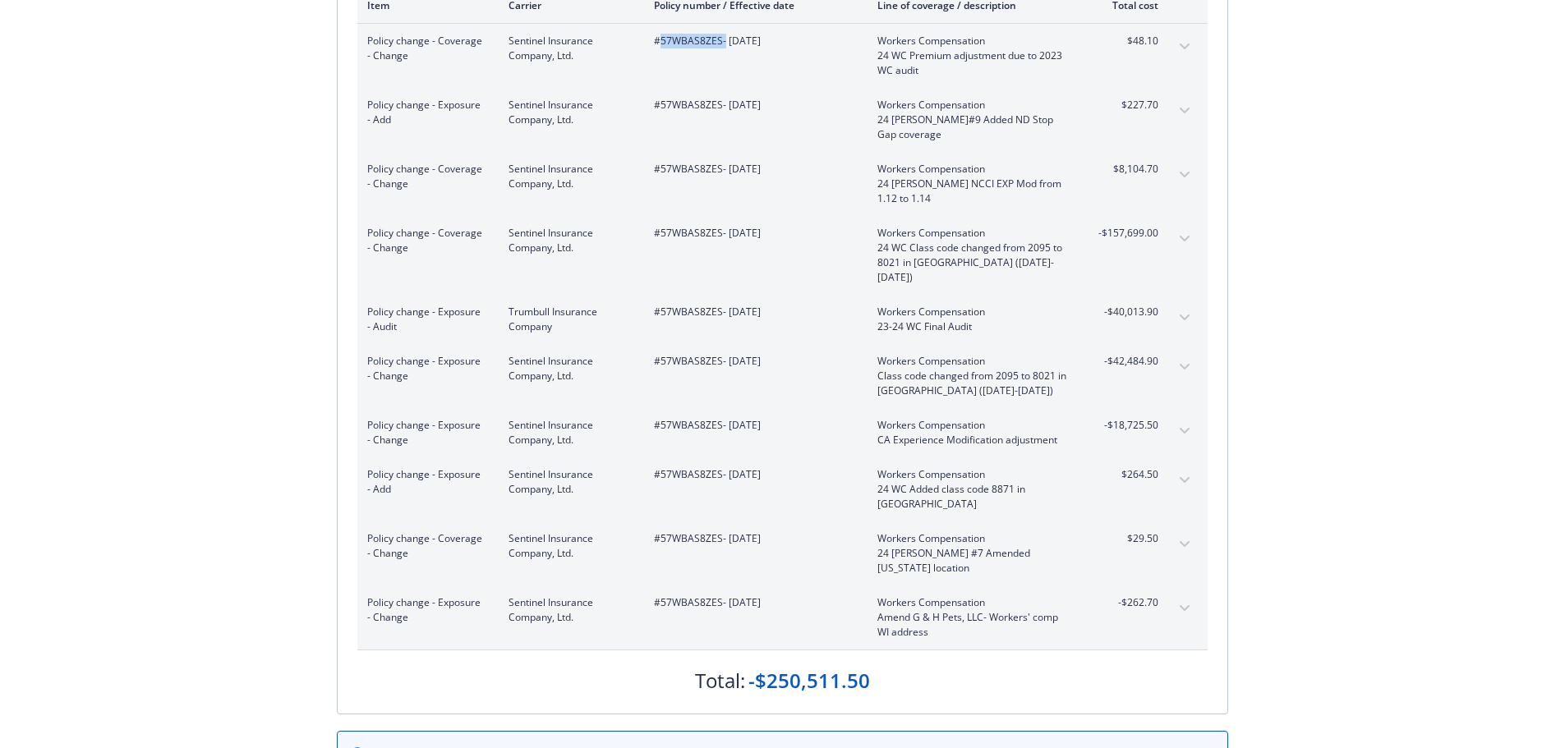
scroll to position [275, 0]
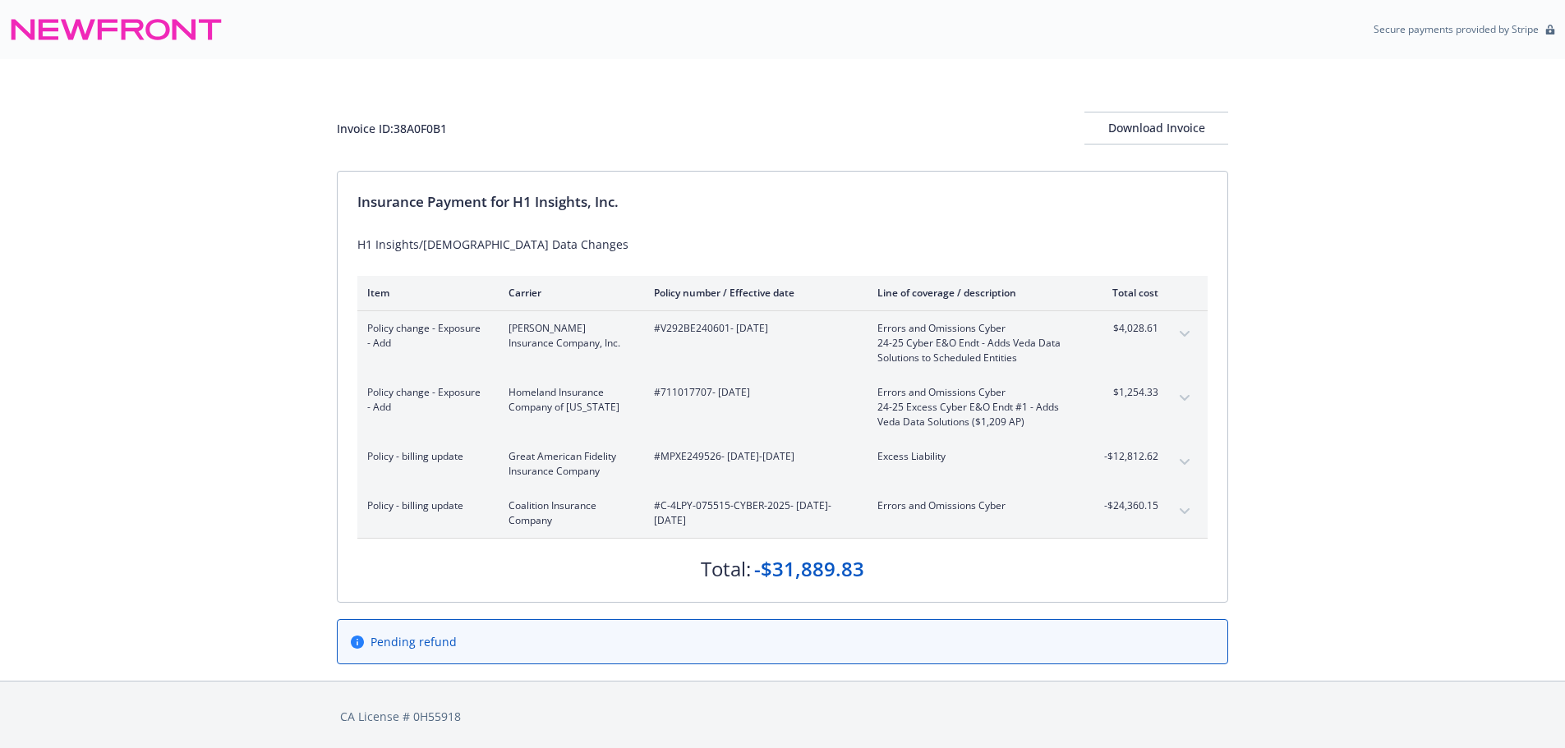
click at [709, 328] on span "#V292BE240601 - [DATE]" at bounding box center [752, 328] width 197 height 15
copy span "V292BE240601"
